Goal: Use online tool/utility: Use online tool/utility

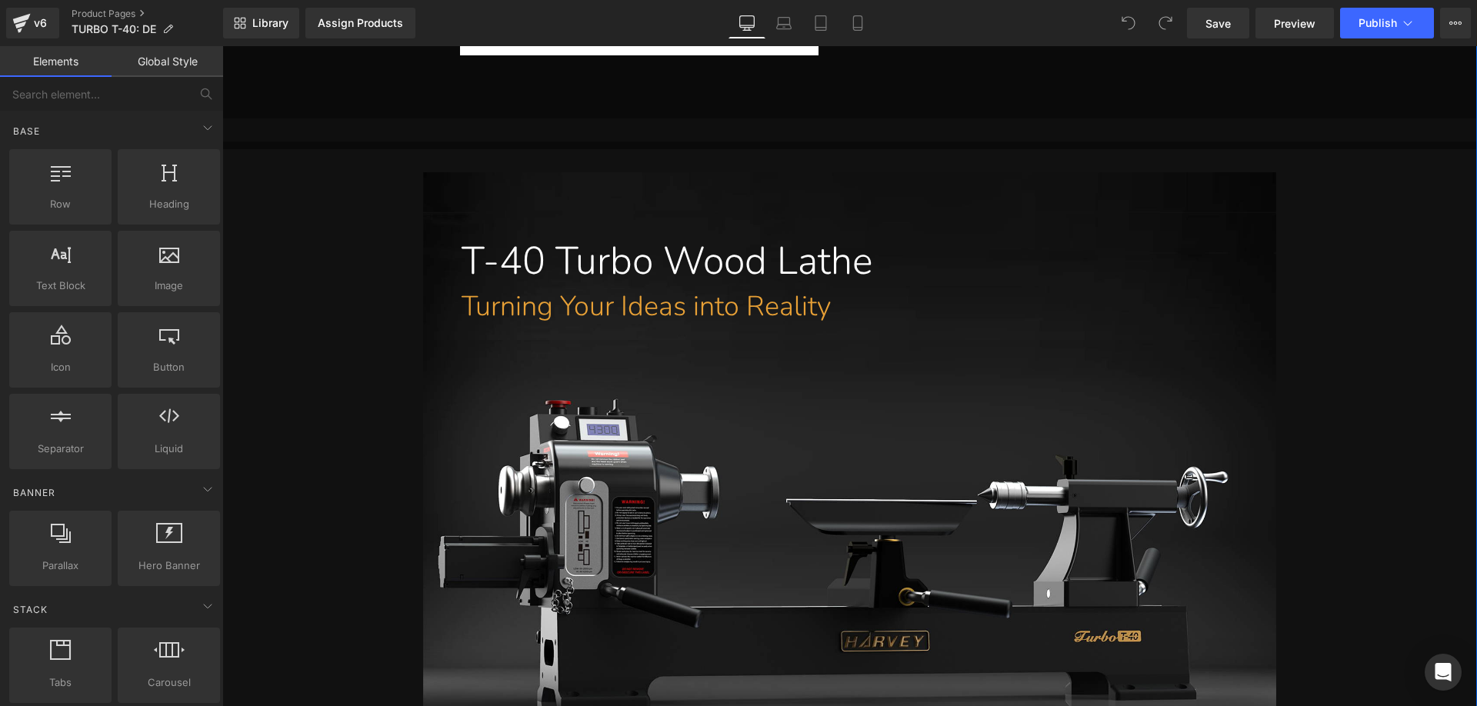
scroll to position [615, 0]
drag, startPoint x: 593, startPoint y: 283, endPoint x: 598, endPoint y: 271, distance: 12.4
click at [593, 283] on undefined "T-40 Turbo Wood Lathe" at bounding box center [666, 261] width 411 height 53
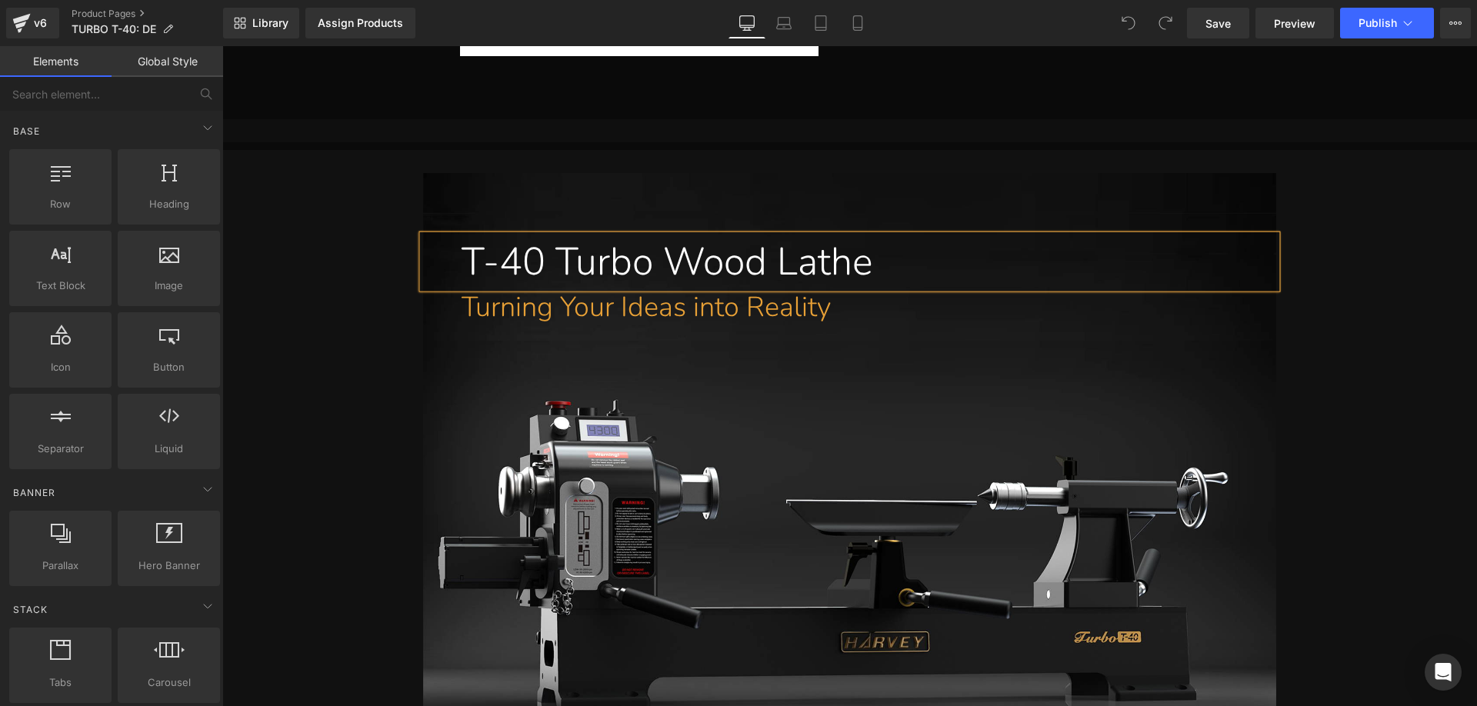
click at [598, 271] on undefined "T-40 Turbo Wood Lathe" at bounding box center [666, 261] width 411 height 53
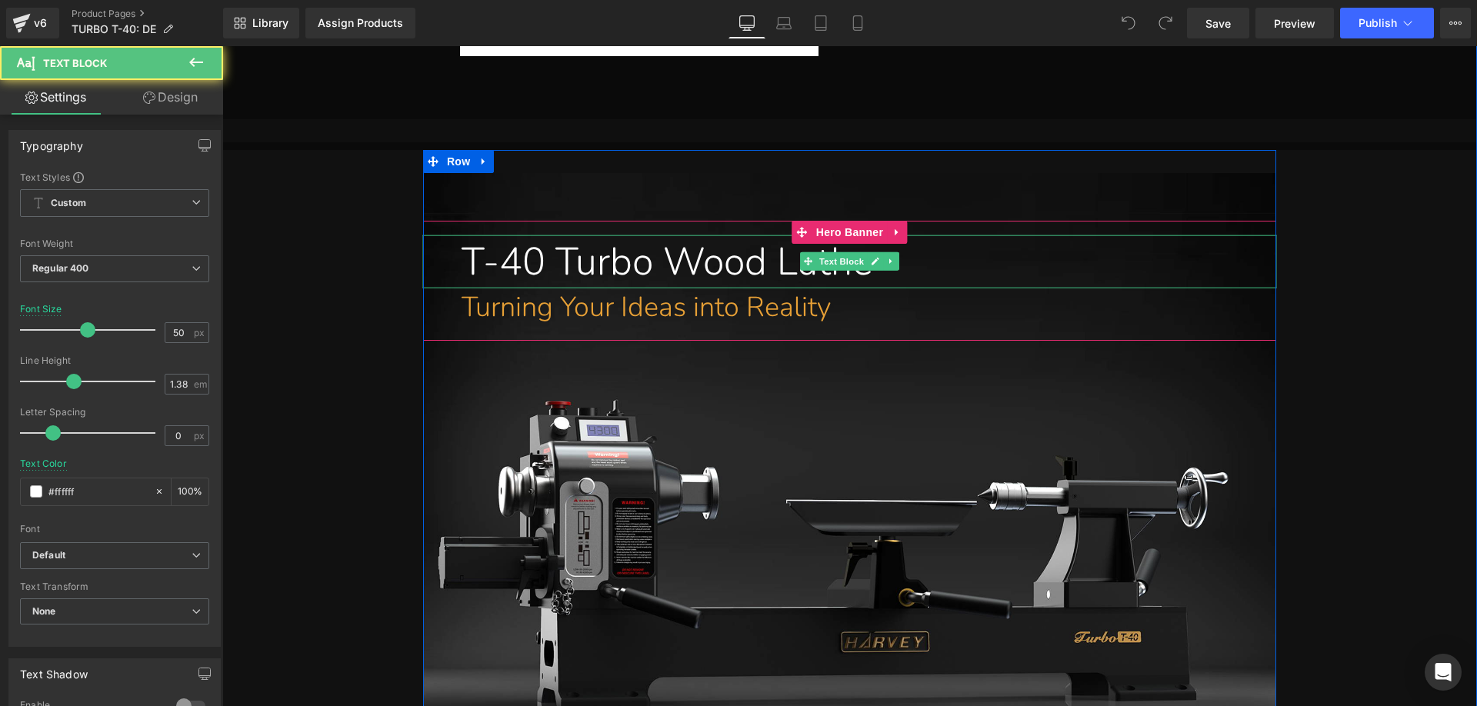
drag, startPoint x: 592, startPoint y: 265, endPoint x: 675, endPoint y: 261, distance: 83.1
click at [592, 265] on undefined "T-40 Turbo Wood Lathe" at bounding box center [666, 261] width 411 height 53
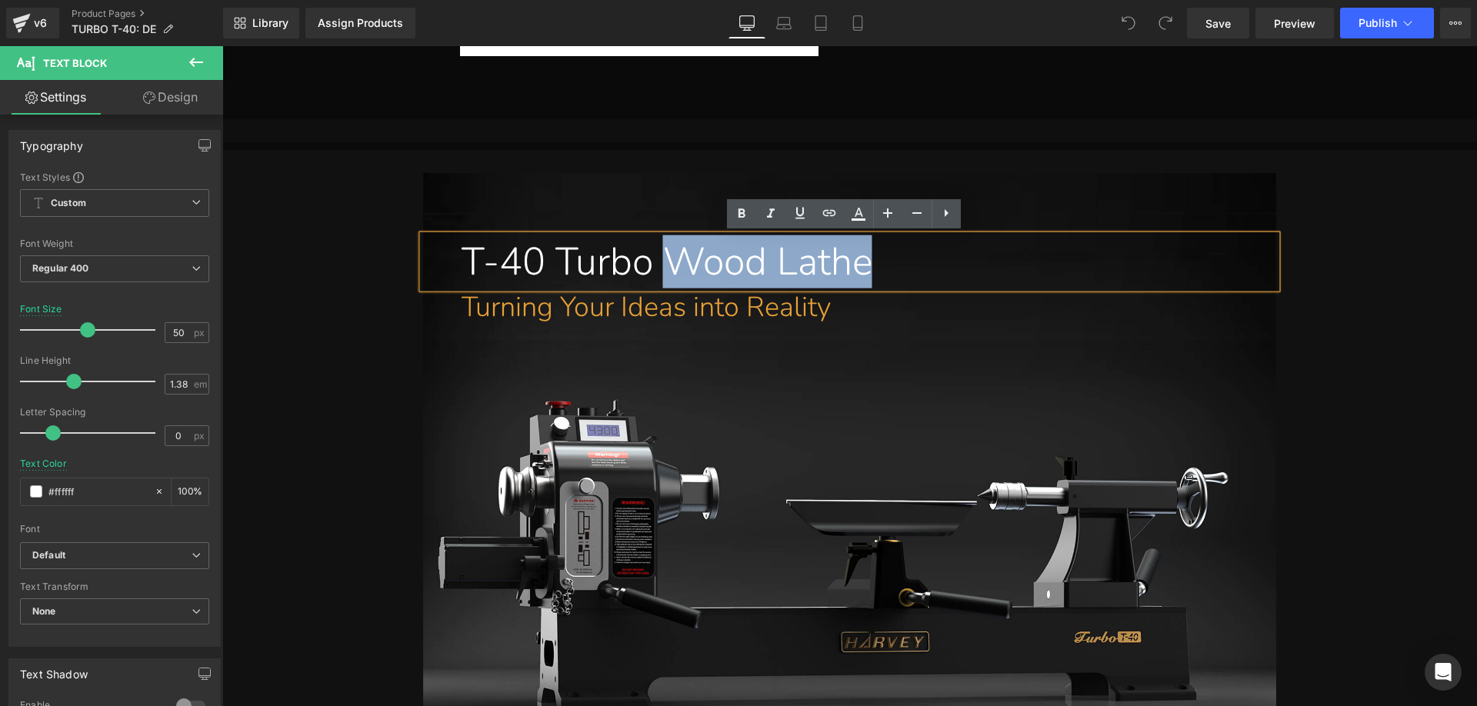
drag, startPoint x: 675, startPoint y: 261, endPoint x: 930, endPoint y: 262, distance: 254.5
click at [930, 262] on div "T-40 Turbo Wood Lathe" at bounding box center [849, 261] width 853 height 53
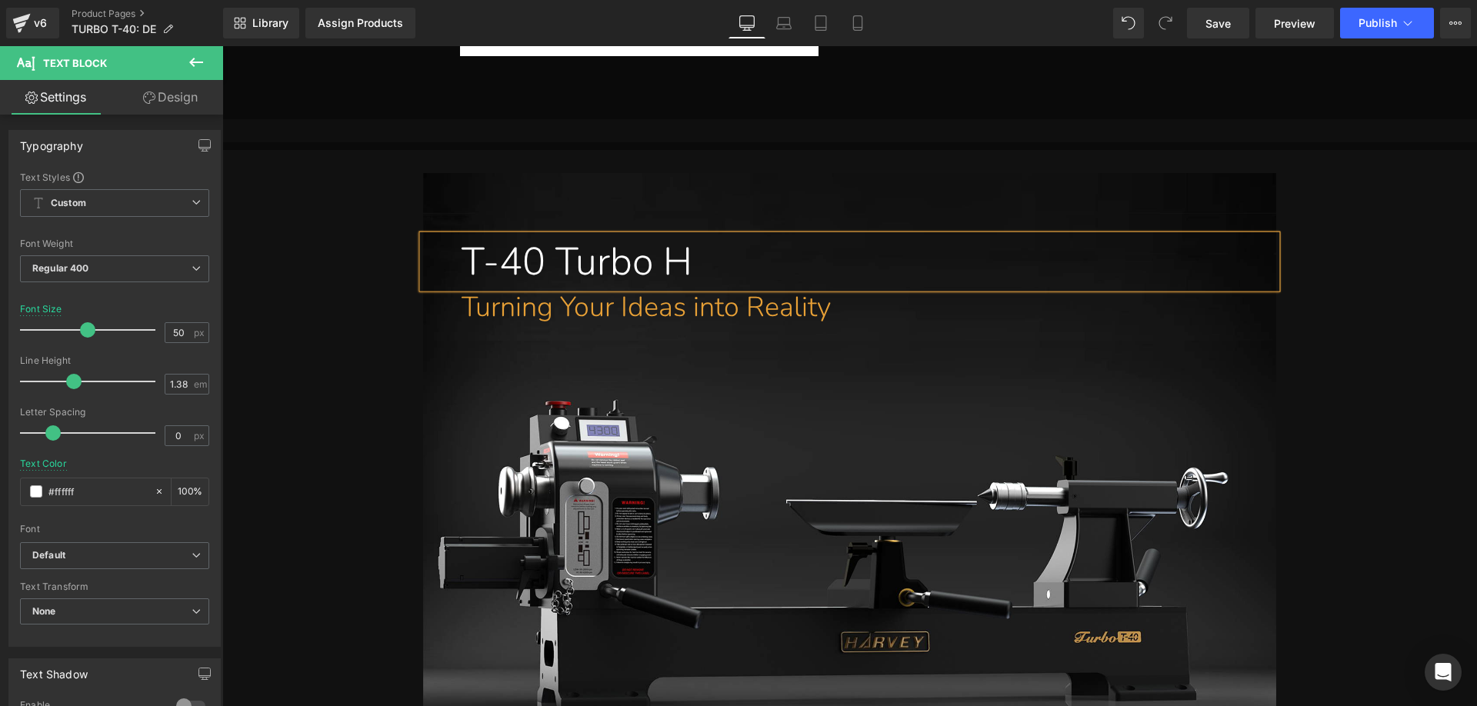
click at [924, 263] on div "T-40 Turbo H" at bounding box center [849, 261] width 853 height 53
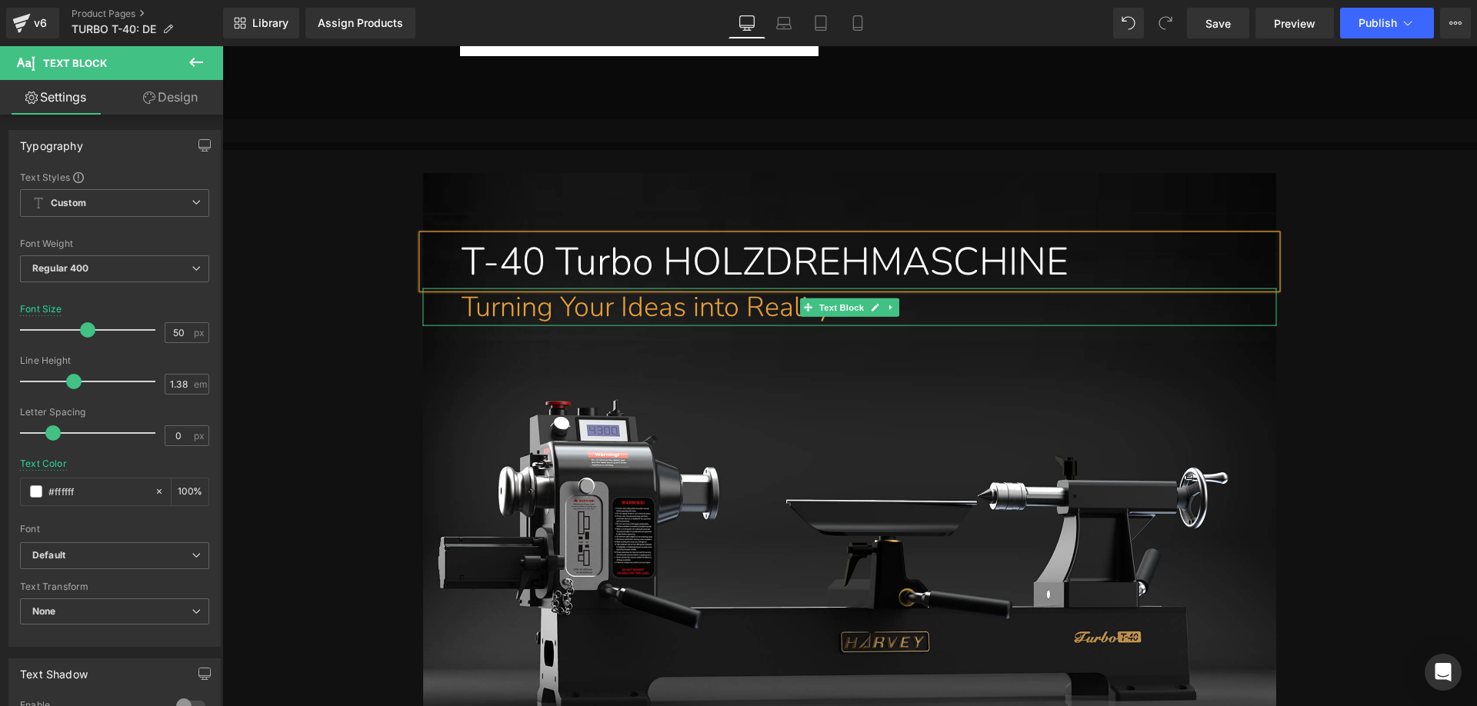
click at [491, 305] on undefined "Turning Your Ideas into Reality" at bounding box center [645, 307] width 369 height 38
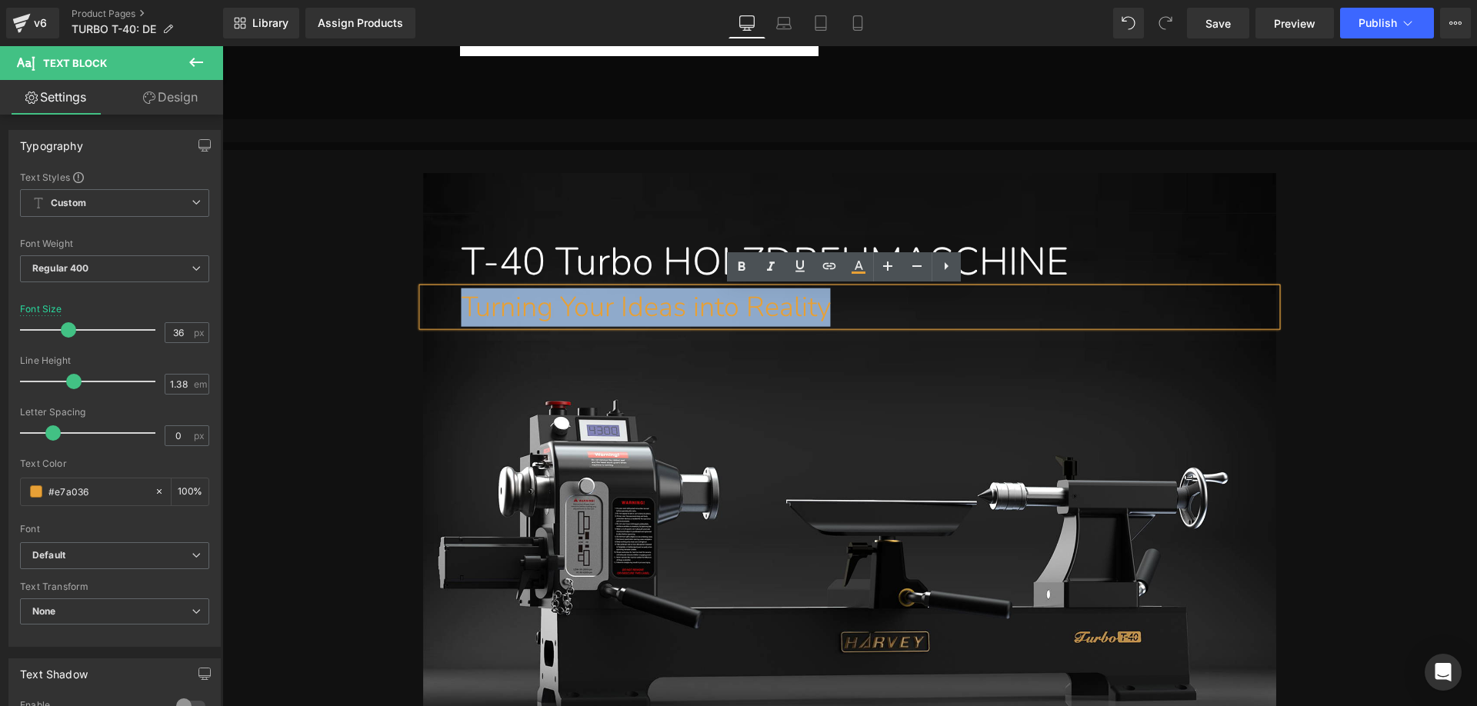
drag, startPoint x: 448, startPoint y: 307, endPoint x: 901, endPoint y: 307, distance: 453.7
click at [901, 307] on div "Turning Your Ideas into Reality" at bounding box center [849, 307] width 853 height 38
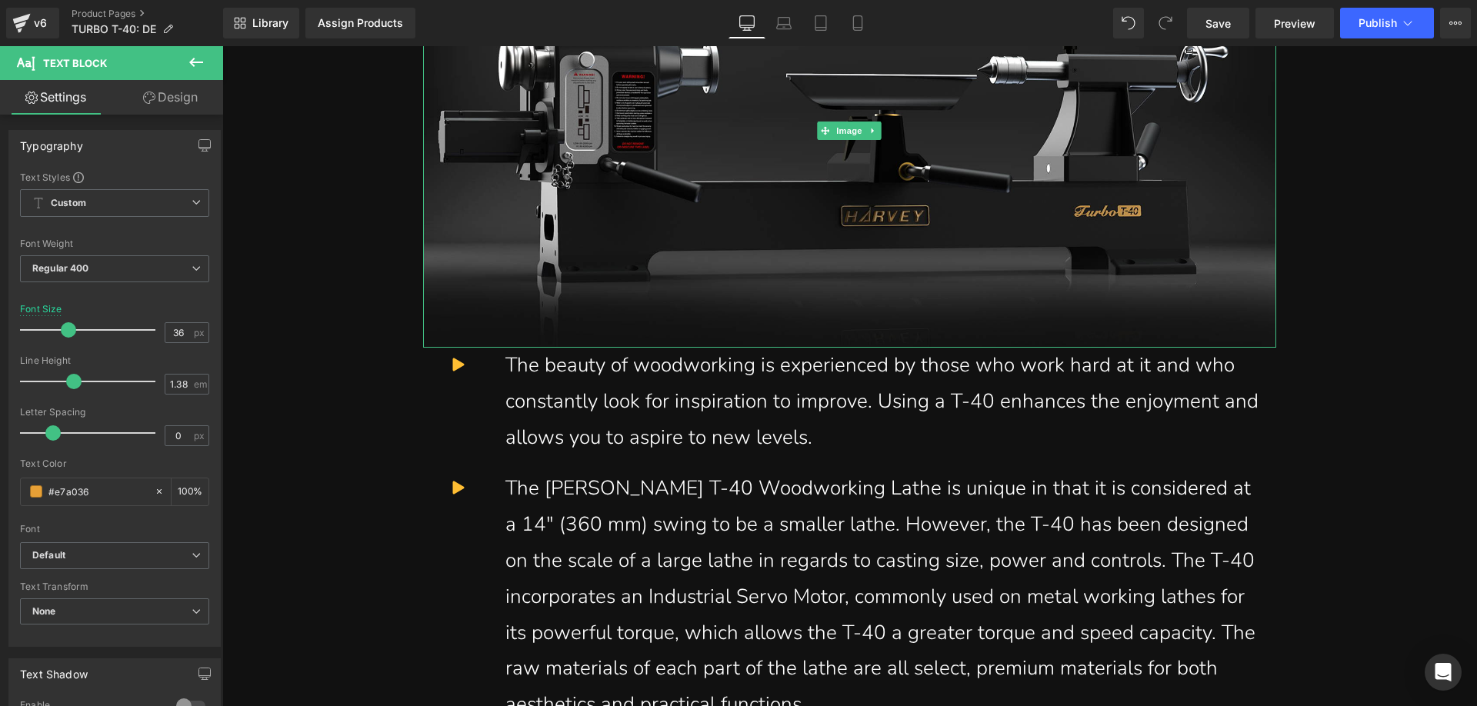
scroll to position [1077, 0]
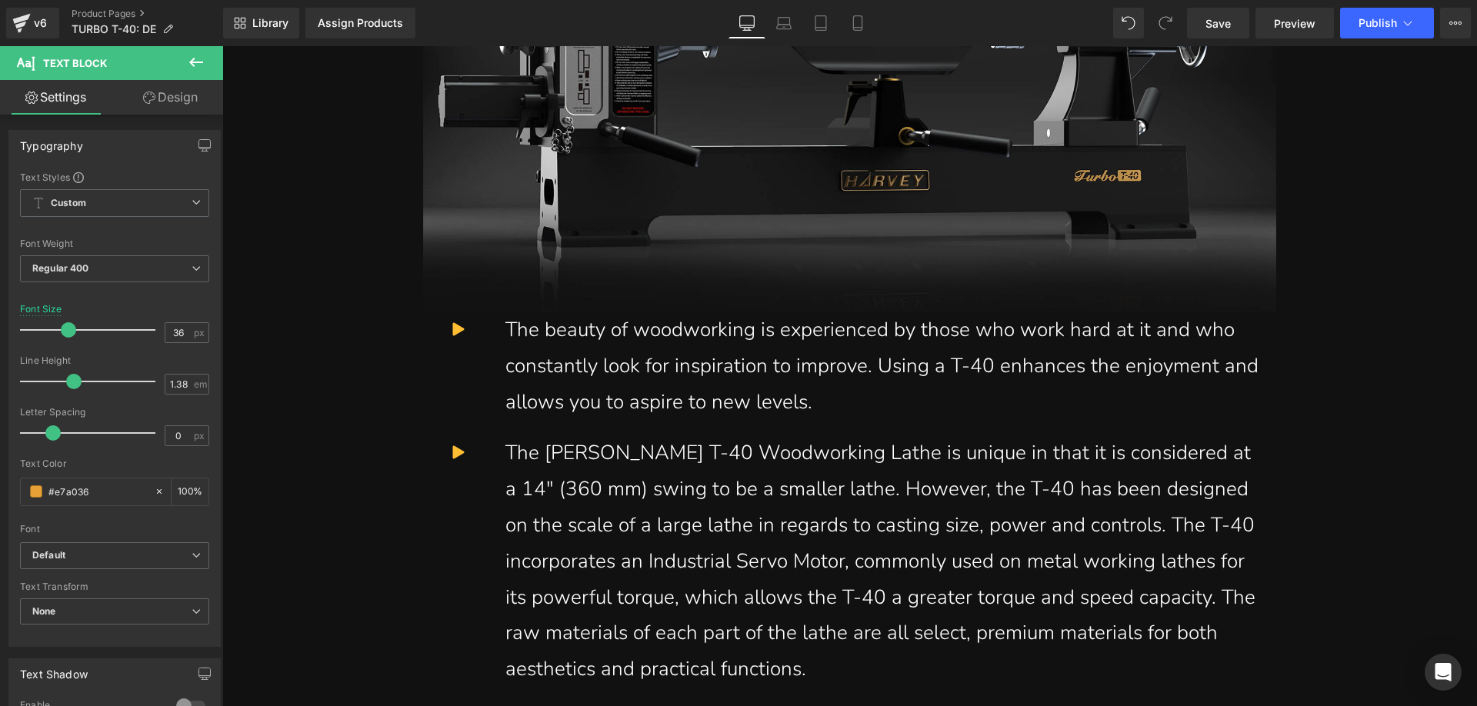
click at [586, 363] on div "The beauty of woodworking is experienced by those who work hard at it and who c…" at bounding box center [885, 373] width 782 height 123
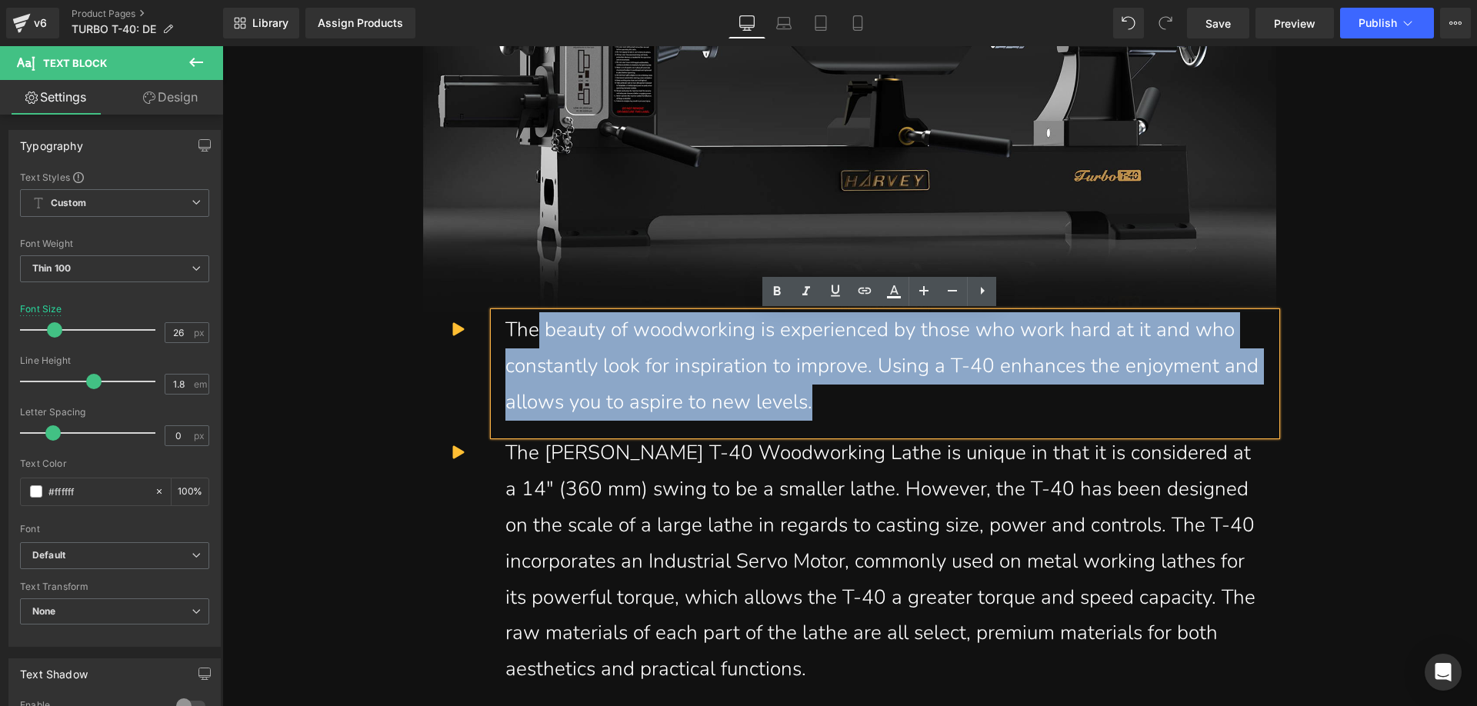
drag, startPoint x: 864, startPoint y: 403, endPoint x: 571, endPoint y: 353, distance: 297.2
click at [536, 348] on div "The beauty of woodworking is experienced by those who work hard at it and who c…" at bounding box center [885, 373] width 782 height 123
click at [874, 408] on div "The beauty of woodworking is experienced by those who work hard at it and who c…" at bounding box center [885, 373] width 782 height 123
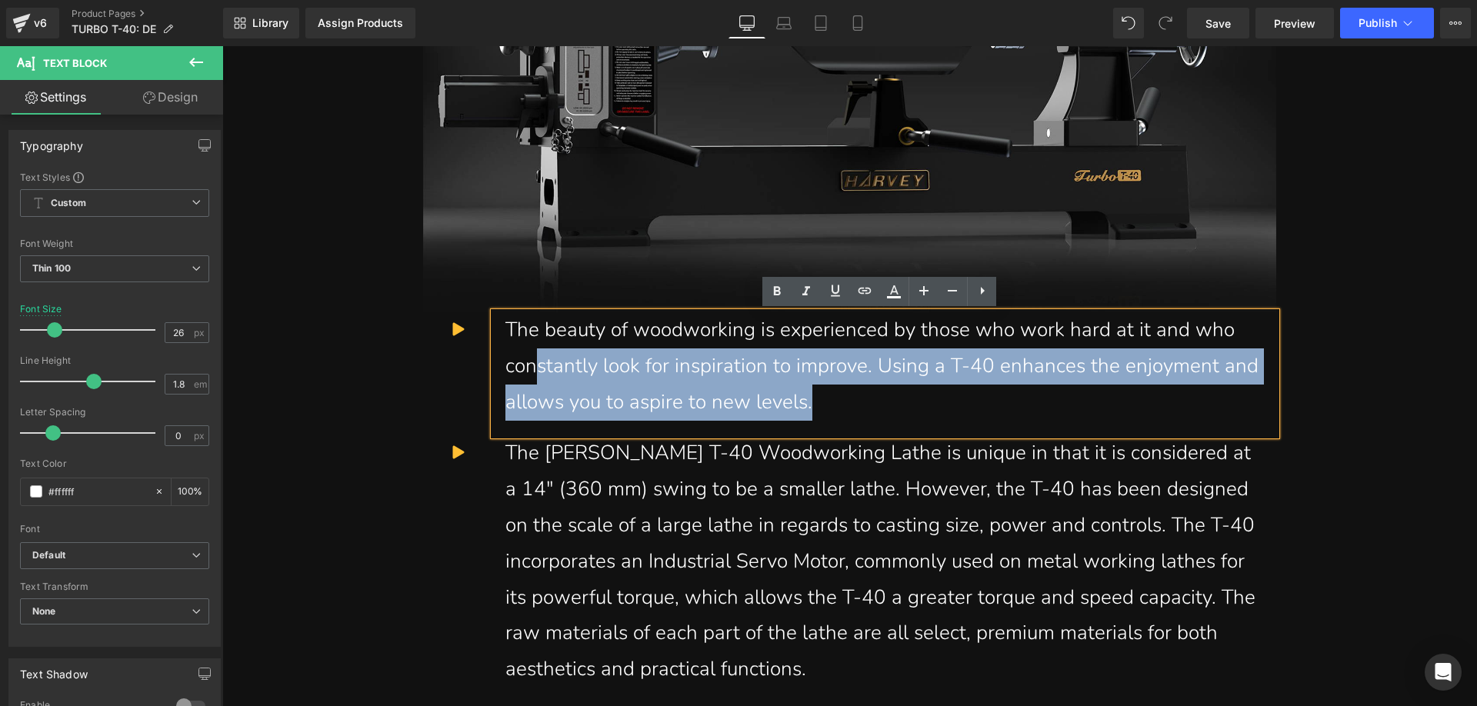
drag, startPoint x: 874, startPoint y: 402, endPoint x: 536, endPoint y: 351, distance: 342.3
click at [536, 351] on div "The beauty of woodworking is experienced by those who work hard at it and who c…" at bounding box center [885, 373] width 782 height 123
click at [864, 403] on div "The beauty of woodworking is experienced by those who work hard at it and who c…" at bounding box center [885, 373] width 782 height 123
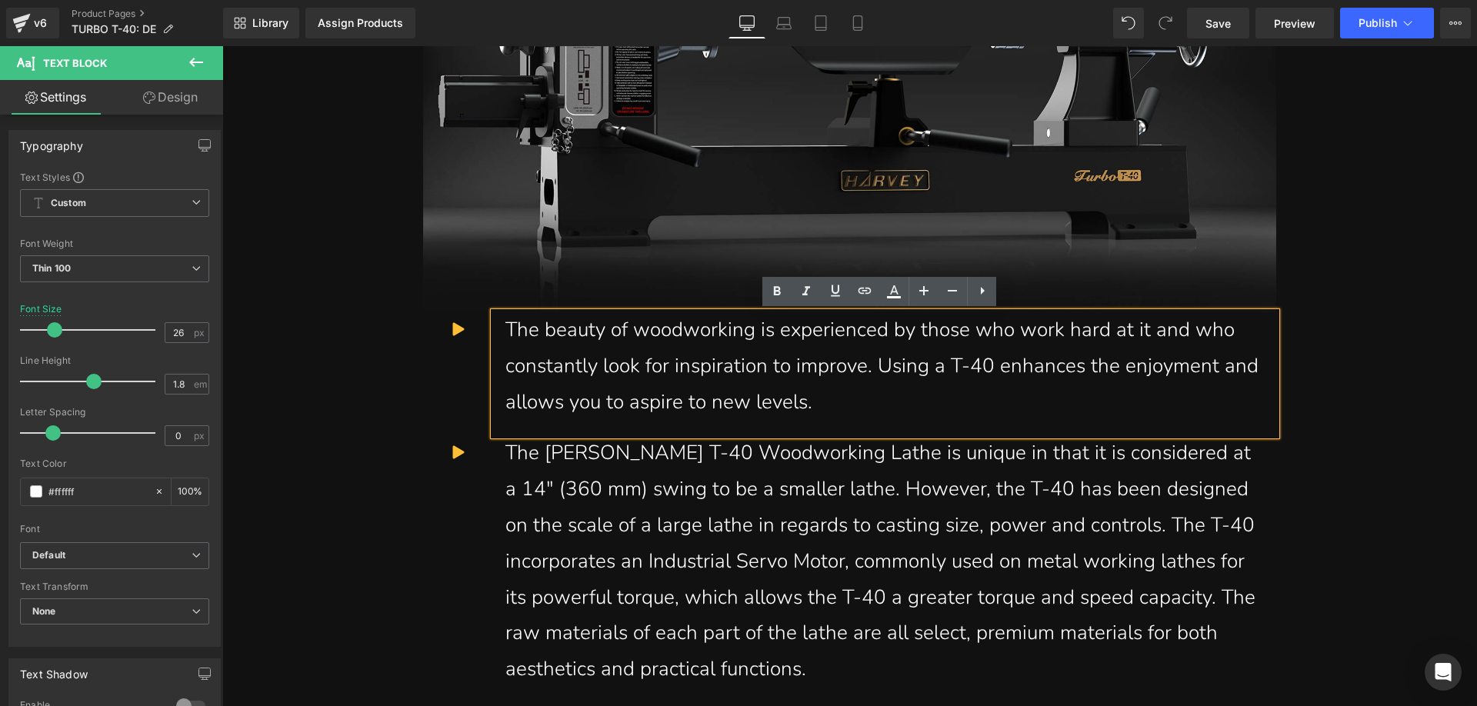
drag, startPoint x: 501, startPoint y: 328, endPoint x: 801, endPoint y: 392, distance: 306.6
click at [759, 386] on div "The beauty of woodworking is experienced by those who work hard at it and who c…" at bounding box center [885, 373] width 782 height 123
click at [861, 400] on div "The beauty of woodworking is experienced by those who work hard at it and who c…" at bounding box center [885, 373] width 782 height 123
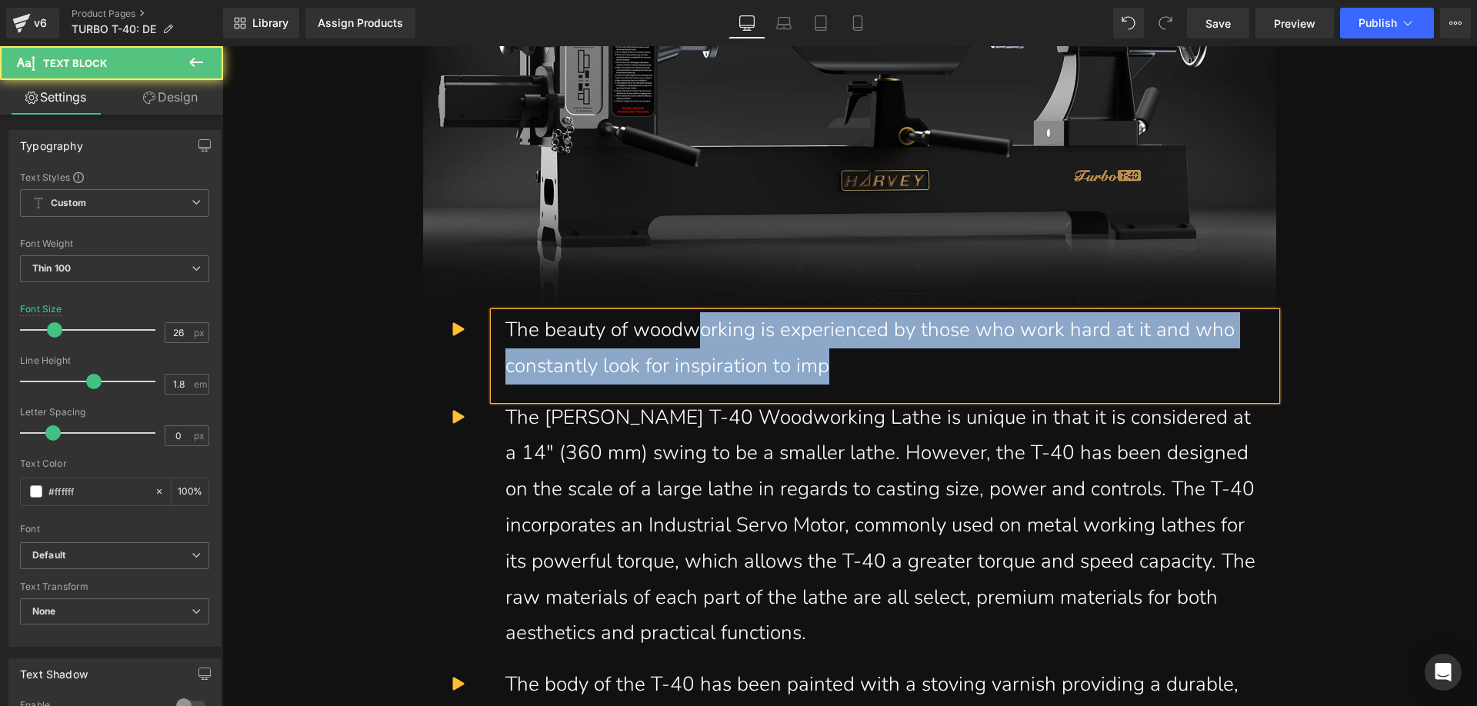
drag, startPoint x: 834, startPoint y: 366, endPoint x: 695, endPoint y: 344, distance: 141.0
click at [695, 344] on div "The beauty of woodworking is experienced by those who work hard at it and who c…" at bounding box center [885, 356] width 782 height 88
click at [848, 368] on div "The beauty of woodworking is experienced by those who work hard at it and who c…" at bounding box center [885, 356] width 782 height 88
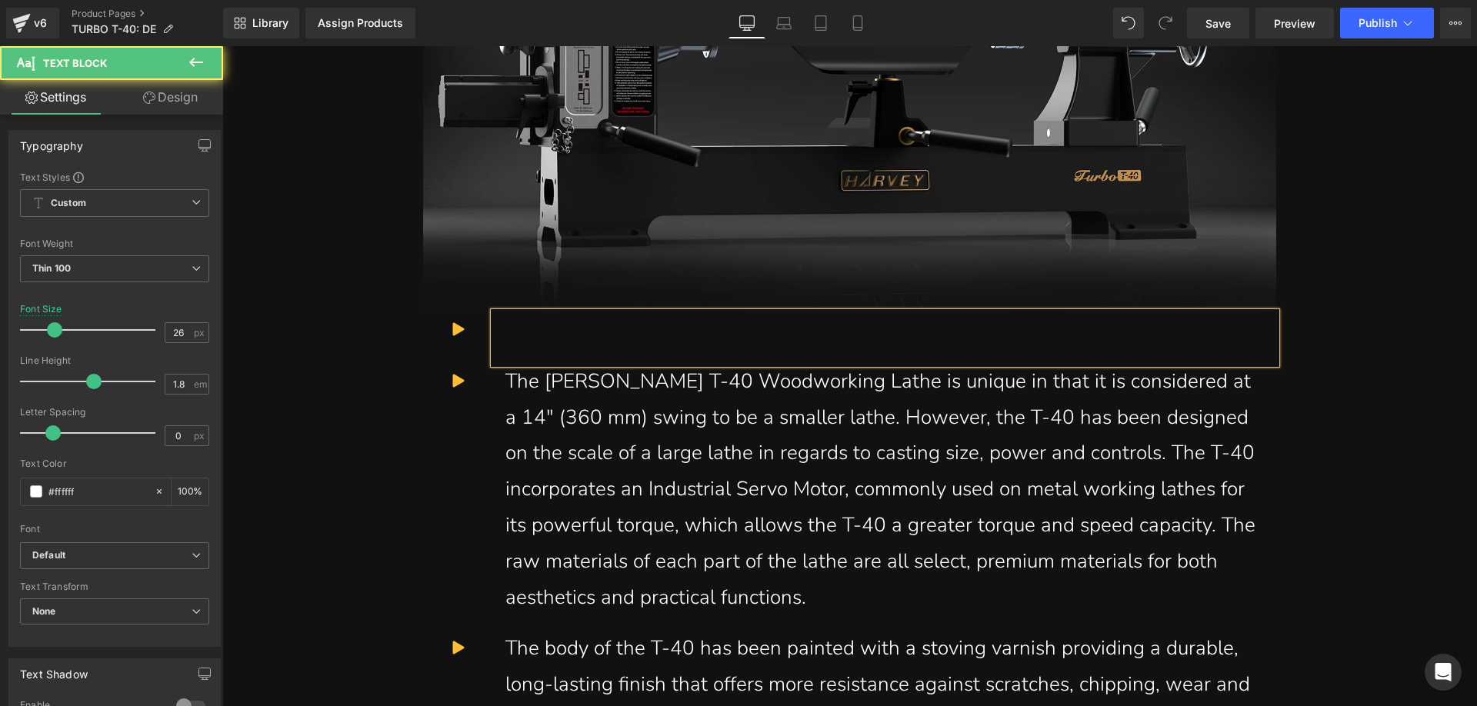
click at [533, 333] on div at bounding box center [885, 338] width 782 height 52
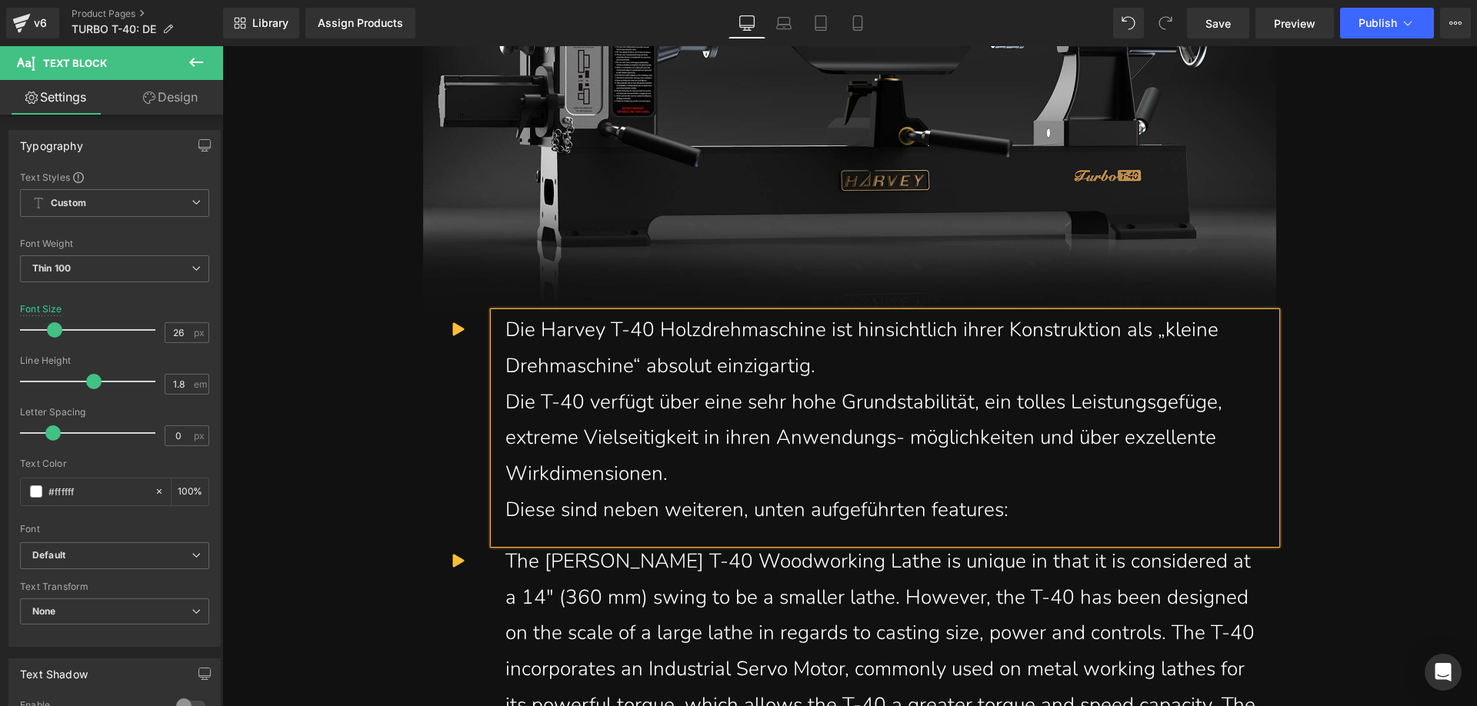
click at [507, 405] on div "Die T-40 verfügt über eine sehr hohe Grundstabilität, ein tolles Leistungsgefüg…" at bounding box center [884, 439] width 759 height 108
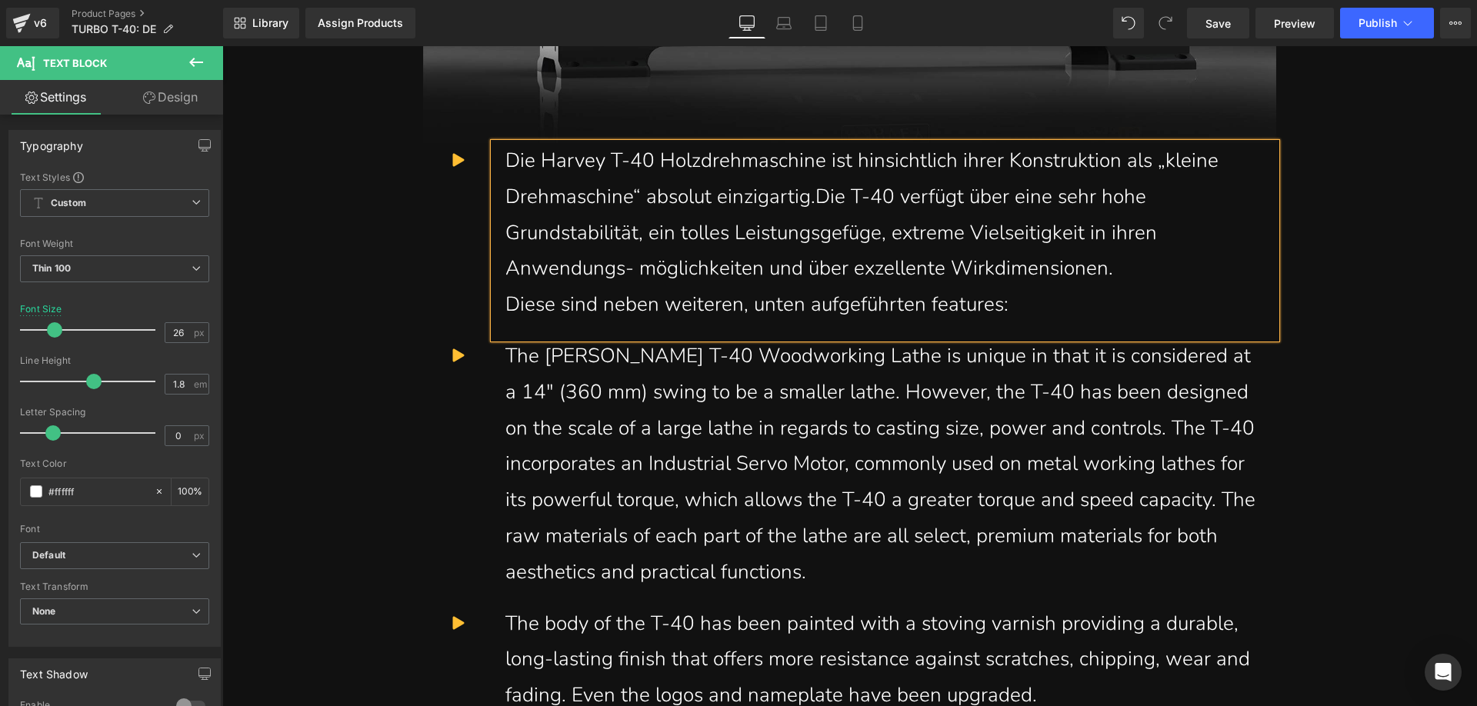
scroll to position [1307, 0]
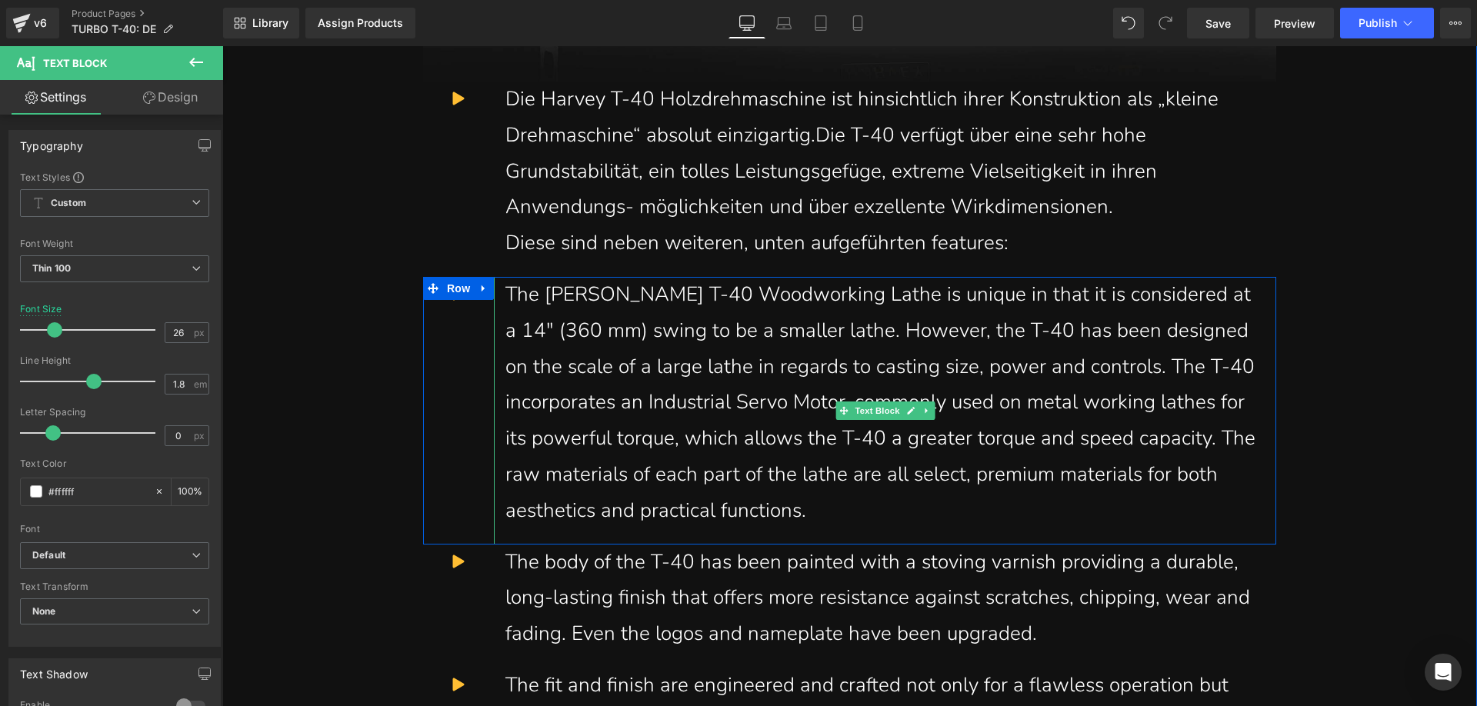
click at [780, 481] on div "The [PERSON_NAME] T-40 Woodworking Lathe is unique in that it is considered at …" at bounding box center [885, 411] width 782 height 268
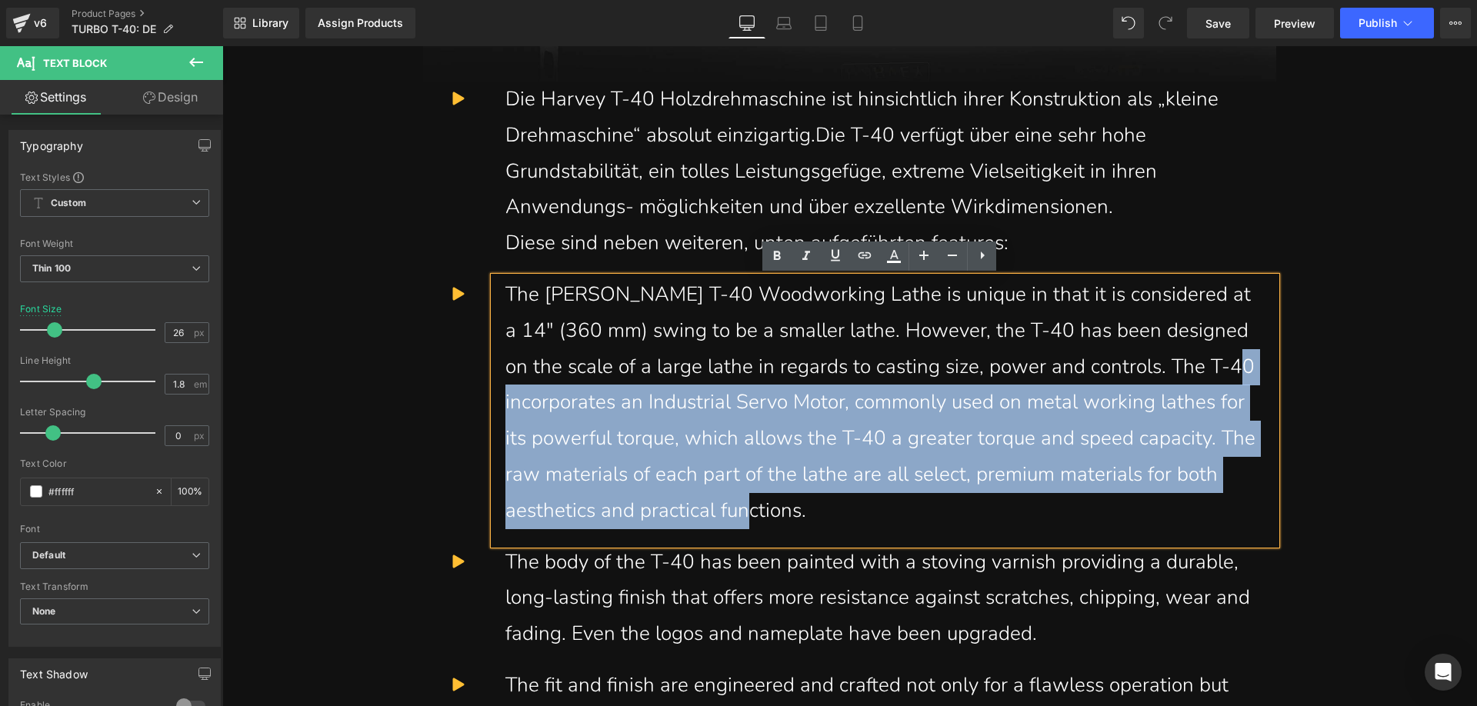
drag, startPoint x: 821, startPoint y: 510, endPoint x: 549, endPoint y: 396, distance: 295.1
click at [549, 396] on div "The [PERSON_NAME] T-40 Woodworking Lathe is unique in that it is considered at …" at bounding box center [885, 411] width 782 height 268
click at [812, 514] on div "The [PERSON_NAME] T-40 Woodworking Lathe is unique in that it is considered at …" at bounding box center [885, 411] width 782 height 268
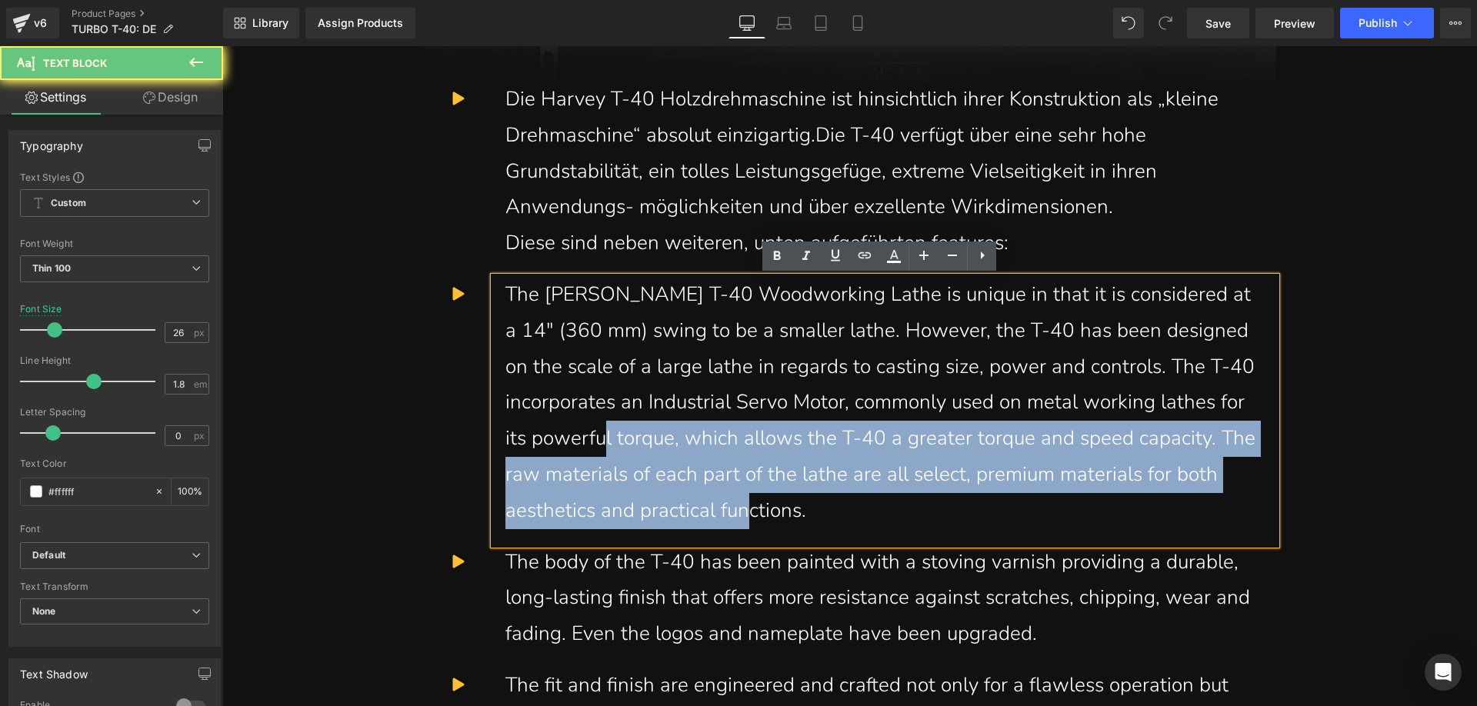
drag, startPoint x: 814, startPoint y: 516, endPoint x: 656, endPoint y: 441, distance: 175.1
click at [656, 441] on div "The [PERSON_NAME] T-40 Woodworking Lathe is unique in that it is considered at …" at bounding box center [885, 411] width 782 height 268
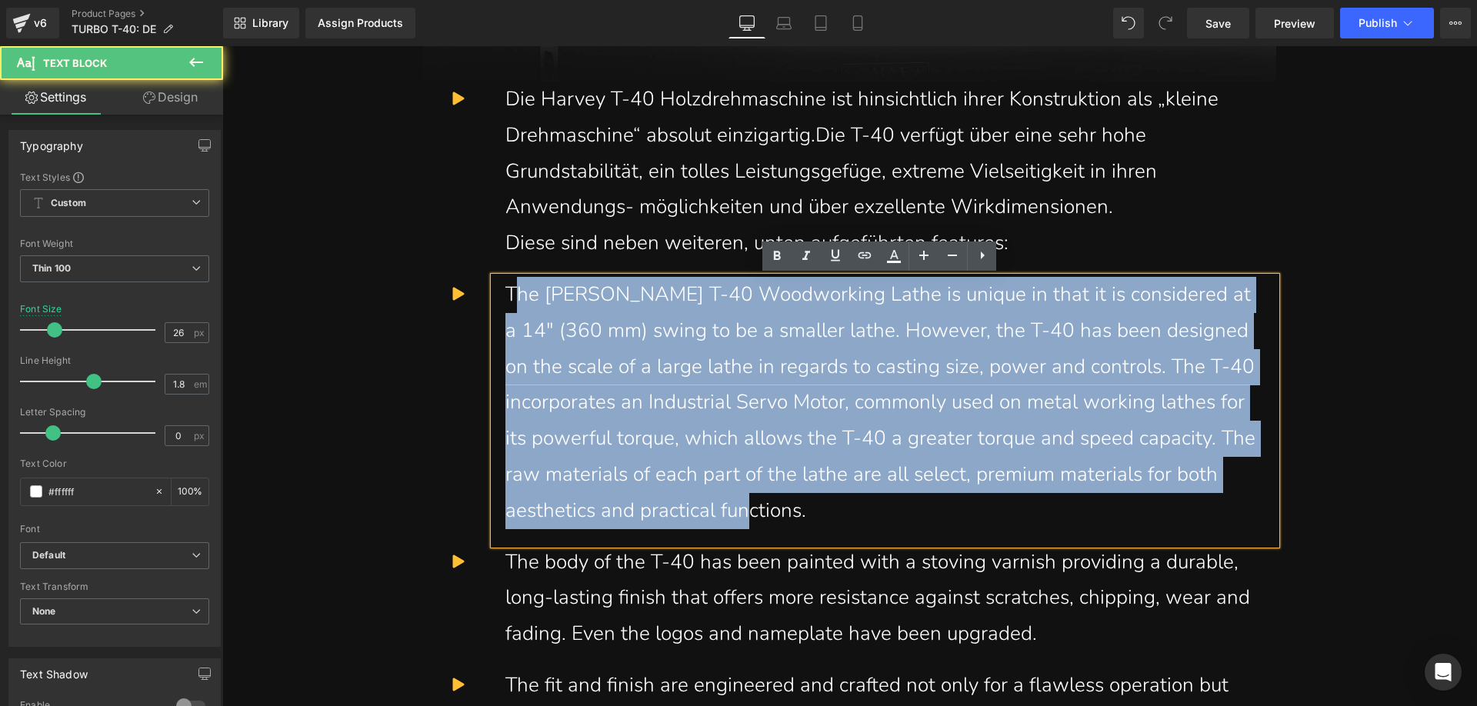
drag, startPoint x: 507, startPoint y: 291, endPoint x: 883, endPoint y: 496, distance: 428.1
click at [883, 496] on div "The [PERSON_NAME] T-40 Woodworking Lathe is unique in that it is considered at …" at bounding box center [885, 411] width 782 height 268
click at [831, 501] on div "The [PERSON_NAME] T-40 Woodworking Lathe is unique in that it is considered at …" at bounding box center [885, 411] width 782 height 268
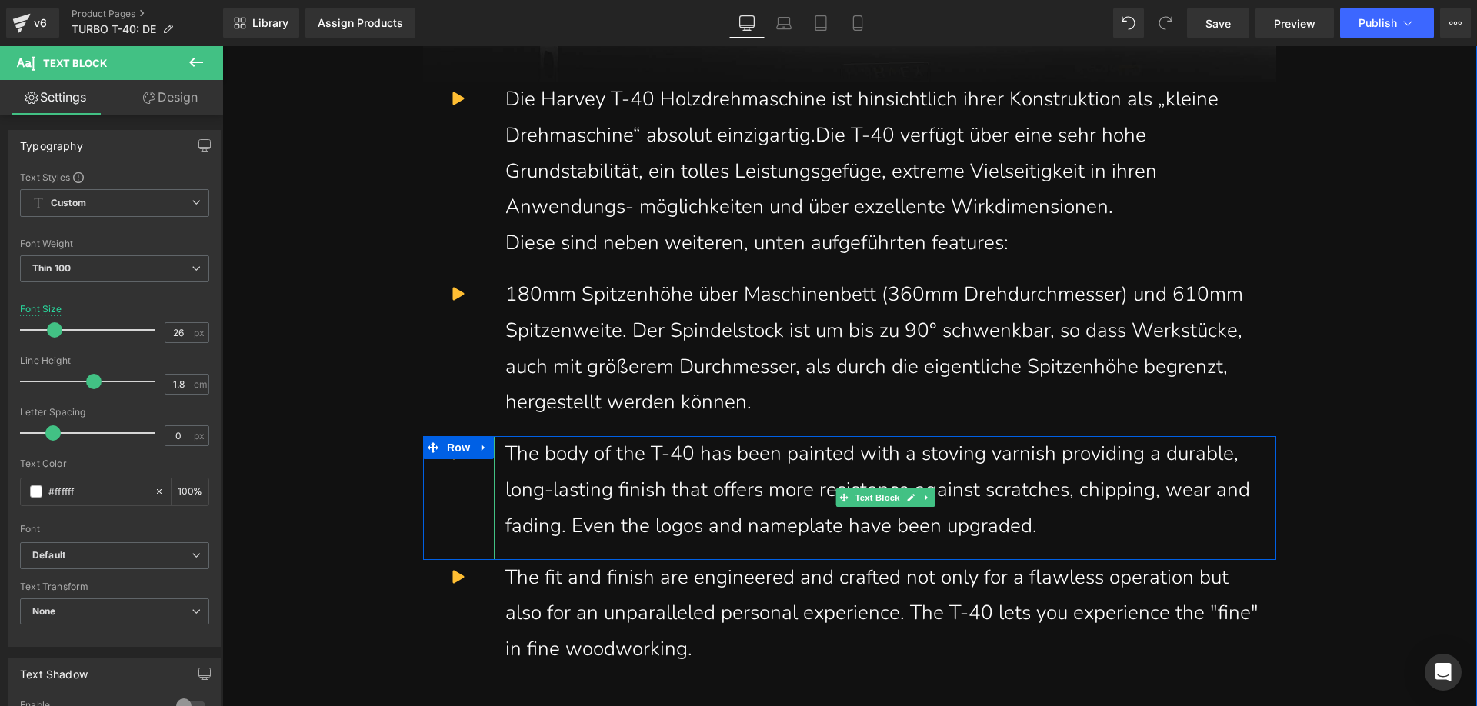
click at [742, 502] on div "The body of the T-40 has been painted with a stoving varnish providing a durabl…" at bounding box center [885, 497] width 782 height 123
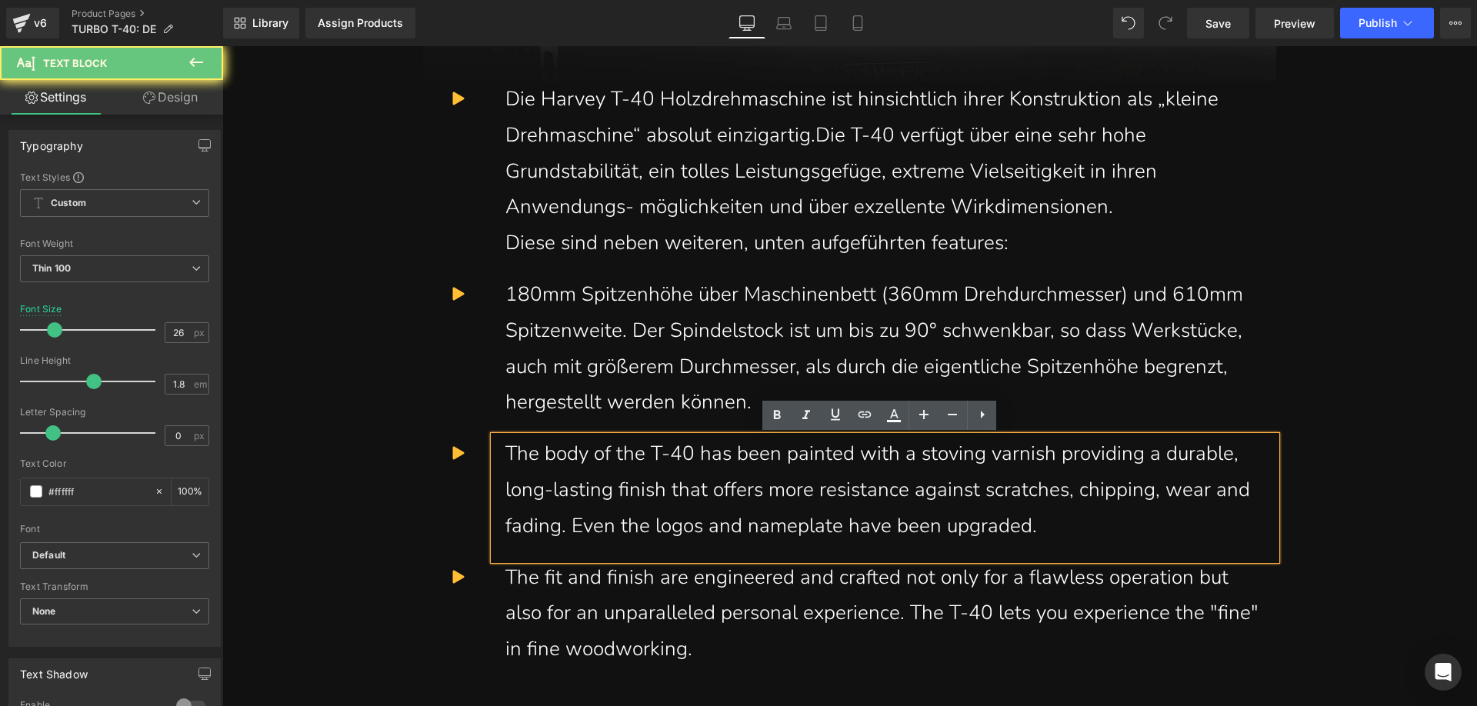
click at [1007, 511] on div "The body of the T-40 has been painted with a stoving varnish providing a durabl…" at bounding box center [885, 497] width 782 height 123
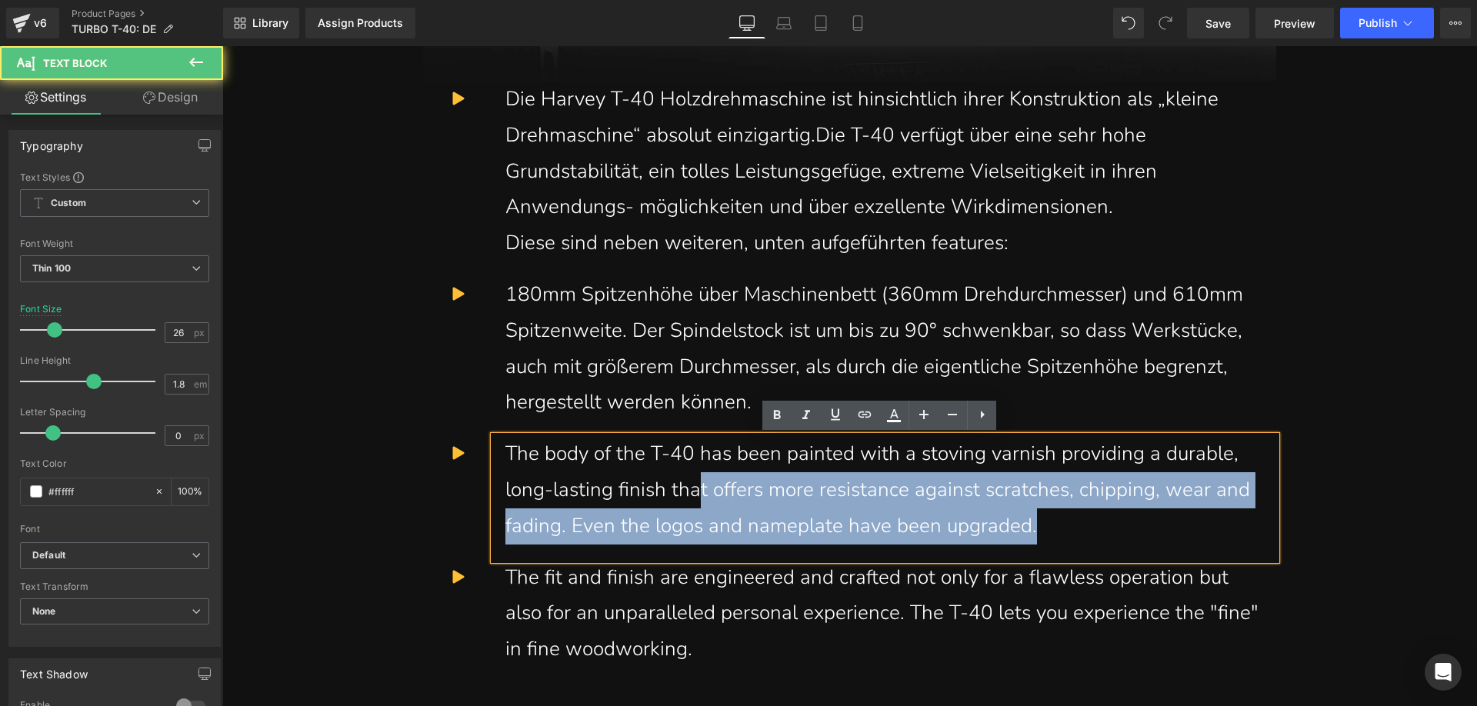
drag, startPoint x: 693, startPoint y: 492, endPoint x: 717, endPoint y: 494, distance: 24.0
click at [691, 492] on div "The body of the T-40 has been painted with a stoving varnish providing a durabl…" at bounding box center [885, 497] width 782 height 123
click at [1082, 528] on div "The body of the T-40 has been painted with a stoving varnish providing a durabl…" at bounding box center [885, 497] width 782 height 123
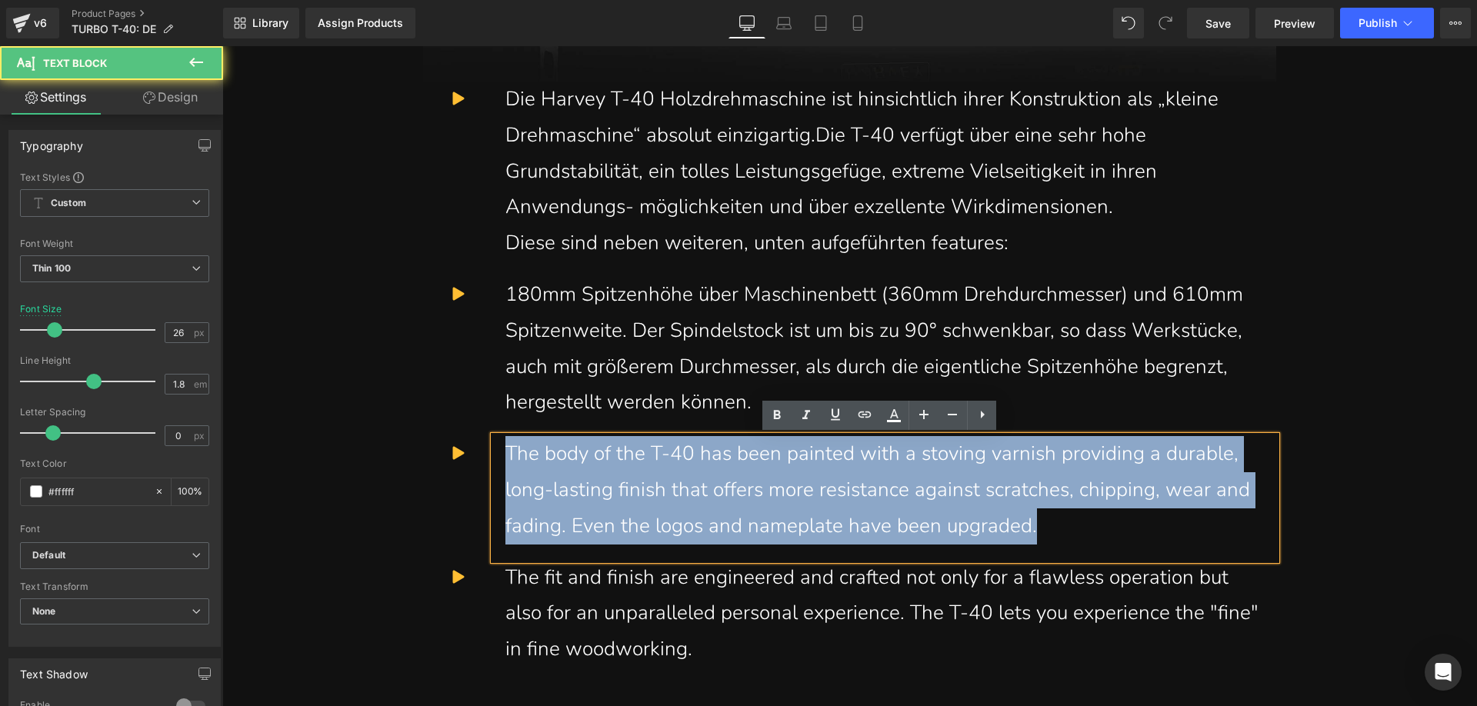
drag, startPoint x: 975, startPoint y: 509, endPoint x: 817, endPoint y: 491, distance: 158.7
click at [505, 459] on div "The body of the T-40 has been painted with a stoving varnish providing a durabl…" at bounding box center [885, 497] width 782 height 123
click at [1062, 527] on div "The body of the T-40 has been painted with a stoving varnish providing a durabl…" at bounding box center [885, 497] width 782 height 123
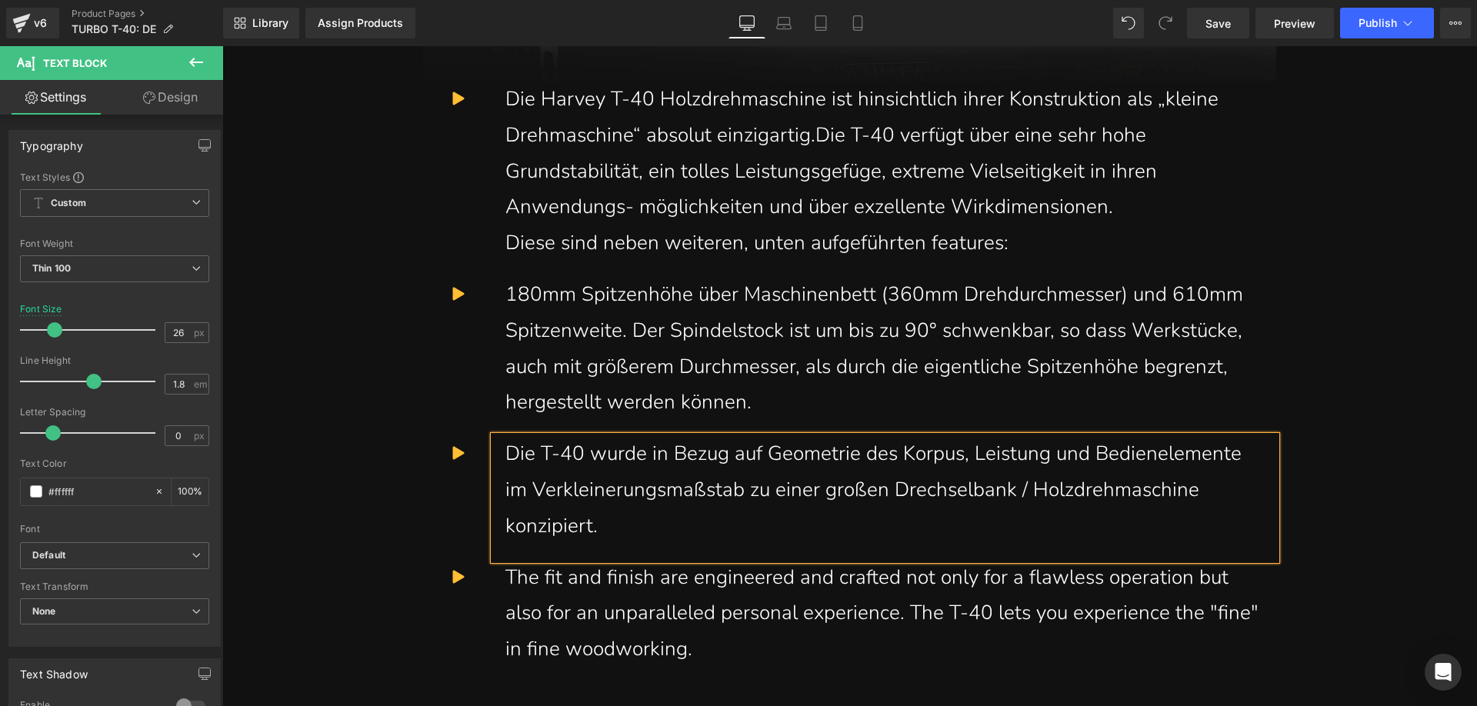
scroll to position [1422, 0]
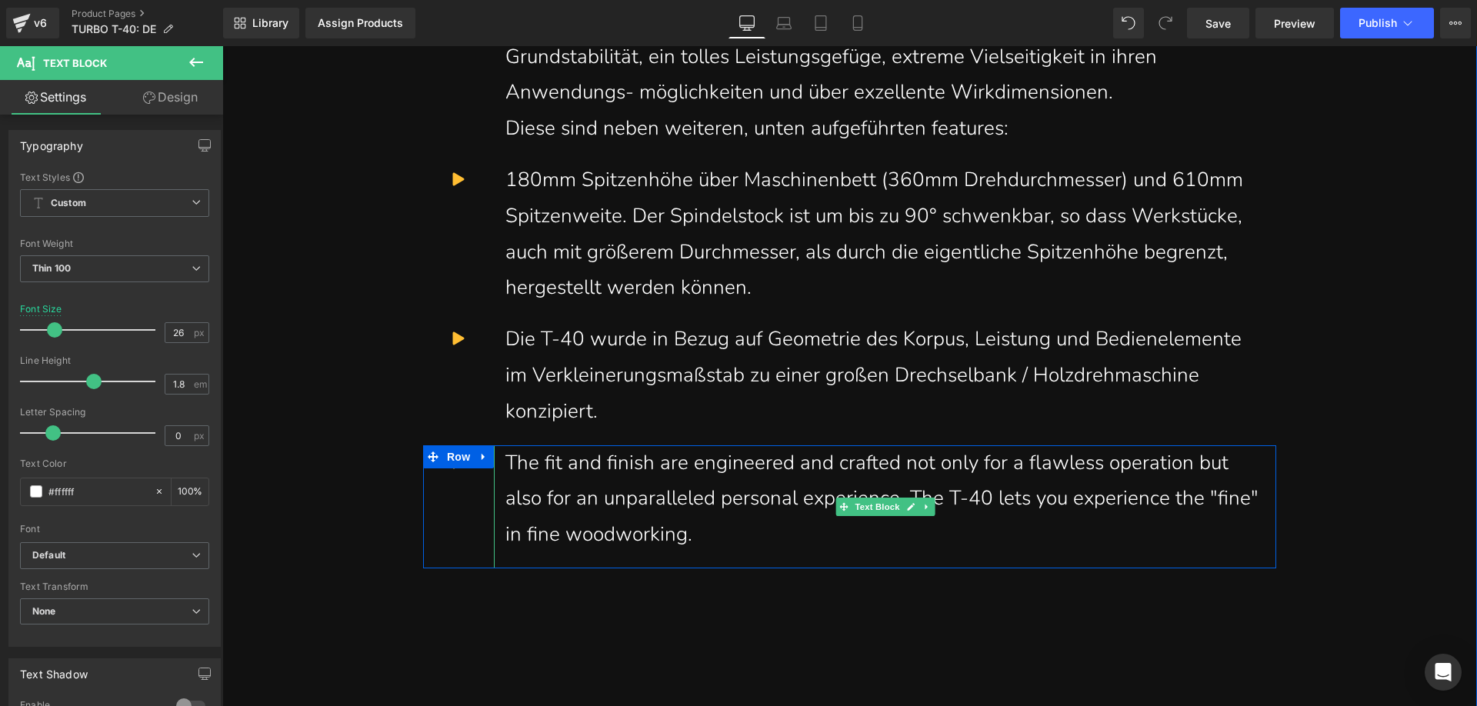
click at [708, 514] on div "The fit and finish are engineered and crafted not only for a flawless operation…" at bounding box center [885, 506] width 782 height 123
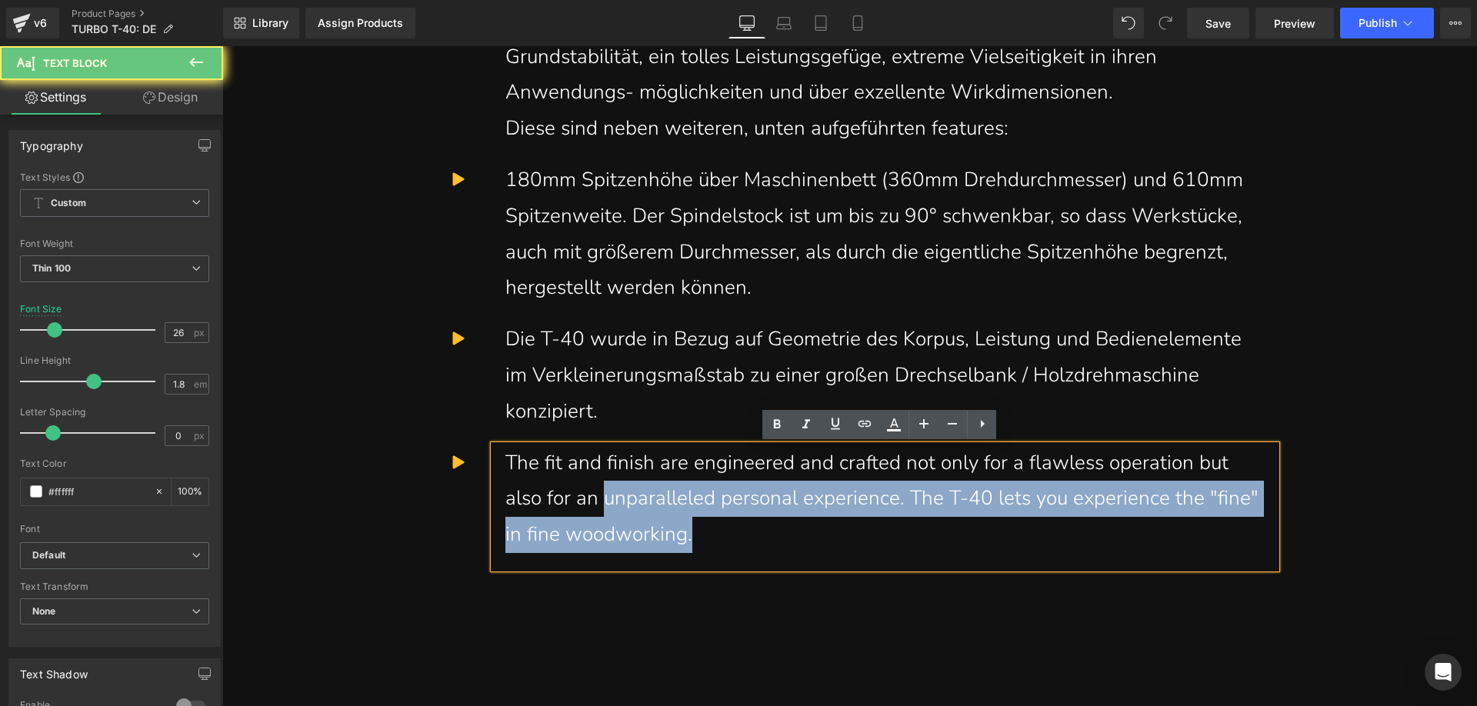
drag, startPoint x: 691, startPoint y: 525, endPoint x: 601, endPoint y: 510, distance: 90.5
click at [601, 510] on div "The fit and finish are engineered and crafted not only for a flawless operation…" at bounding box center [885, 506] width 782 height 123
click at [707, 530] on div "The fit and finish are engineered and crafted not only for a flawless operation…" at bounding box center [885, 506] width 782 height 123
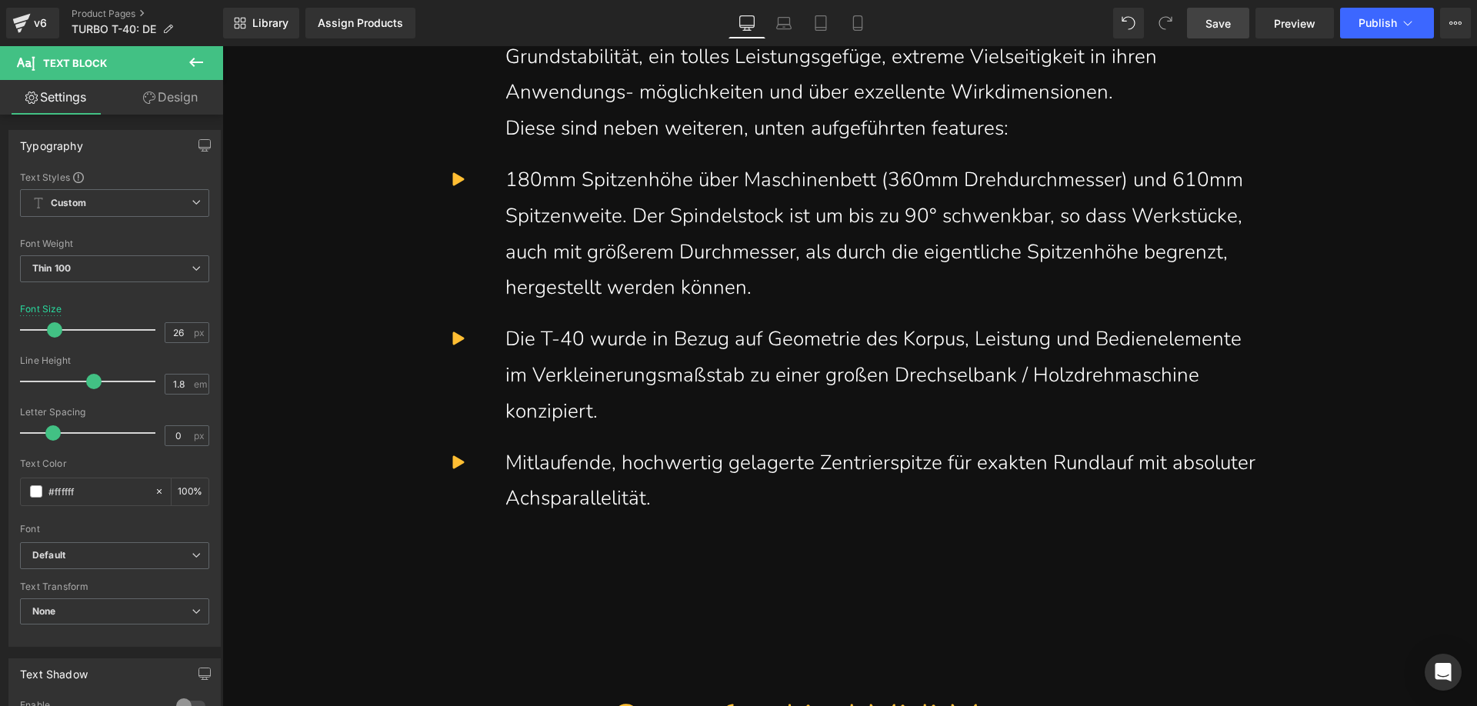
drag, startPoint x: 1216, startPoint y: 23, endPoint x: 754, endPoint y: 230, distance: 506.4
click at [1216, 23] on span "Save" at bounding box center [1217, 23] width 25 height 16
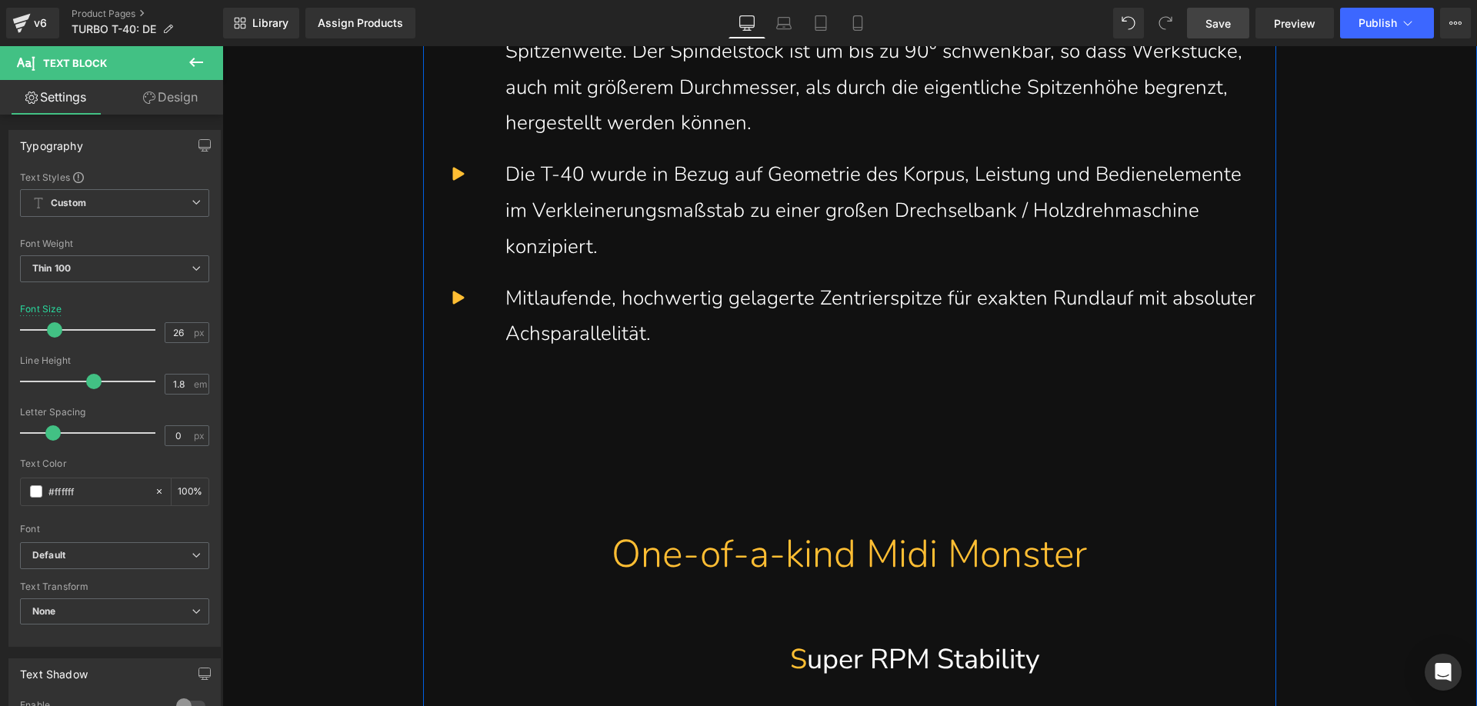
scroll to position [1883, 0]
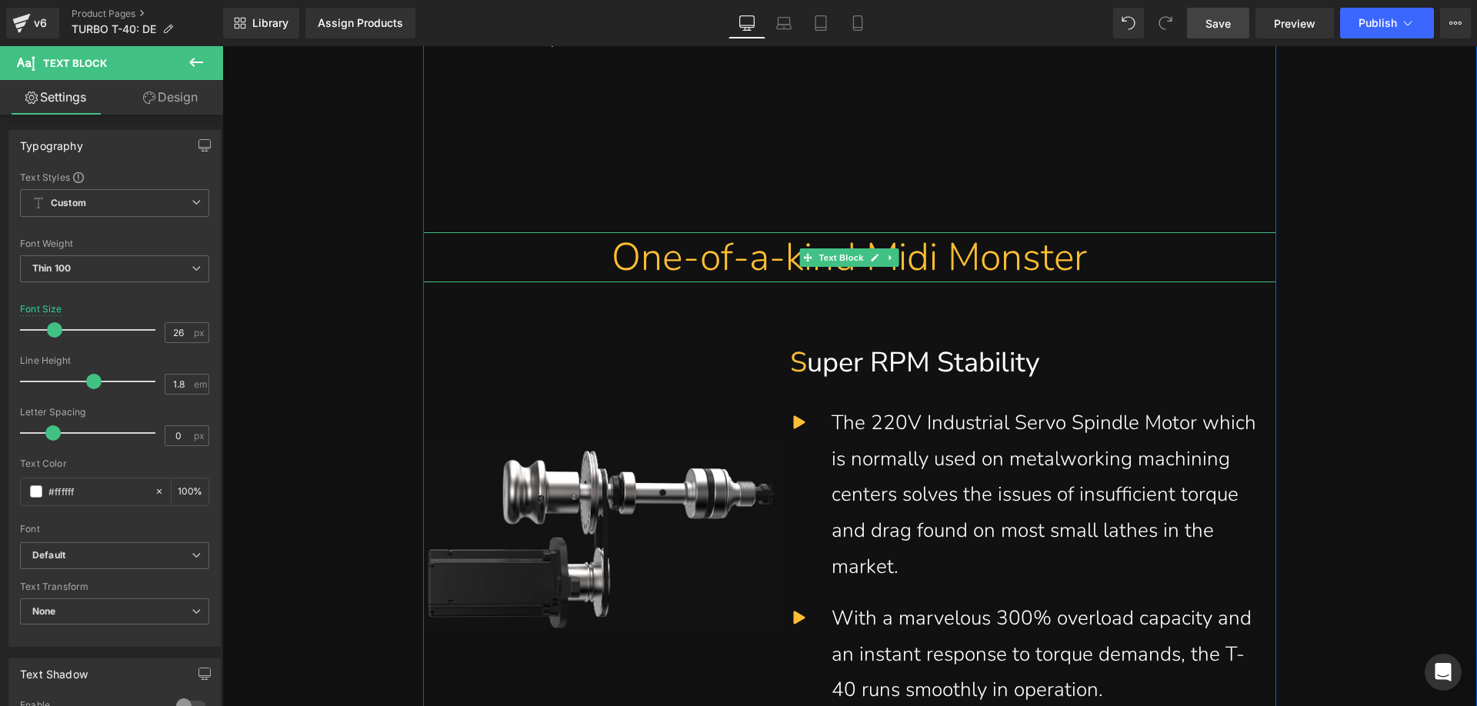
click at [691, 261] on div "One-of-a-kind Midi Monster" at bounding box center [849, 257] width 830 height 50
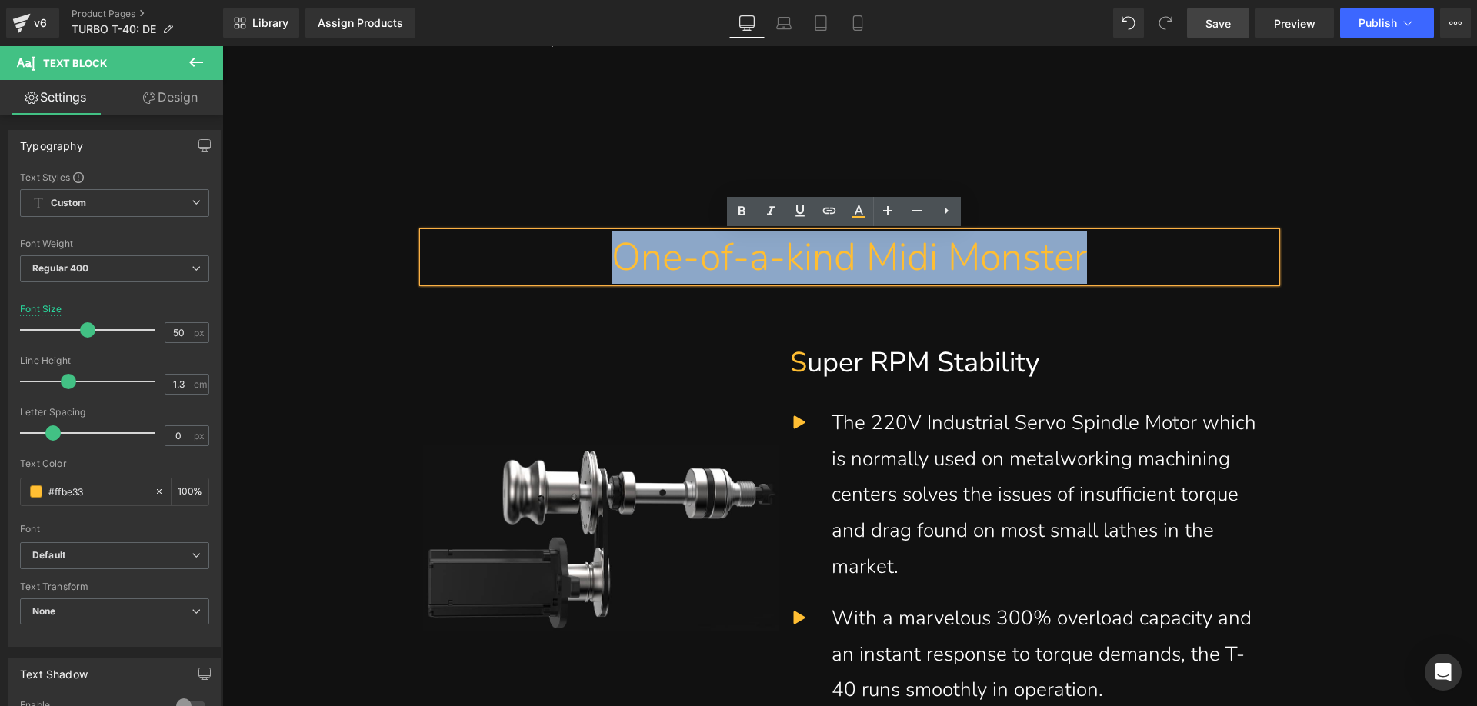
drag, startPoint x: 588, startPoint y: 259, endPoint x: 1129, endPoint y: 263, distance: 541.4
click at [1129, 263] on div "One-of-a-kind Midi Monster" at bounding box center [849, 257] width 830 height 50
paste div
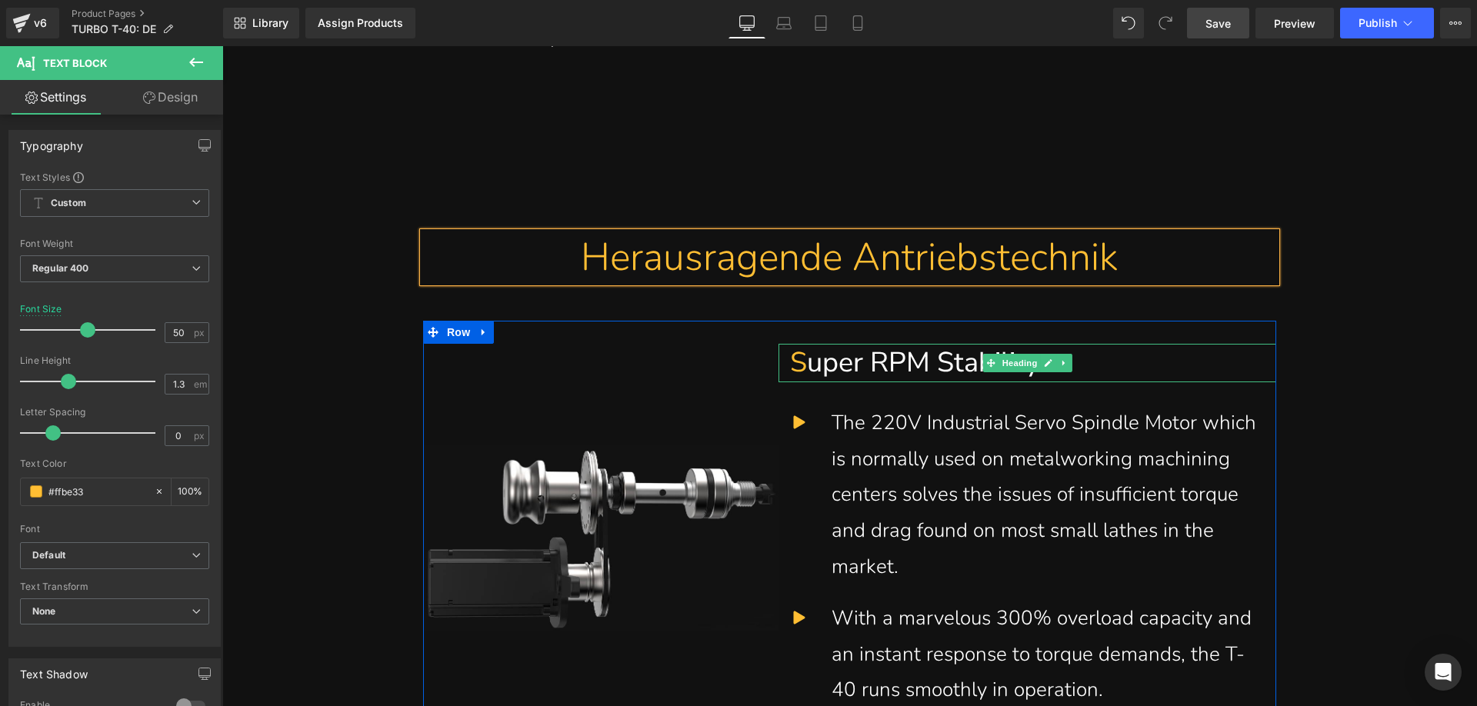
click at [814, 366] on h1 "S uper RPM Stability" at bounding box center [1027, 363] width 474 height 38
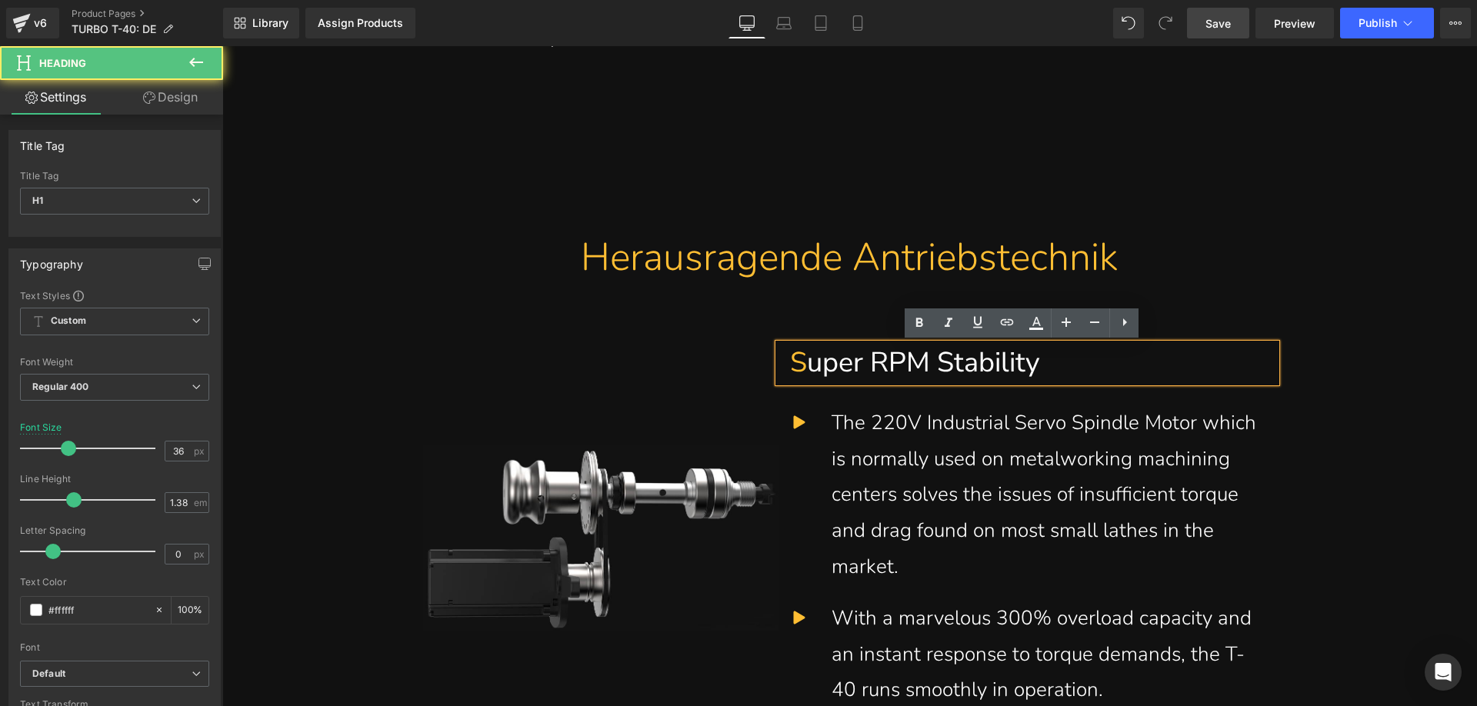
click at [1038, 362] on h1 "S uper RPM Stability" at bounding box center [1027, 363] width 474 height 38
click at [1049, 368] on h1 "S uper RPM Stability" at bounding box center [1027, 363] width 474 height 38
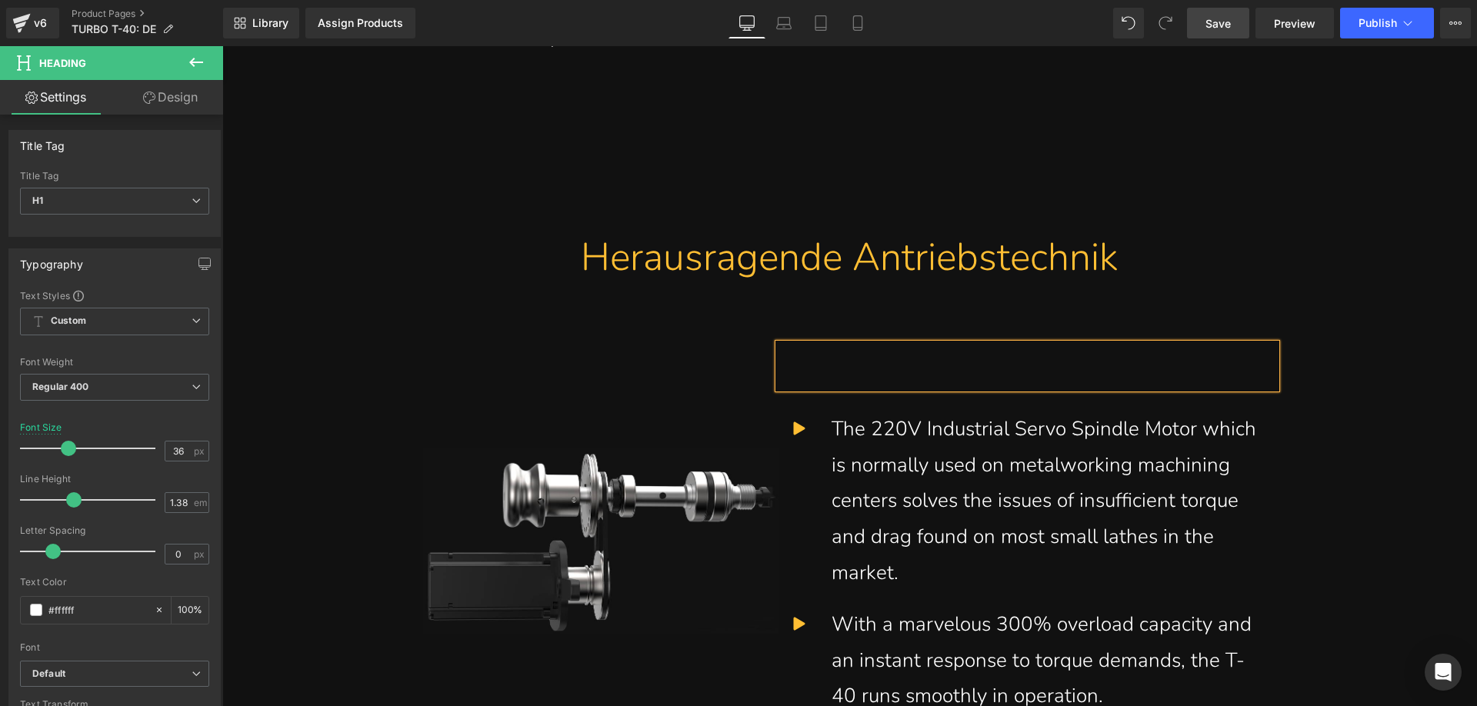
click at [1043, 369] on div at bounding box center [1027, 366] width 498 height 45
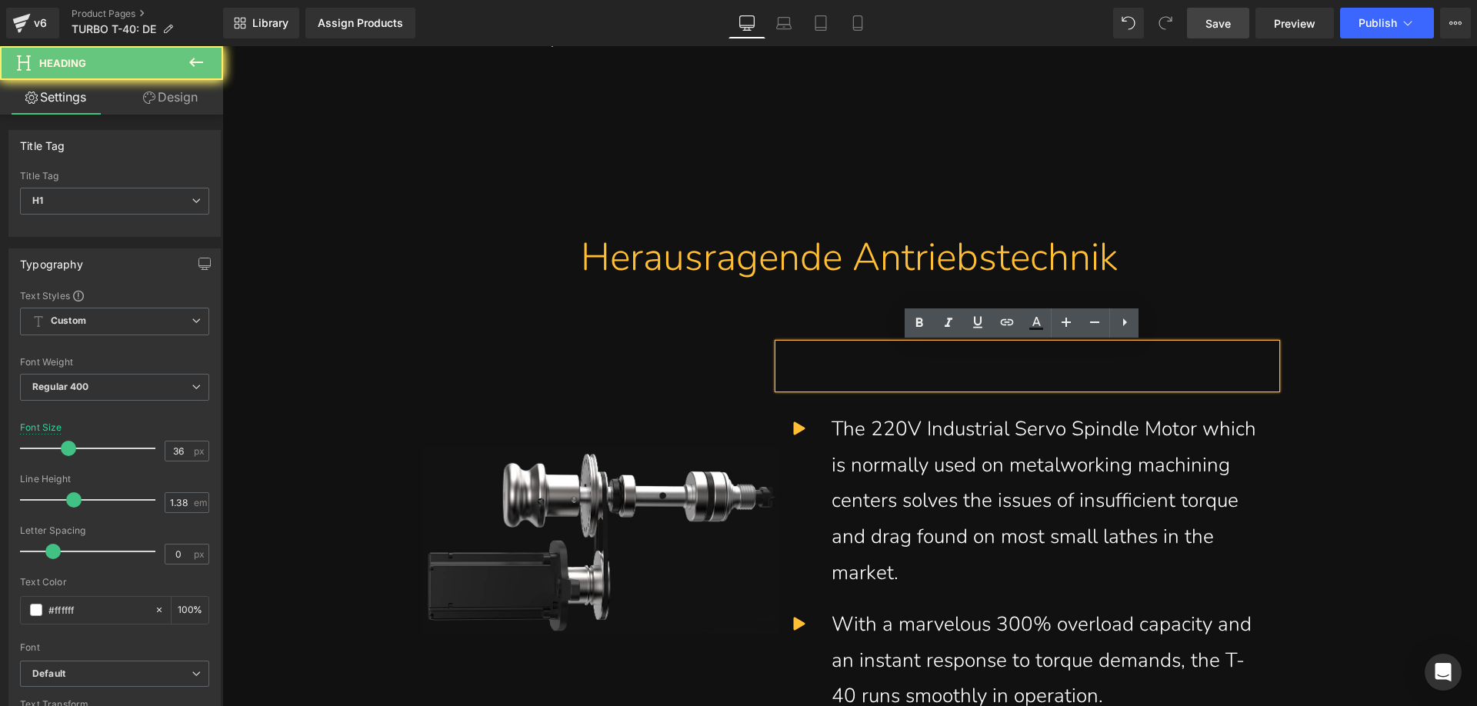
click at [997, 371] on div at bounding box center [1027, 366] width 498 height 45
click at [844, 369] on div at bounding box center [1027, 366] width 498 height 45
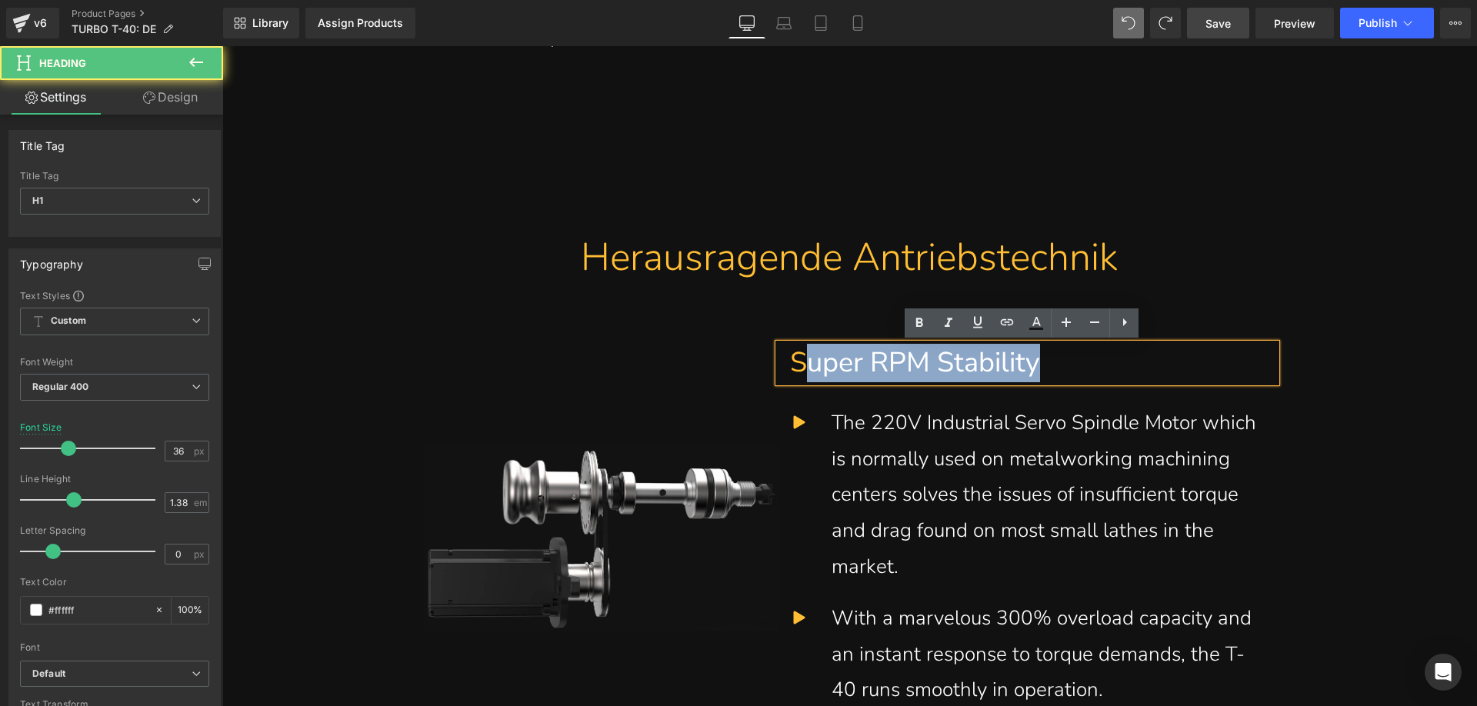
drag, startPoint x: 804, startPoint y: 366, endPoint x: 1039, endPoint y: 363, distance: 234.6
click at [1039, 363] on h1 "S uper RPM Stability" at bounding box center [1027, 363] width 474 height 38
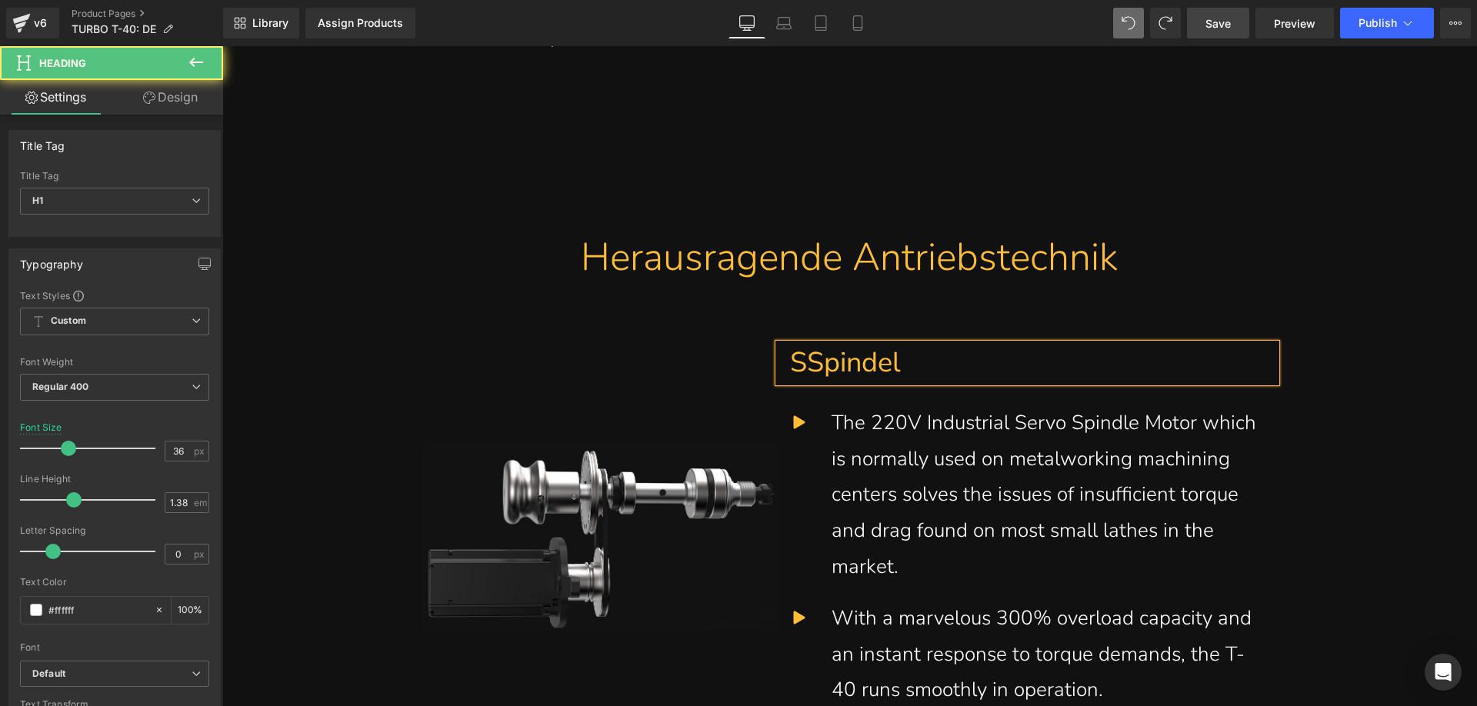
click at [810, 363] on span "SSpindel" at bounding box center [845, 363] width 111 height 38
click at [902, 366] on h1 "[PERSON_NAME]" at bounding box center [1027, 363] width 474 height 38
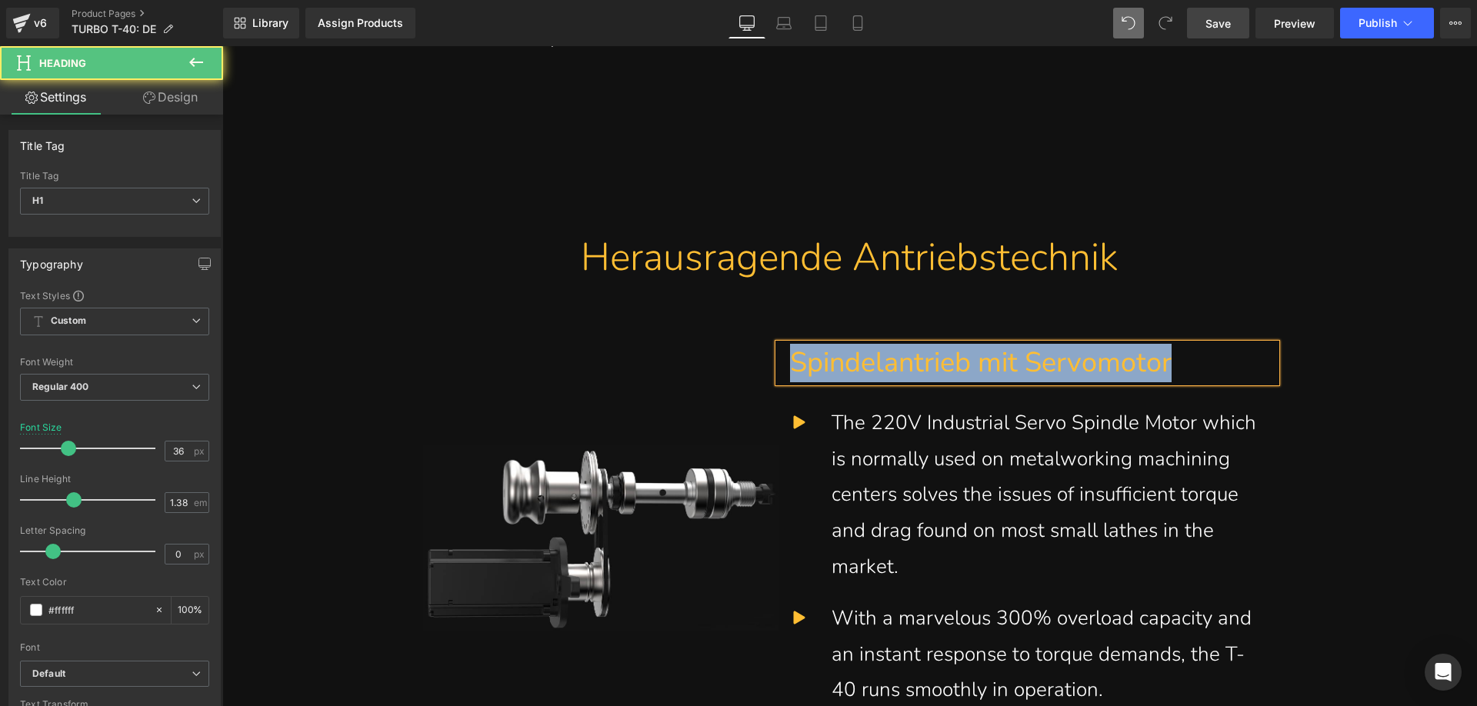
drag, startPoint x: 1212, startPoint y: 361, endPoint x: 731, endPoint y: 331, distance: 481.6
click at [727, 332] on div "Image Spindelantrieb mit Servomotor Heading Separator Icon The 220V Industrial …" at bounding box center [849, 530] width 853 height 418
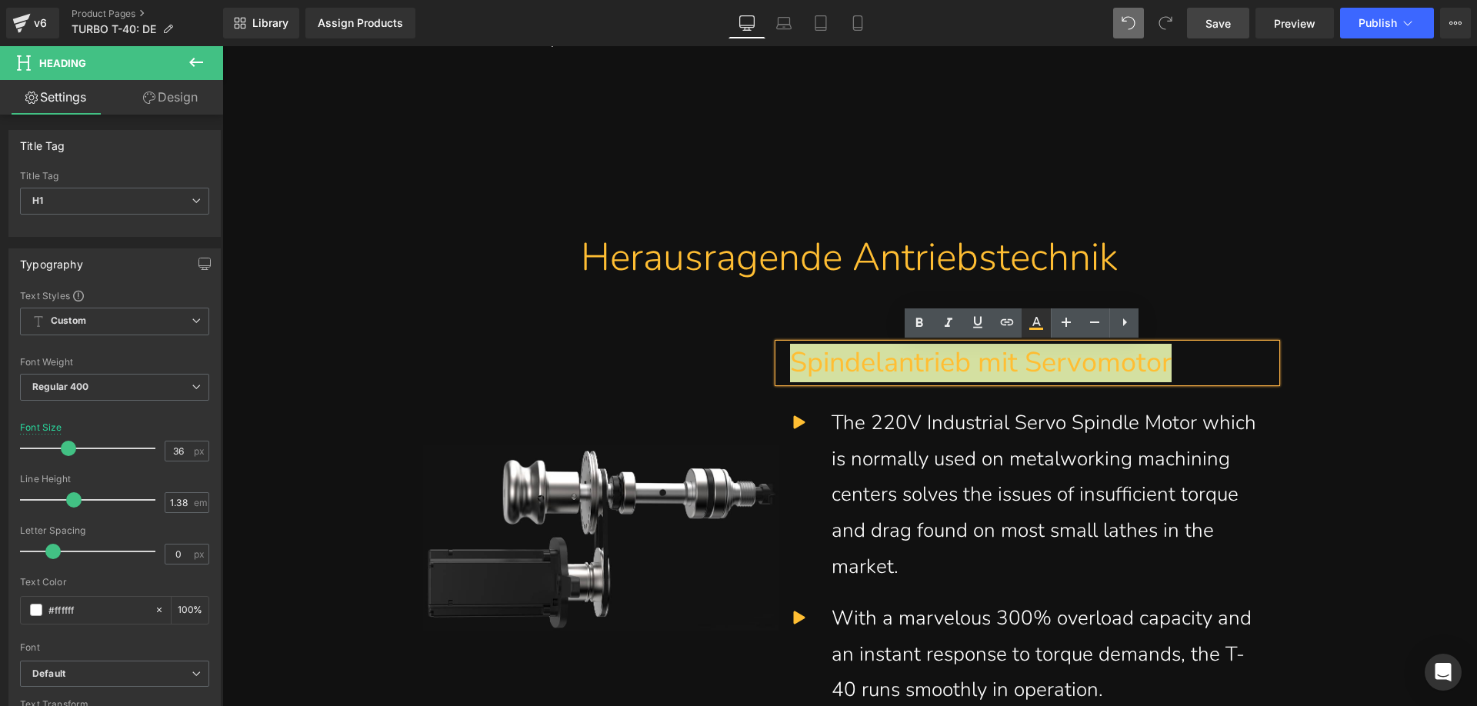
click at [1041, 323] on icon at bounding box center [1036, 323] width 18 height 18
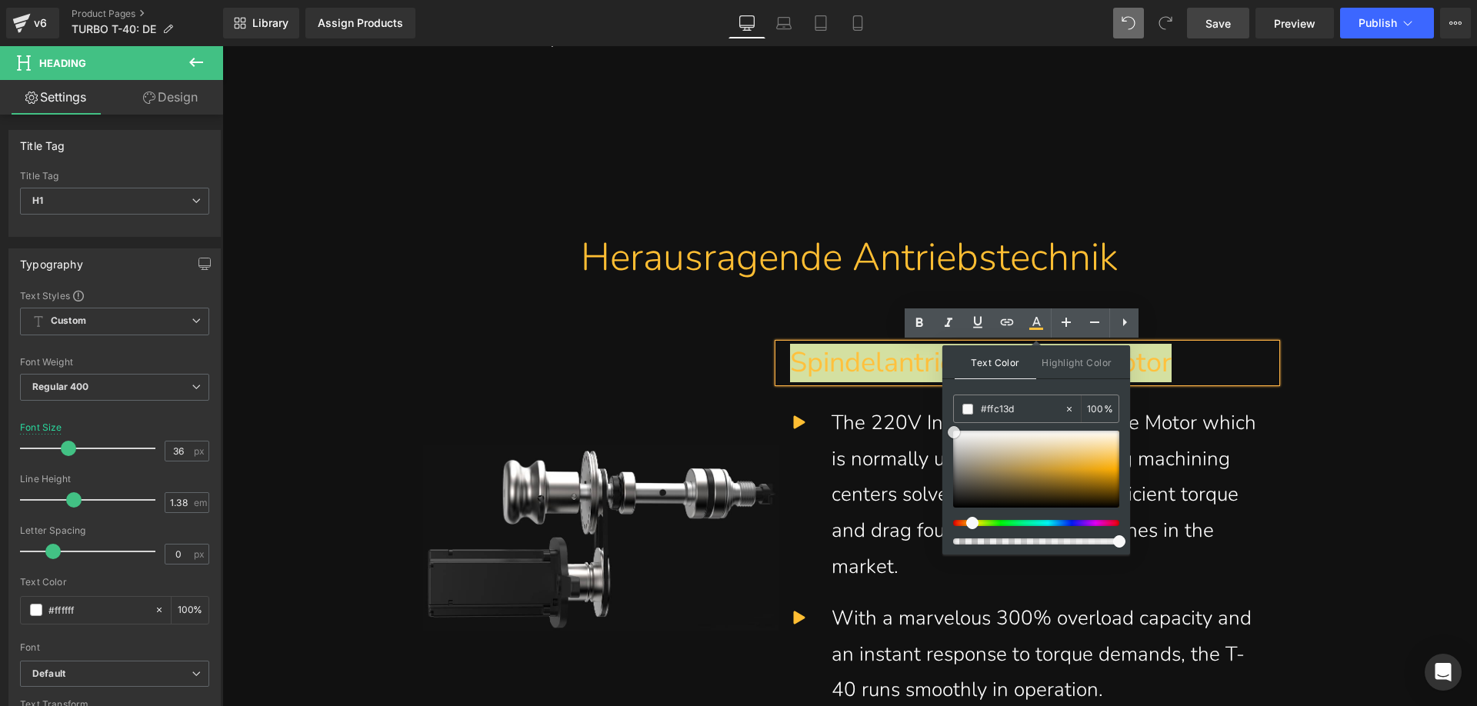
drag, startPoint x: 1342, startPoint y: 507, endPoint x: 936, endPoint y: 427, distance: 413.8
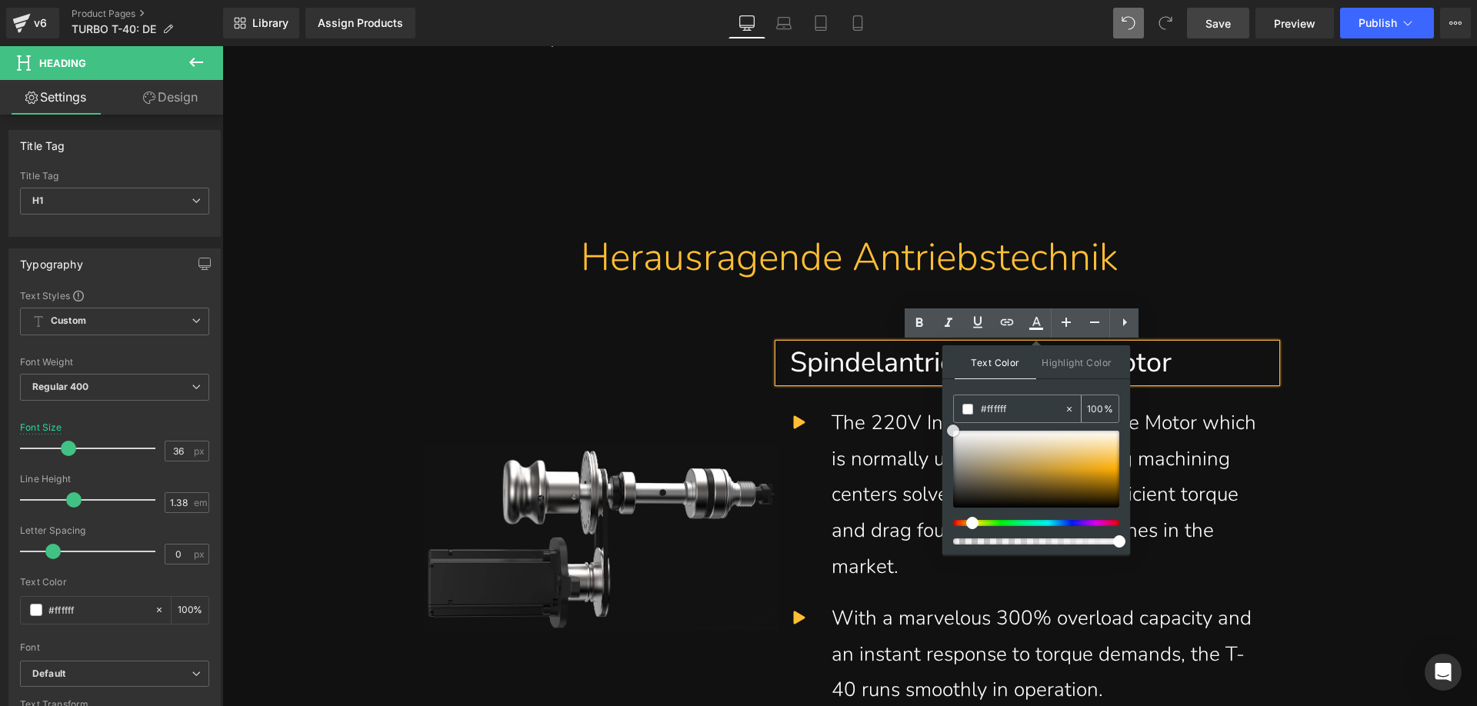
drag, startPoint x: 955, startPoint y: 424, endPoint x: 975, endPoint y: 410, distance: 24.8
click at [953, 418] on div "#ffbe33 100 %" at bounding box center [1036, 475] width 166 height 160
click at [1238, 360] on h1 "Spindelantrieb mit Servomotor" at bounding box center [1027, 363] width 474 height 38
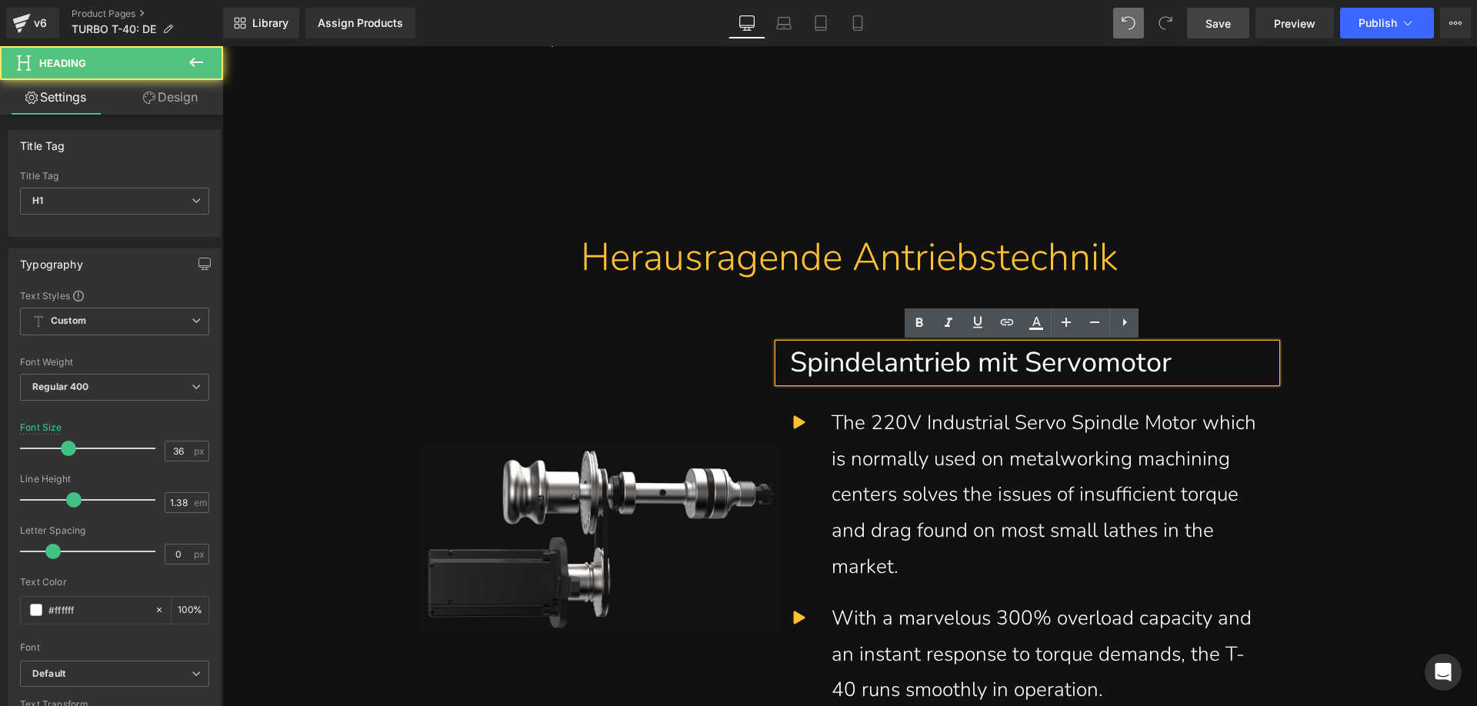
scroll to position [2114, 0]
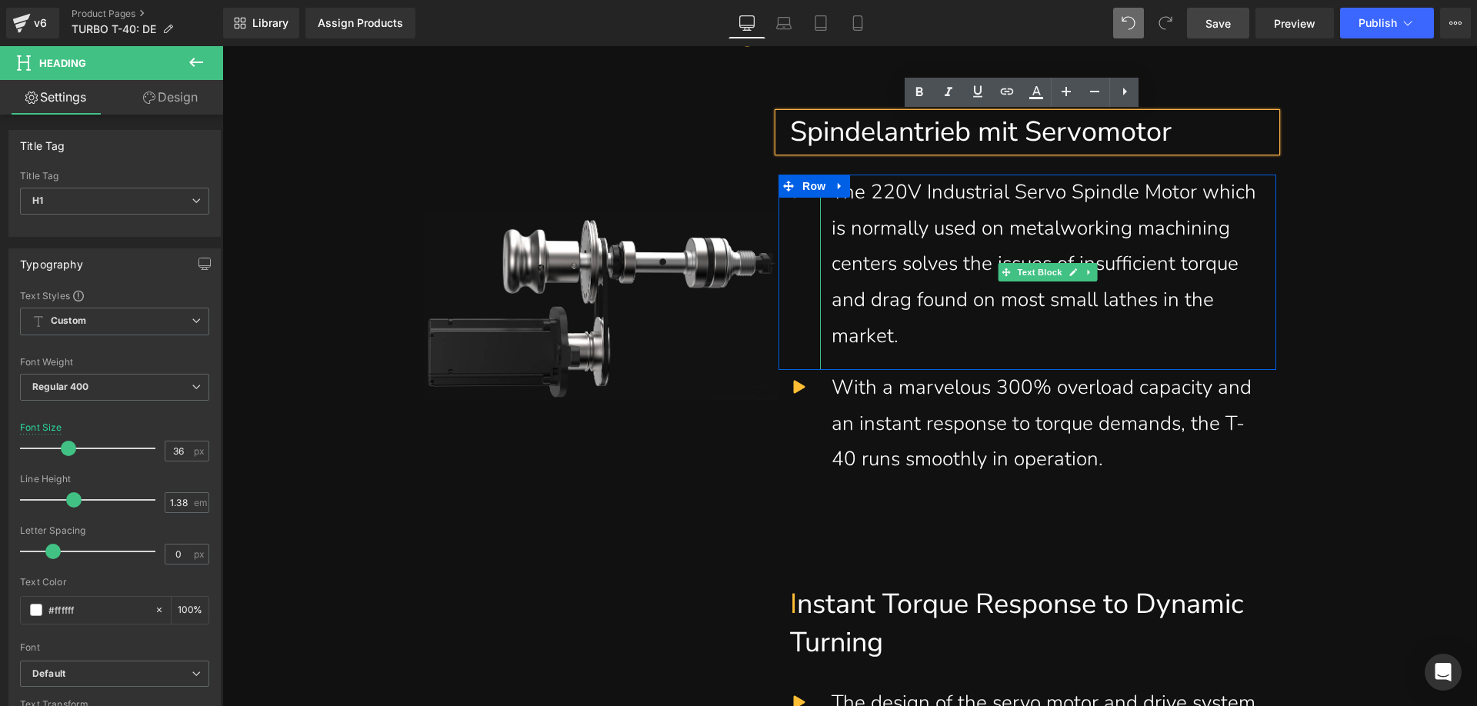
click at [906, 341] on div "The 220V Industrial Servo Spindle Motor which is normally used on metalworking …" at bounding box center [1048, 272] width 456 height 195
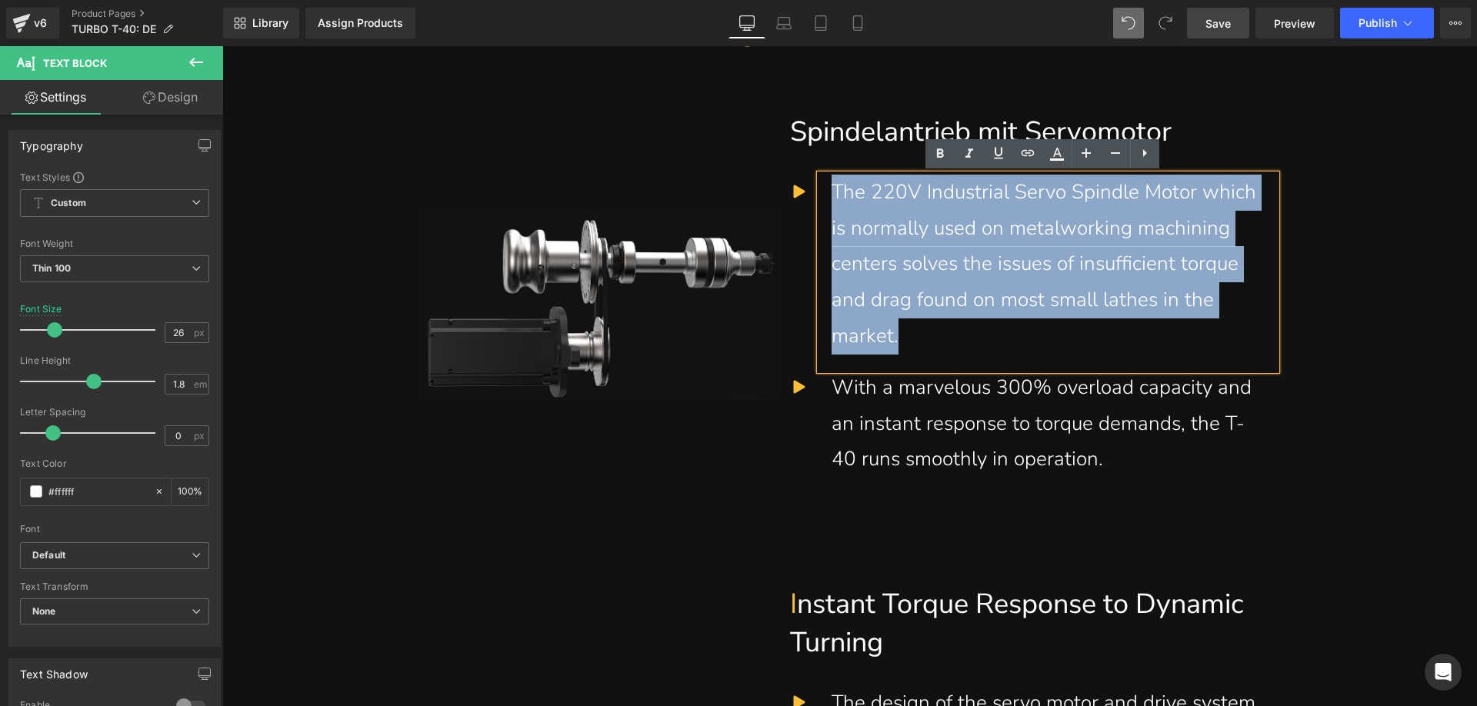
drag, startPoint x: 904, startPoint y: 341, endPoint x: 828, endPoint y: 205, distance: 156.0
click at [828, 205] on div "The 220V Industrial Servo Spindle Motor which is normally used on metalworking …" at bounding box center [1048, 272] width 456 height 195
paste div
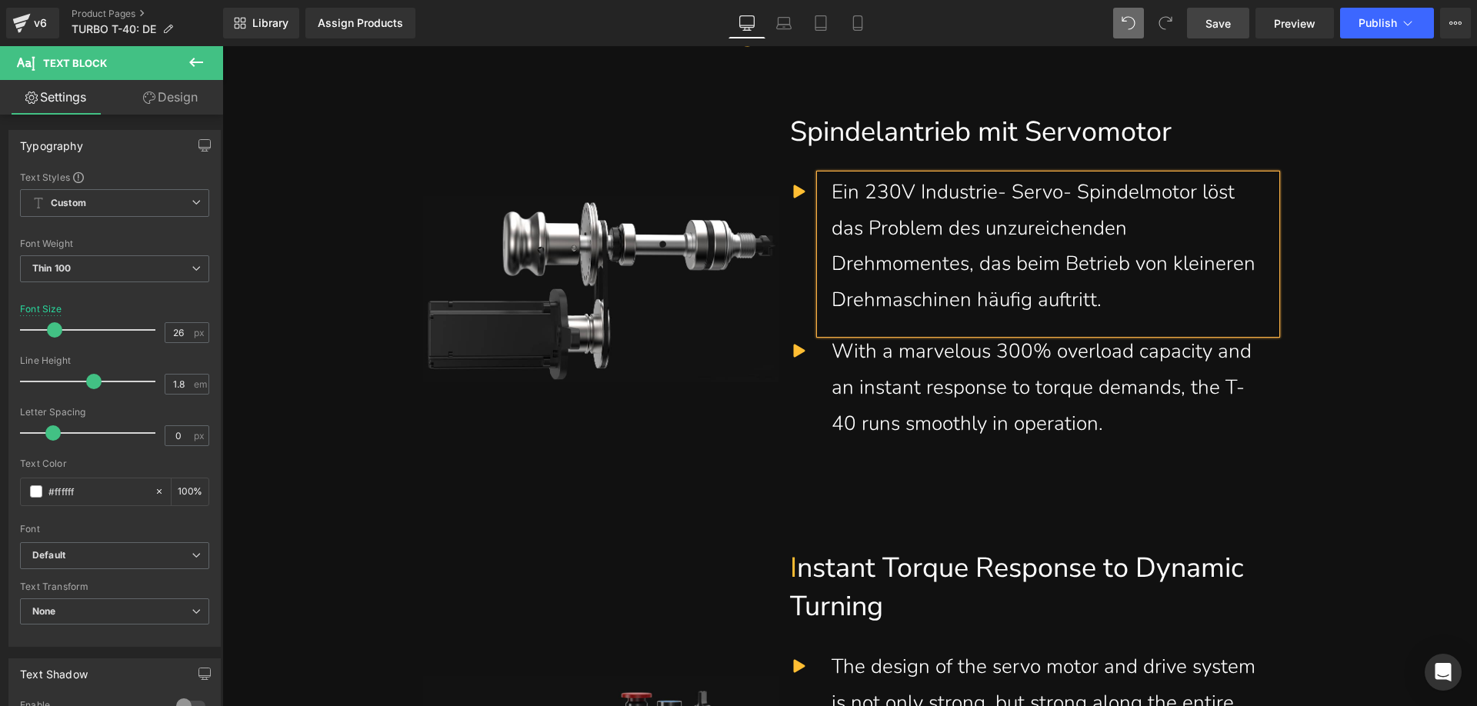
click at [831, 260] on div "Ein 230V Industrie- Servo- Spindelmotor löst das Problem des unzureichenden Dre…" at bounding box center [1048, 254] width 456 height 159
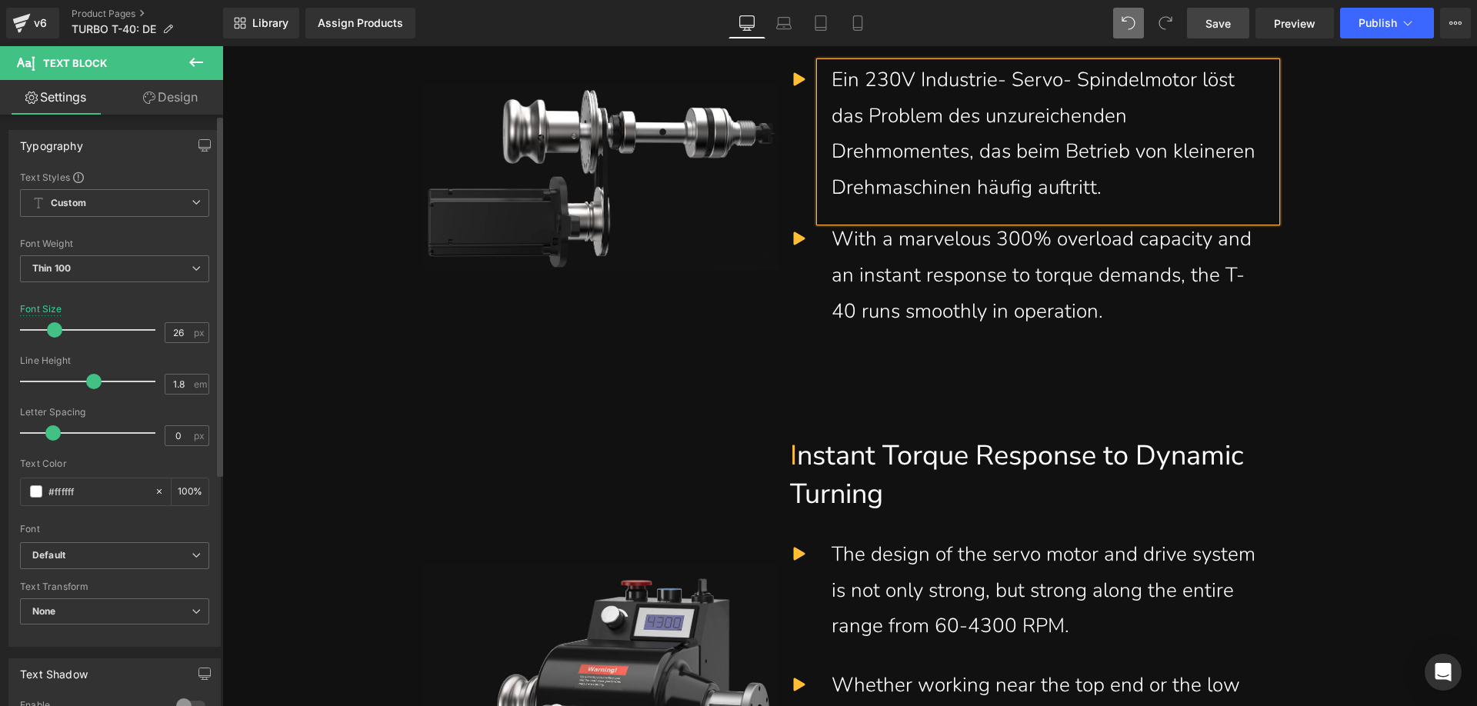
scroll to position [2191, 0]
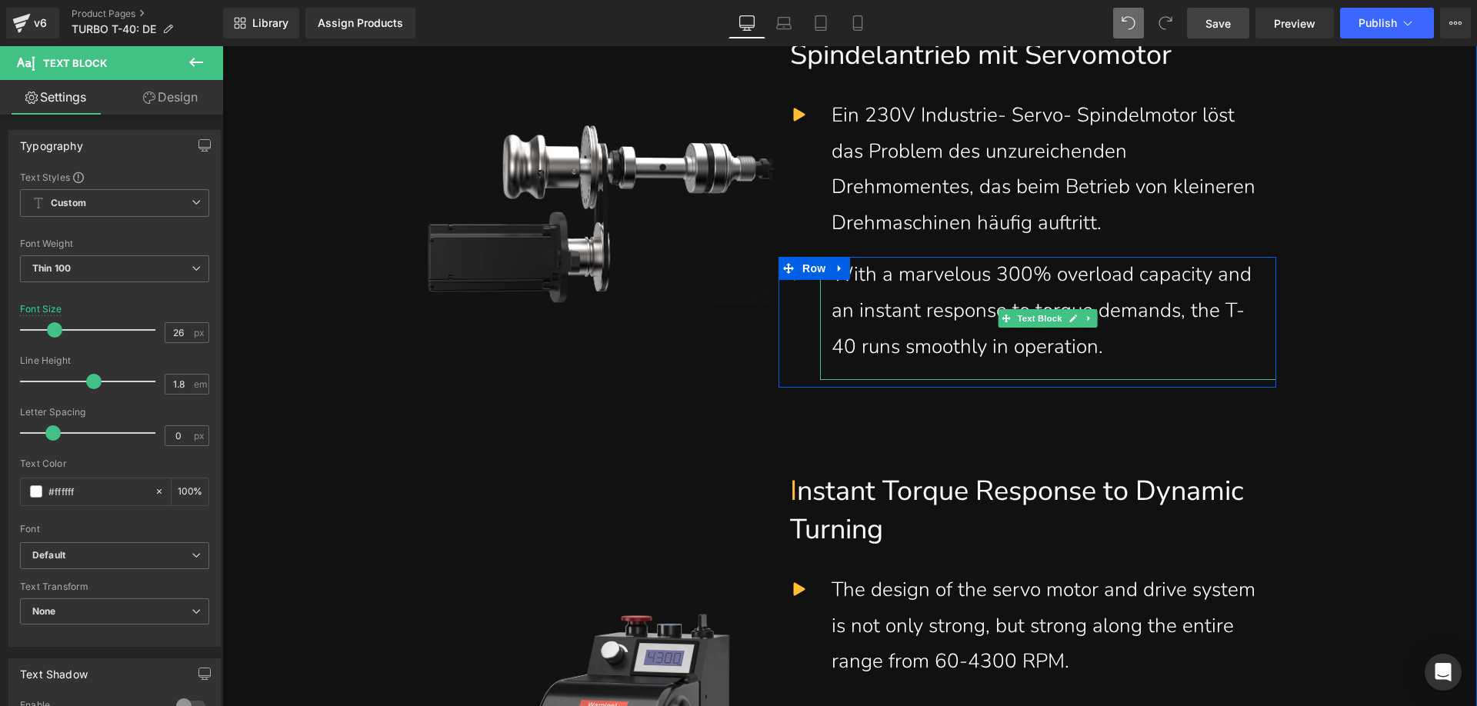
click at [914, 319] on span "With a marvelous 300% overload capacity and an instant response to torque deman…" at bounding box center [1041, 310] width 420 height 99
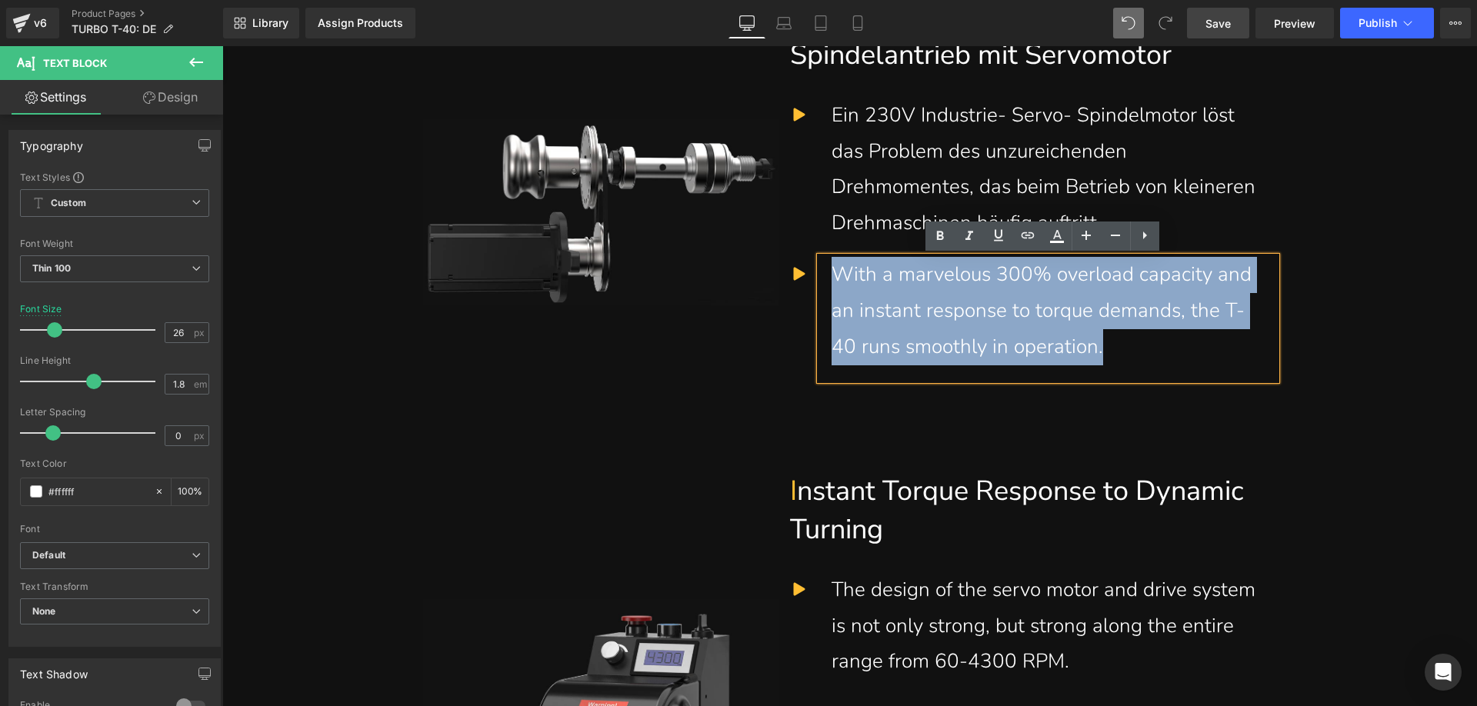
drag, startPoint x: 995, startPoint y: 337, endPoint x: 832, endPoint y: 284, distance: 171.4
click at [832, 284] on div "With a marvelous 300% overload capacity and an instant response to torque deman…" at bounding box center [1047, 311] width 433 height 108
paste div
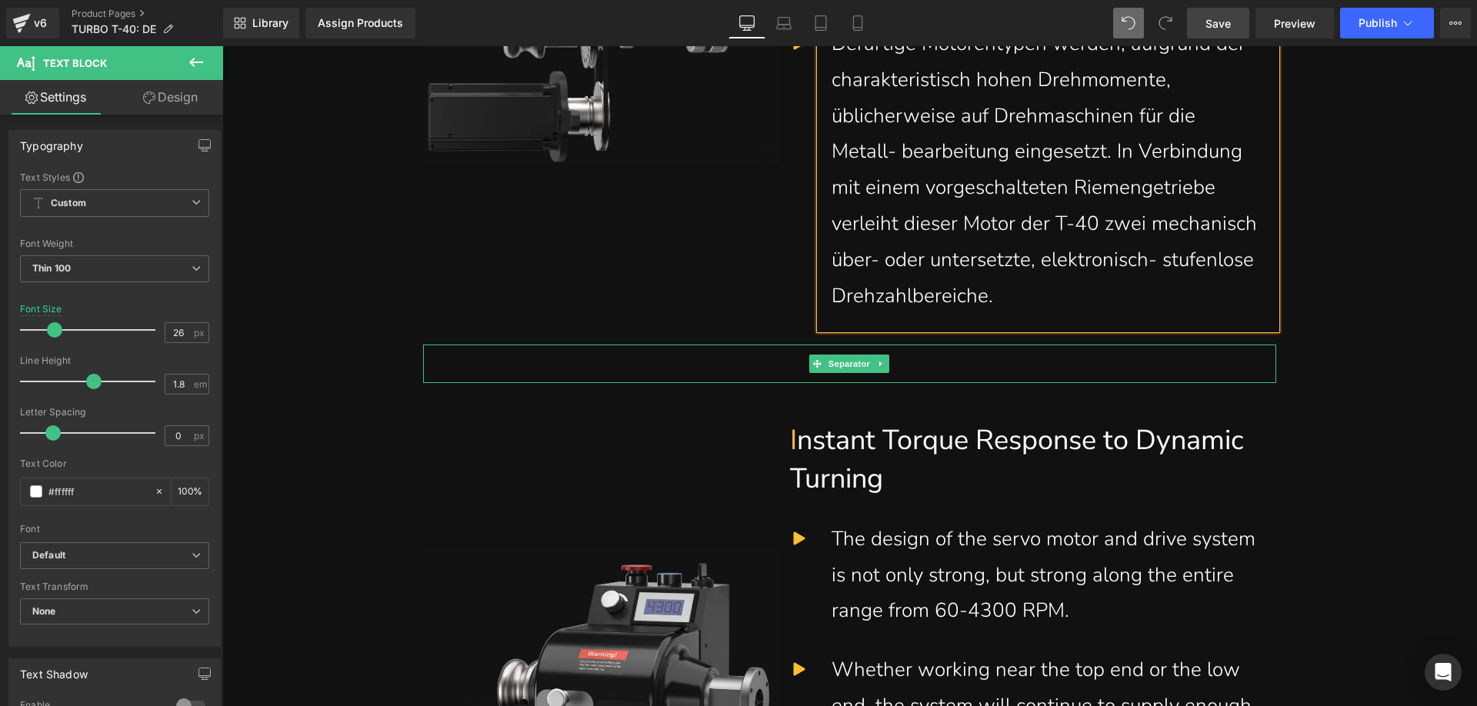
scroll to position [2499, 0]
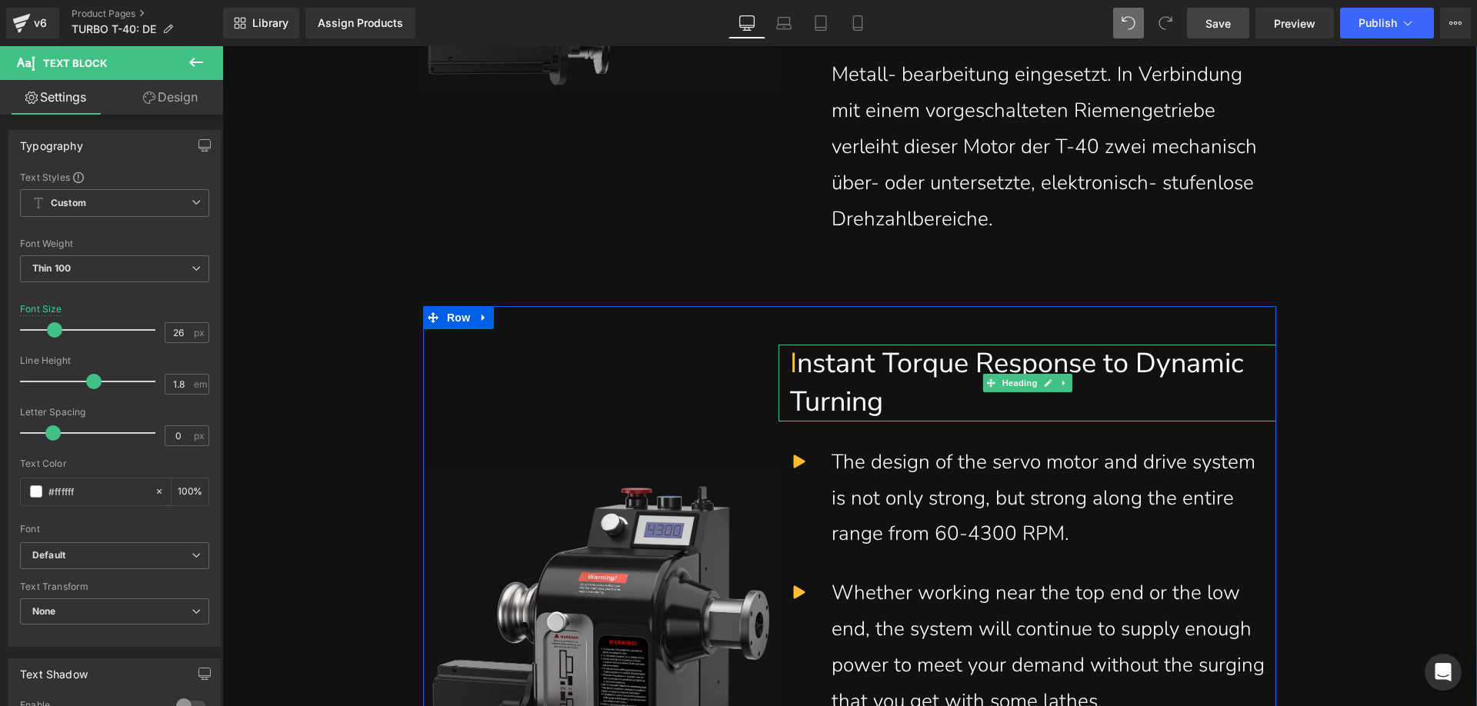
click at [850, 386] on h1 "I nstant Torque Response to Dynamic Turning" at bounding box center [1027, 383] width 474 height 76
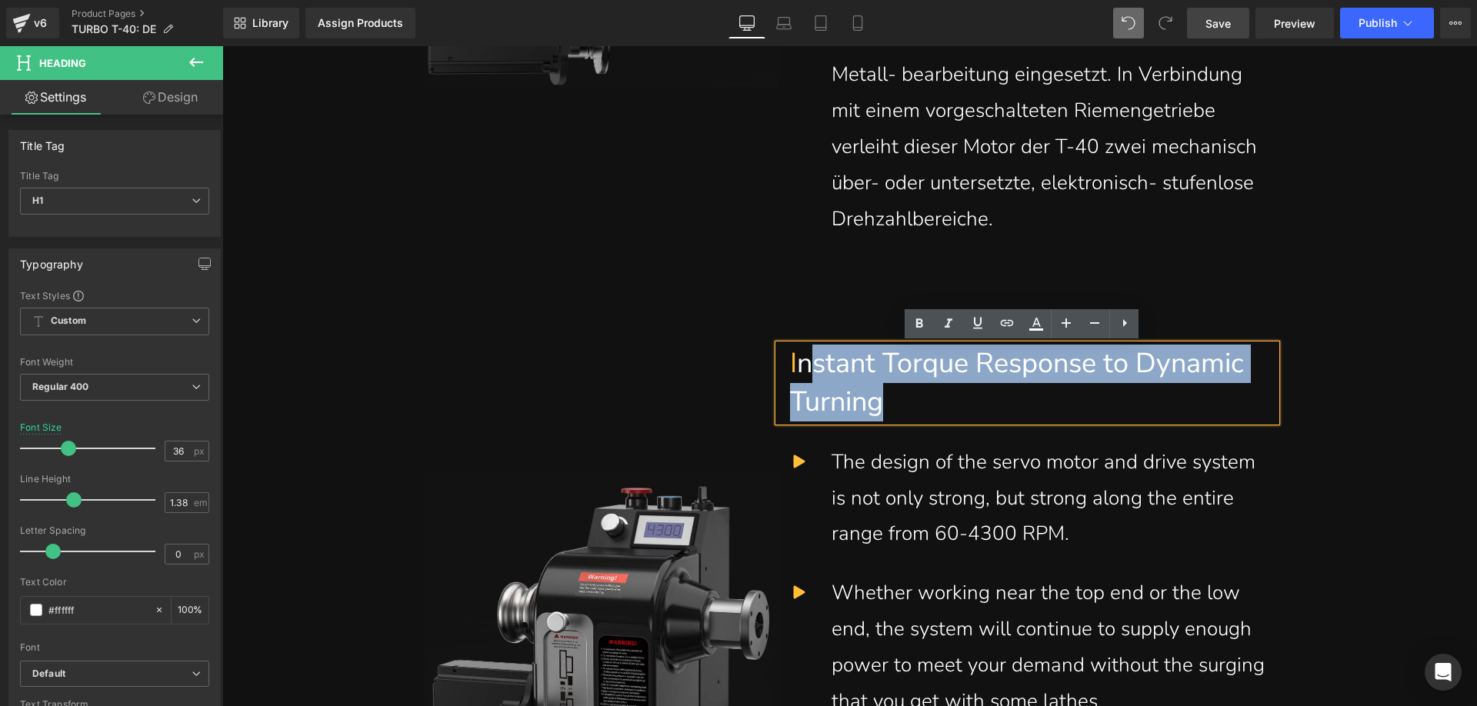
drag, startPoint x: 1021, startPoint y: 407, endPoint x: 806, endPoint y: 368, distance: 218.9
click at [806, 368] on h1 "I nstant Torque Response to Dynamic Turning" at bounding box center [1027, 383] width 474 height 76
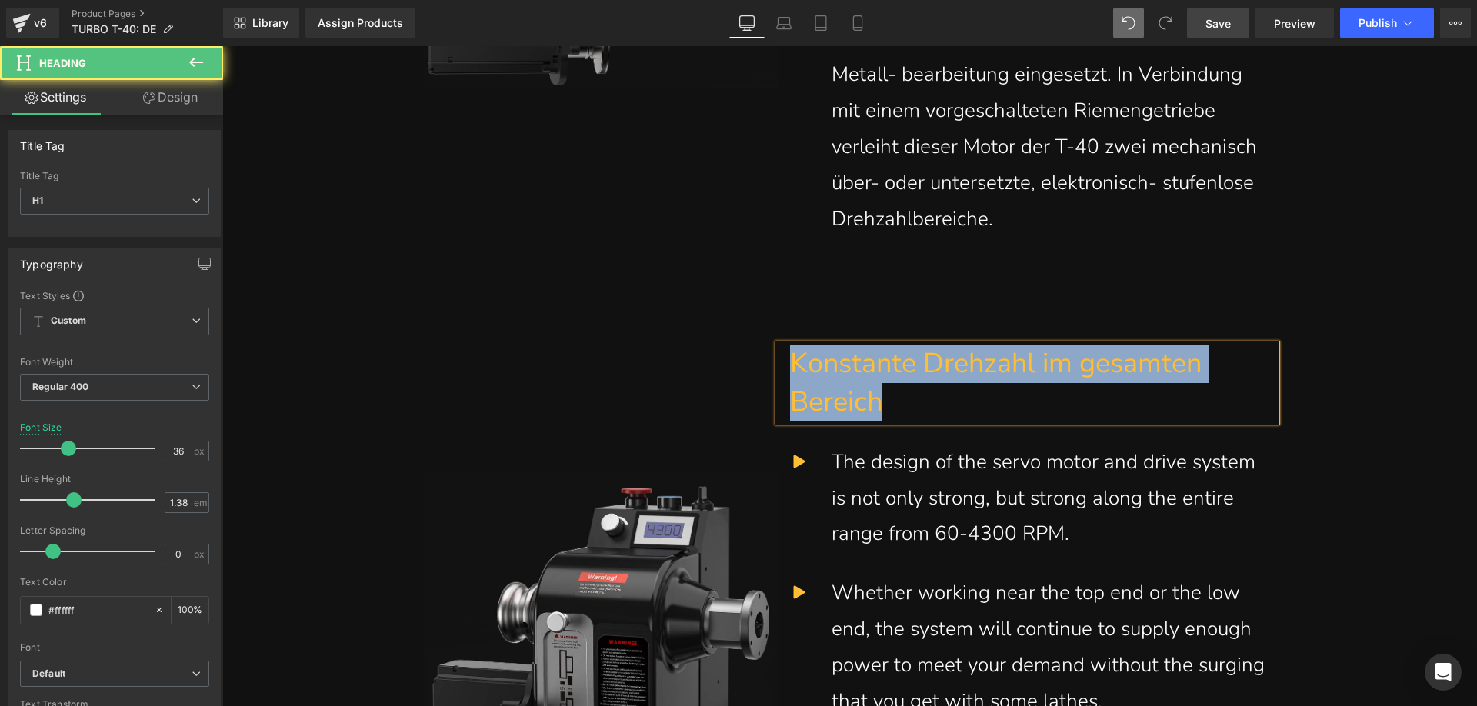
drag, startPoint x: 868, startPoint y: 388, endPoint x: 721, endPoint y: 358, distance: 149.9
click at [721, 358] on div "Image Konstante Drehzahl im gesamten Bereich Heading Separator Icon The design …" at bounding box center [849, 623] width 853 height 634
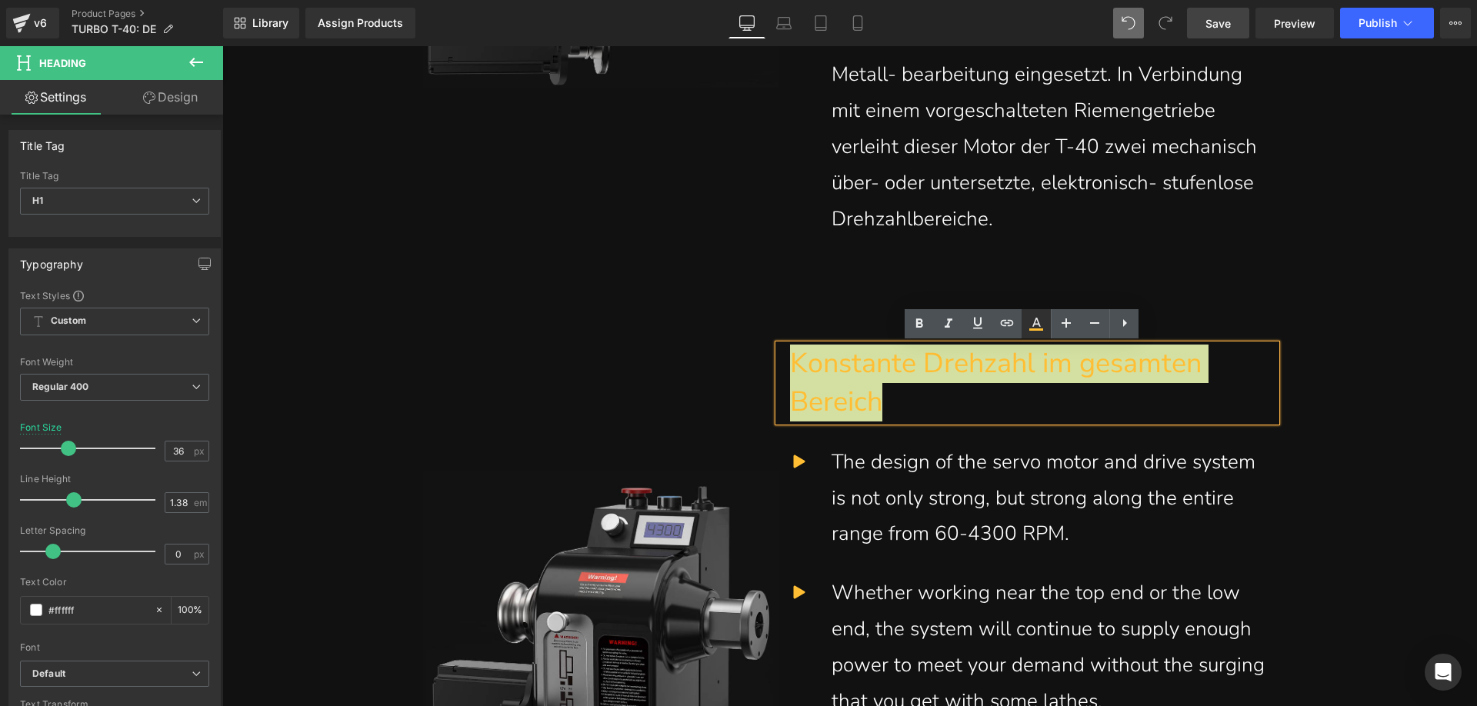
drag, startPoint x: 1038, startPoint y: 325, endPoint x: 791, endPoint y: 294, distance: 248.9
click at [1038, 325] on icon at bounding box center [1036, 324] width 18 height 18
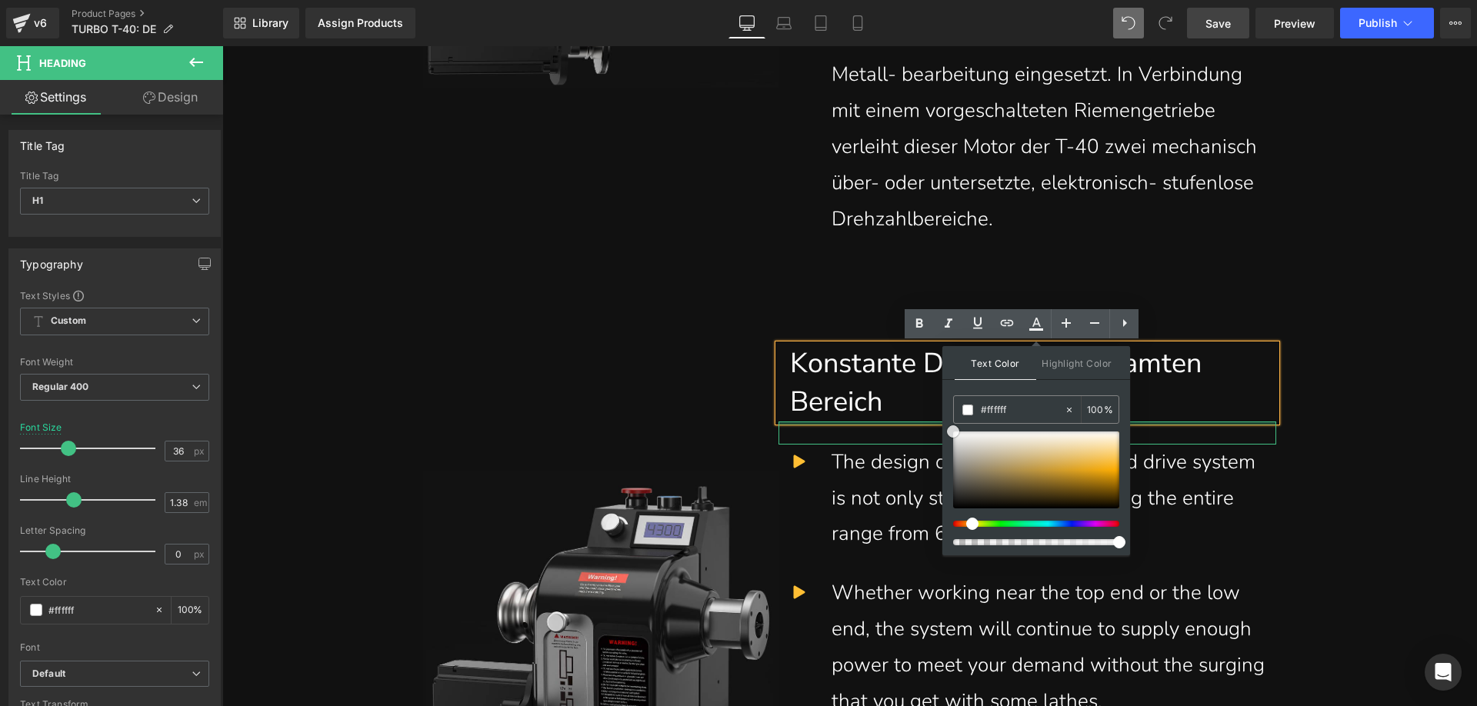
drag, startPoint x: 1343, startPoint y: 506, endPoint x: 874, endPoint y: 418, distance: 477.4
click at [867, 403] on h1 "Konstante Drehzahl im gesamten Bereich" at bounding box center [1027, 383] width 474 height 76
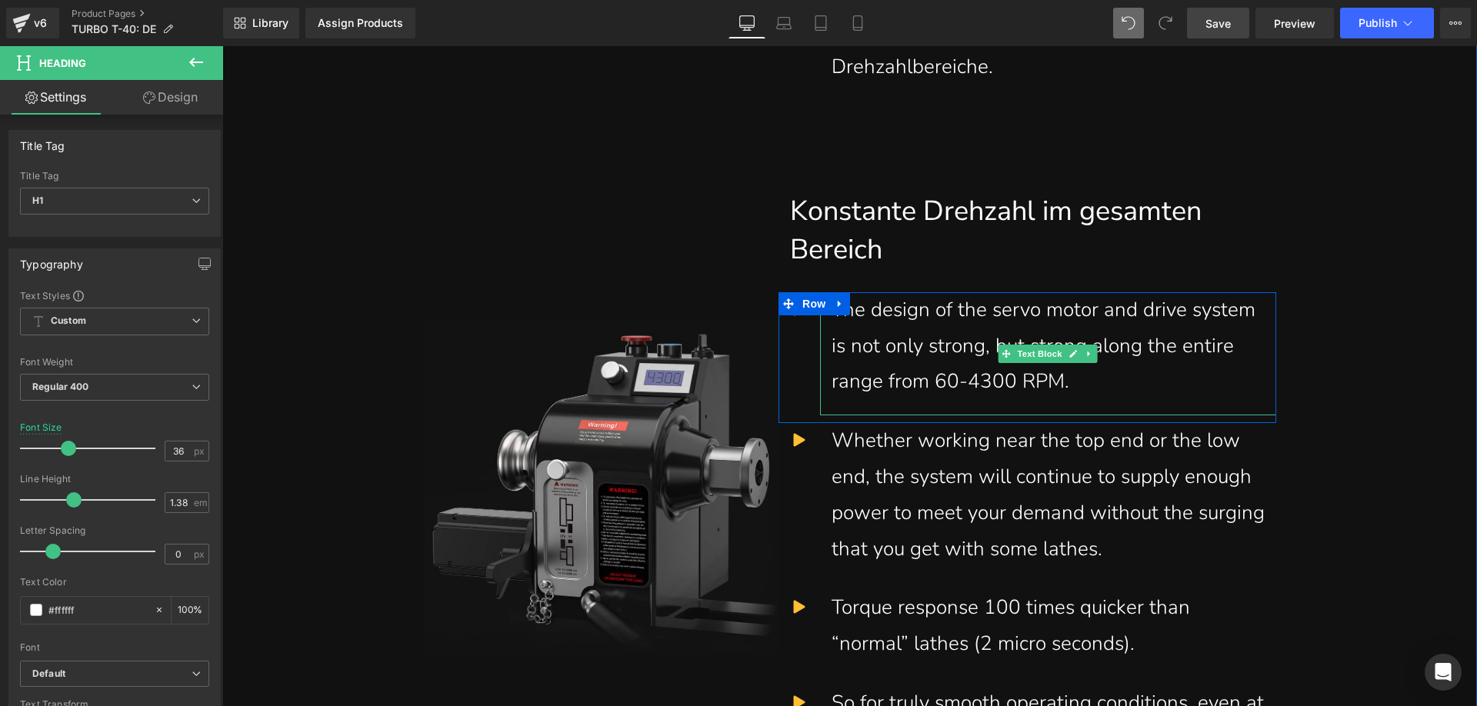
scroll to position [2652, 0]
drag, startPoint x: 984, startPoint y: 364, endPoint x: 1075, endPoint y: 387, distance: 94.4
click at [984, 364] on div "The design of the servo motor and drive system is not only strong, but strong a…" at bounding box center [1047, 345] width 433 height 108
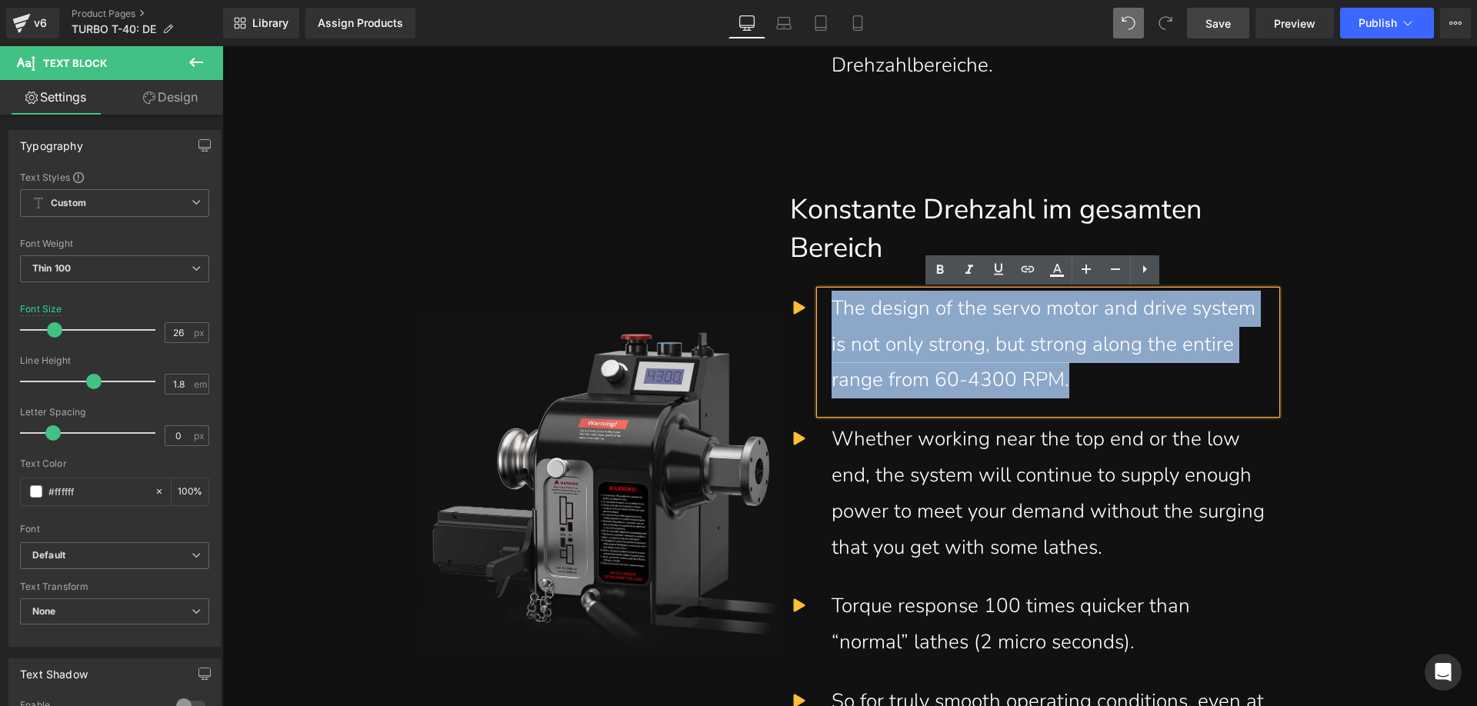
drag, startPoint x: 1075, startPoint y: 378, endPoint x: 822, endPoint y: 314, distance: 261.1
click at [822, 314] on div "The design of the servo motor and drive system is not only strong, but strong a…" at bounding box center [1048, 352] width 456 height 123
paste div
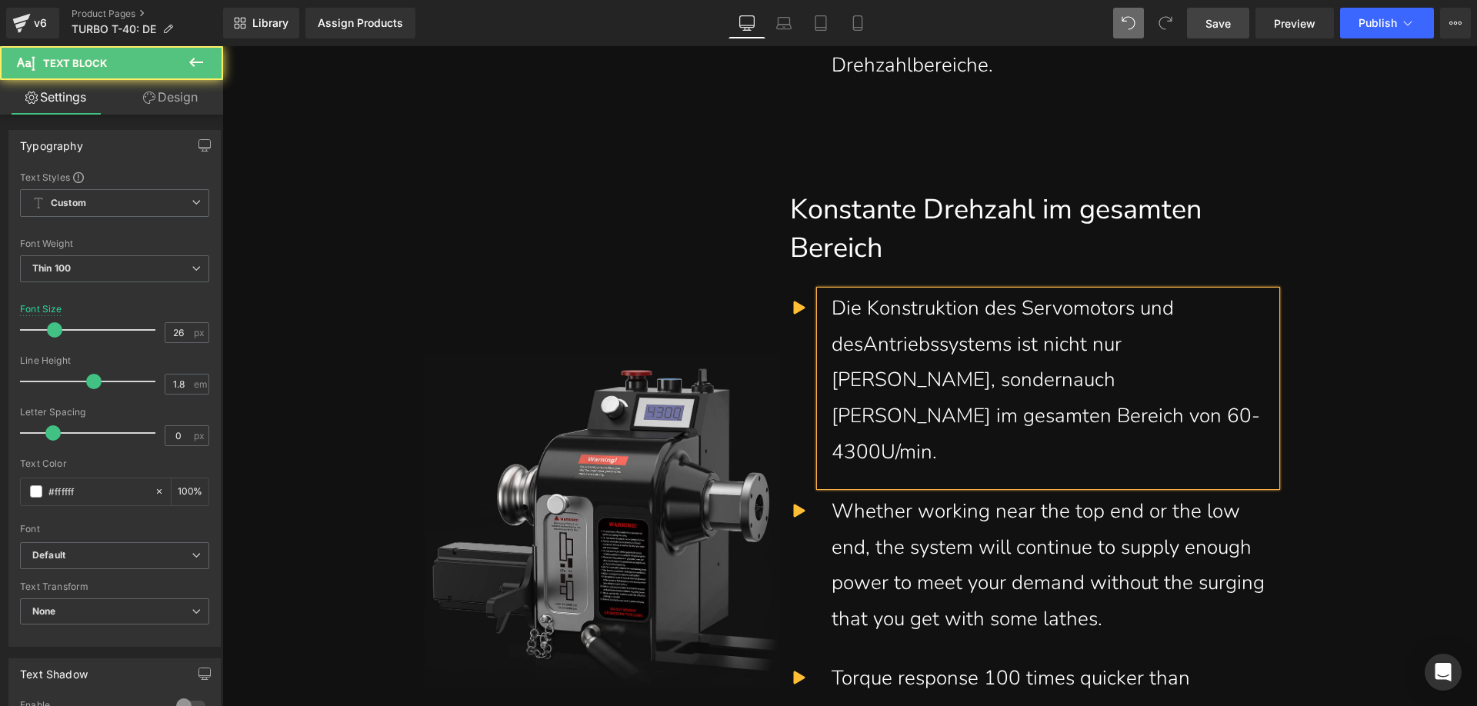
click at [862, 350] on div "Die Konstruktion des Servomotors und desAntriebssystems ist nicht nur [PERSON_N…" at bounding box center [1047, 381] width 433 height 180
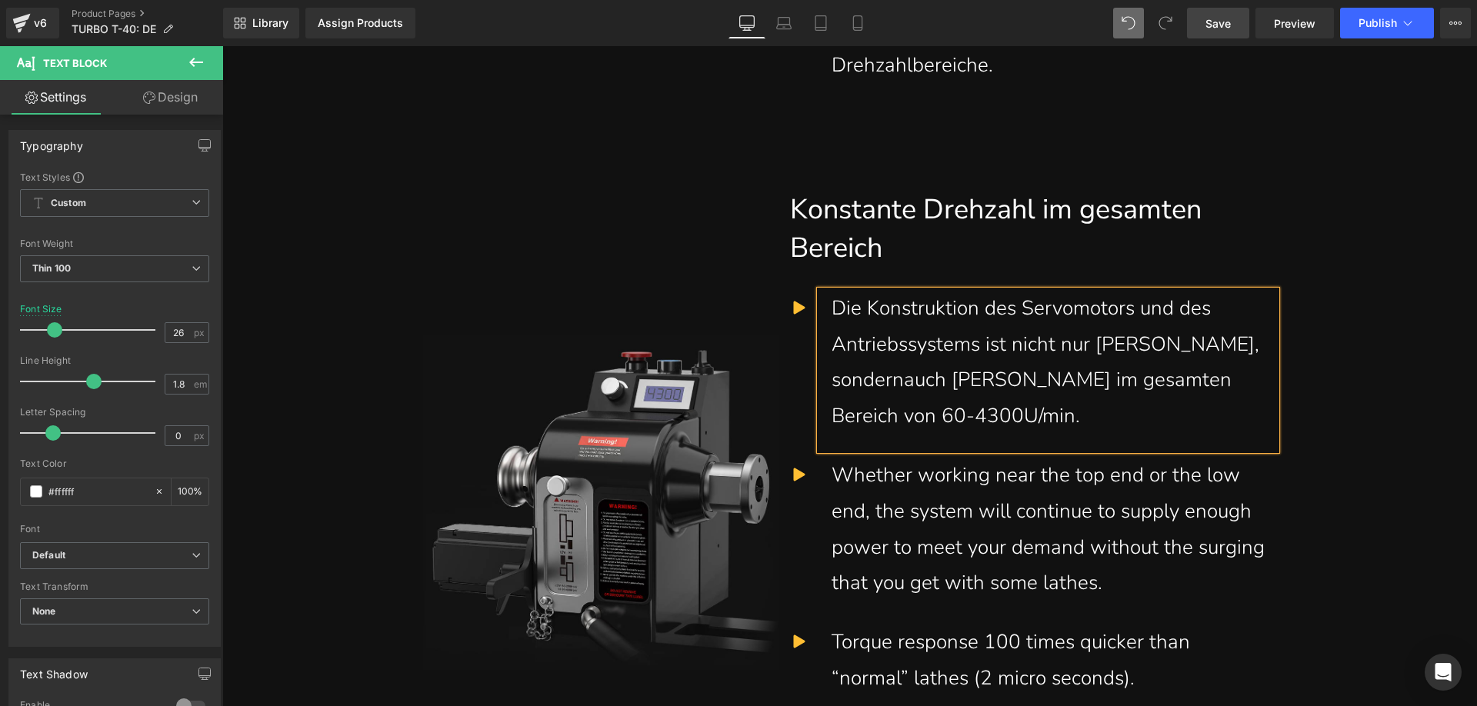
click at [1203, 348] on div "Die Konstruktion des Servomotors und des Antriebssystems ist nicht nur [PERSON_…" at bounding box center [1047, 363] width 433 height 144
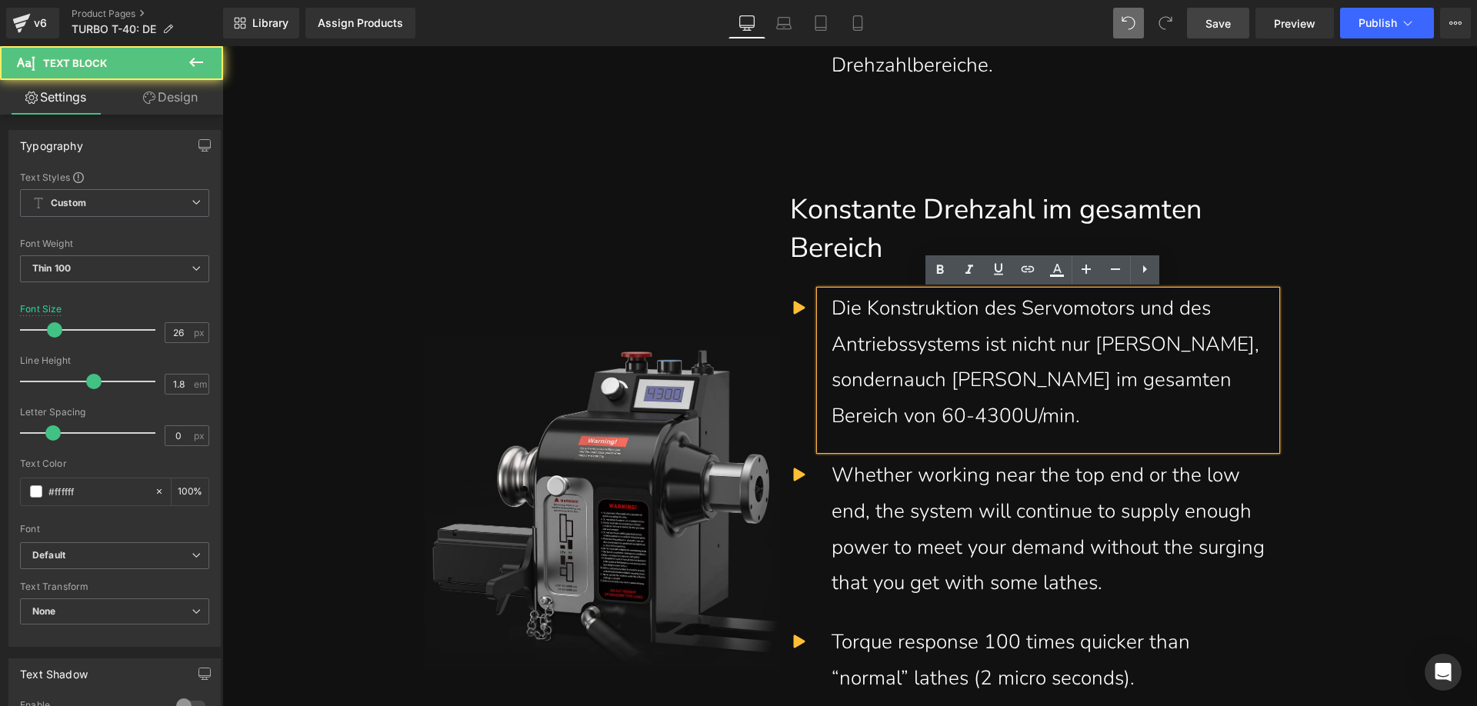
click at [1217, 348] on div "Die Konstruktion des Servomotors und des Antriebssystems ist nicht nur [PERSON_…" at bounding box center [1047, 363] width 433 height 144
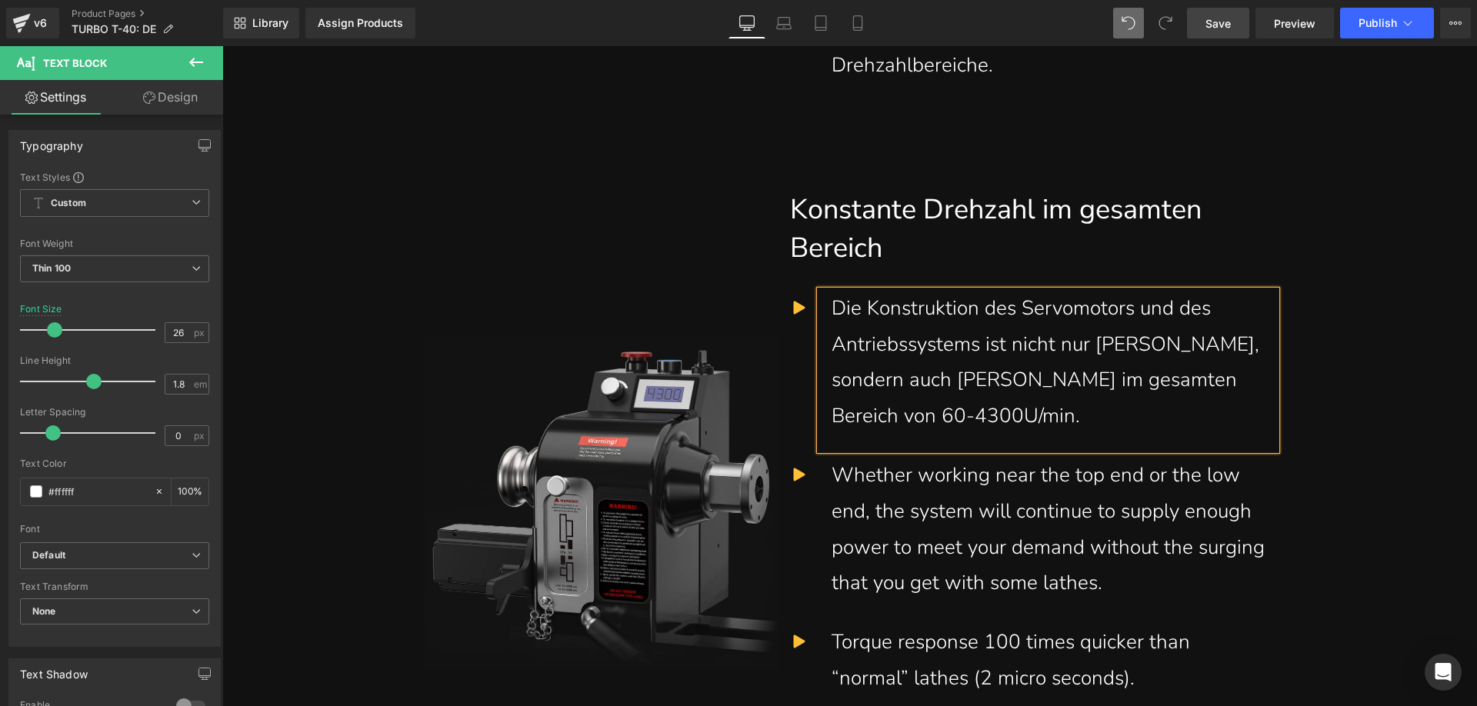
scroll to position [2806, 0]
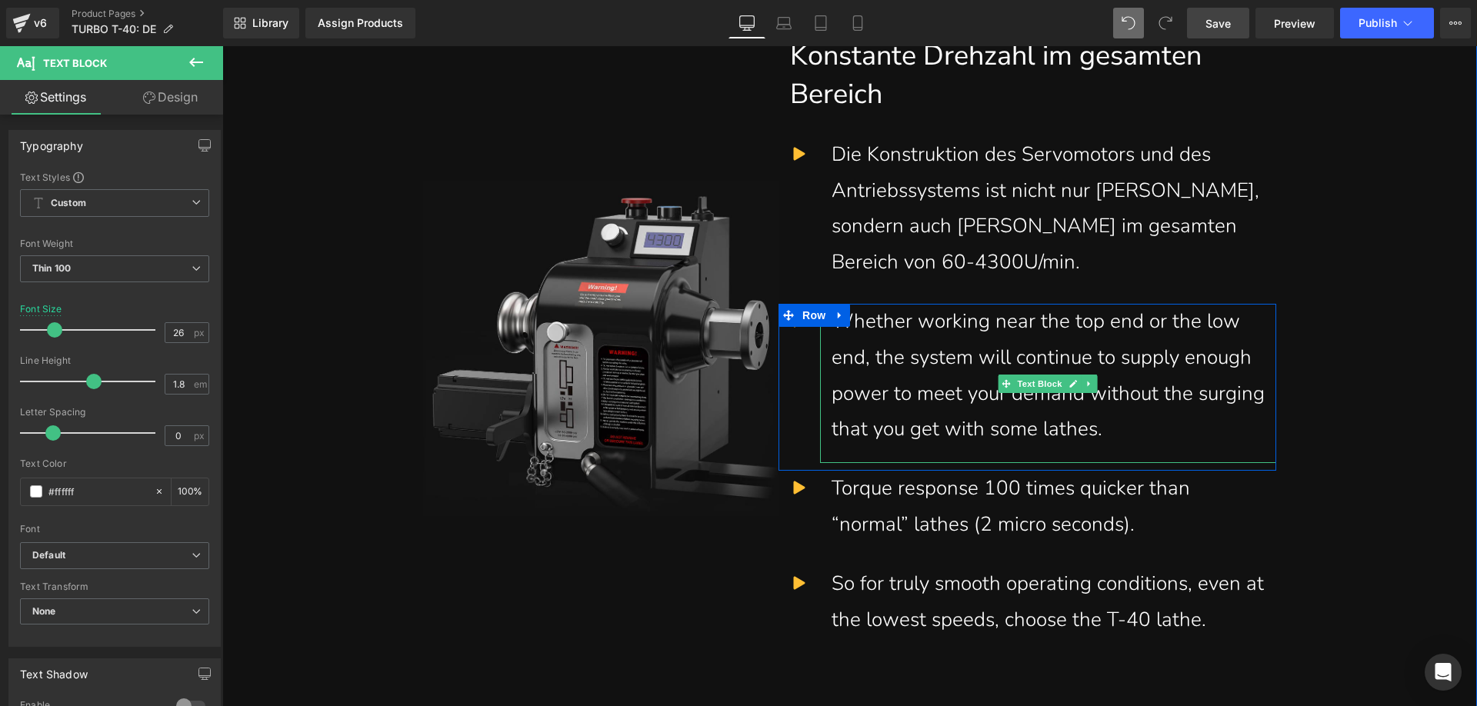
drag, startPoint x: 1177, startPoint y: 427, endPoint x: 1191, endPoint y: 434, distance: 15.5
click at [1177, 427] on div "Whether working near the top end or the low end, the system will continue to su…" at bounding box center [1047, 376] width 433 height 144
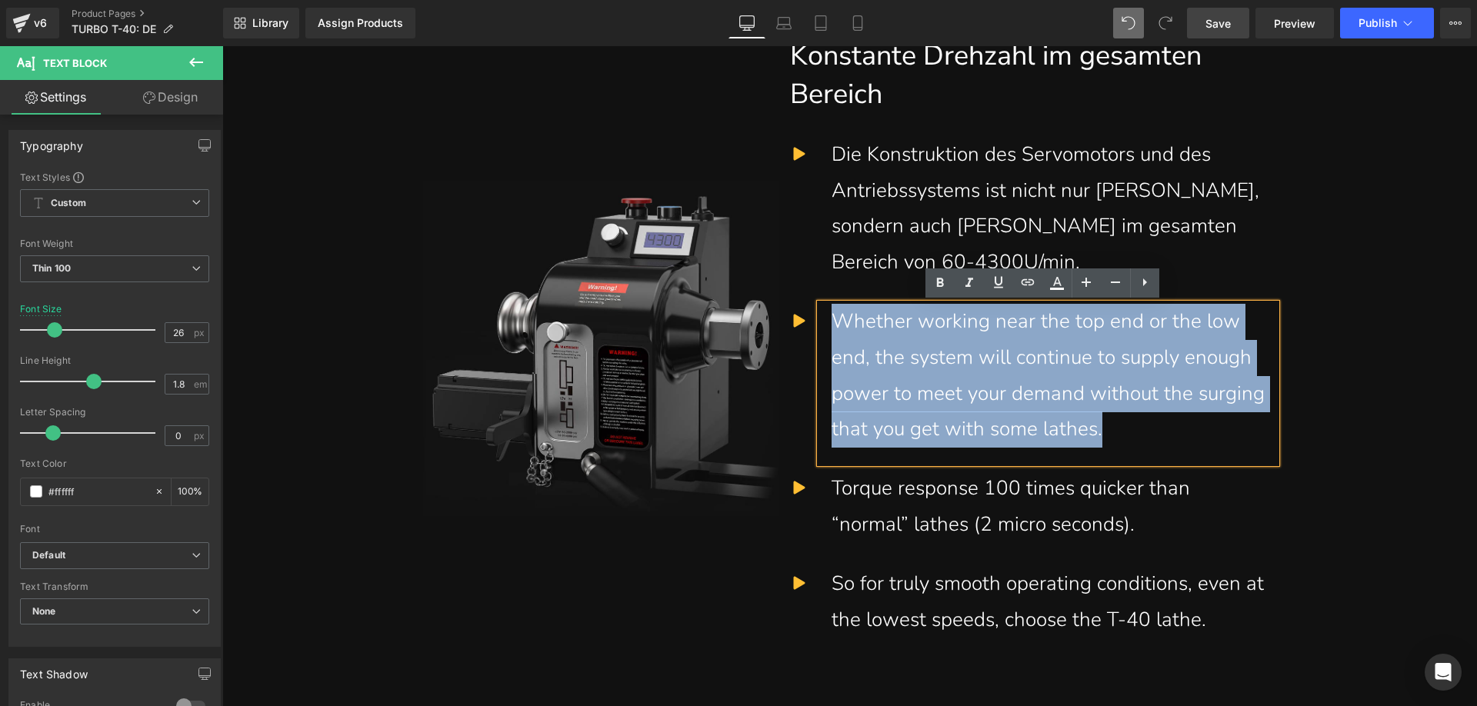
drag, startPoint x: 1187, startPoint y: 430, endPoint x: 827, endPoint y: 317, distance: 376.5
click at [831, 317] on div "Whether working near the top end or the low end, the system will continue to su…" at bounding box center [1047, 376] width 433 height 144
paste div
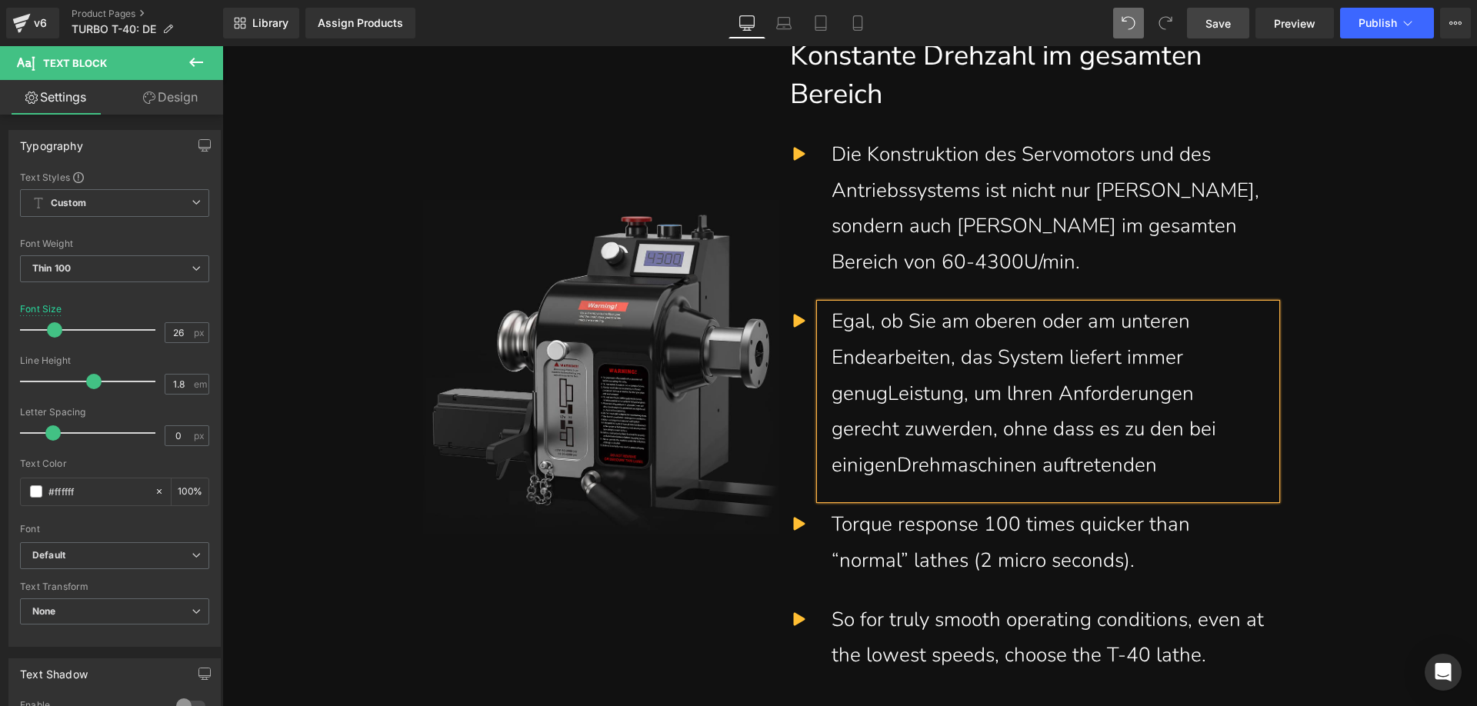
click at [1179, 461] on div "Egal, ob Sie am oberen oder am unteren Endearbeiten, das System liefert immer g…" at bounding box center [1047, 394] width 433 height 180
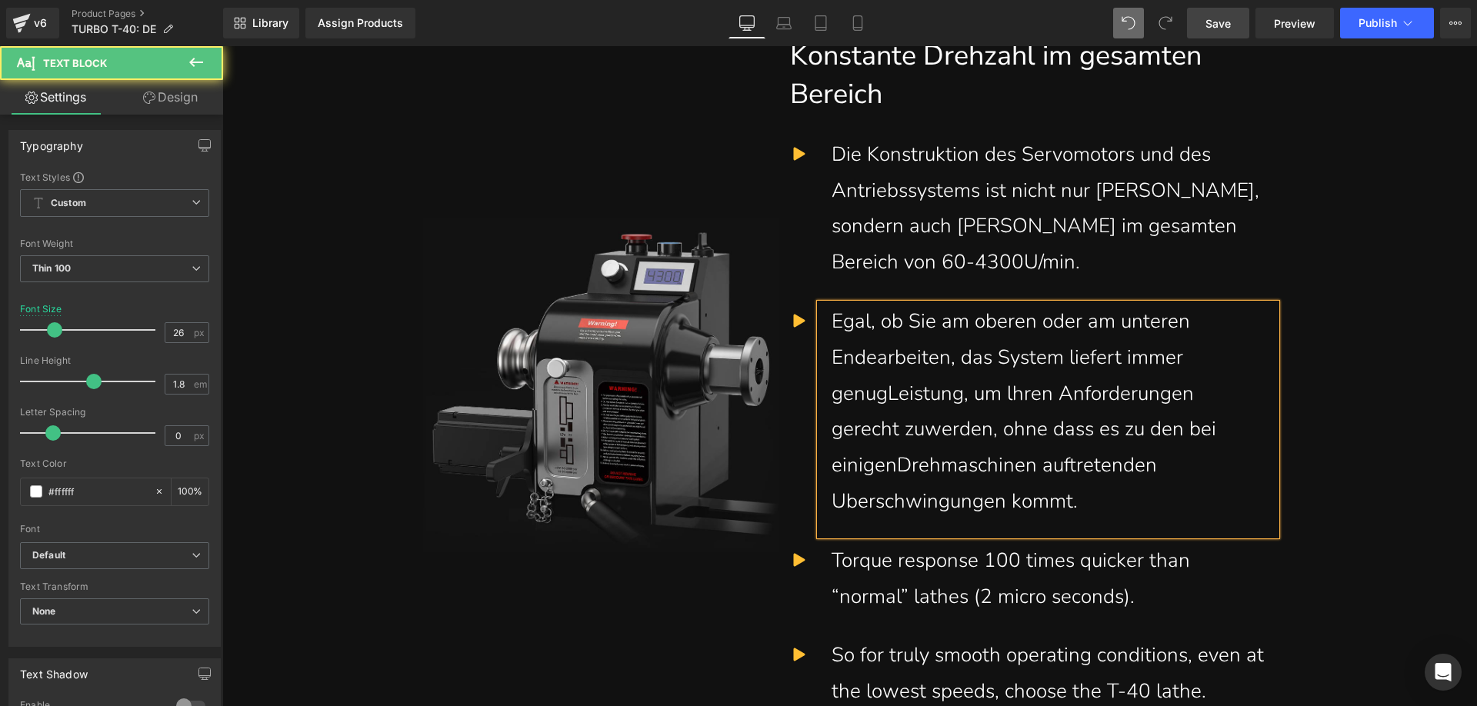
click at [878, 400] on div "Egal, ob Sie am oberen oder am unteren Endearbeiten, das System liefert immer g…" at bounding box center [1047, 412] width 433 height 216
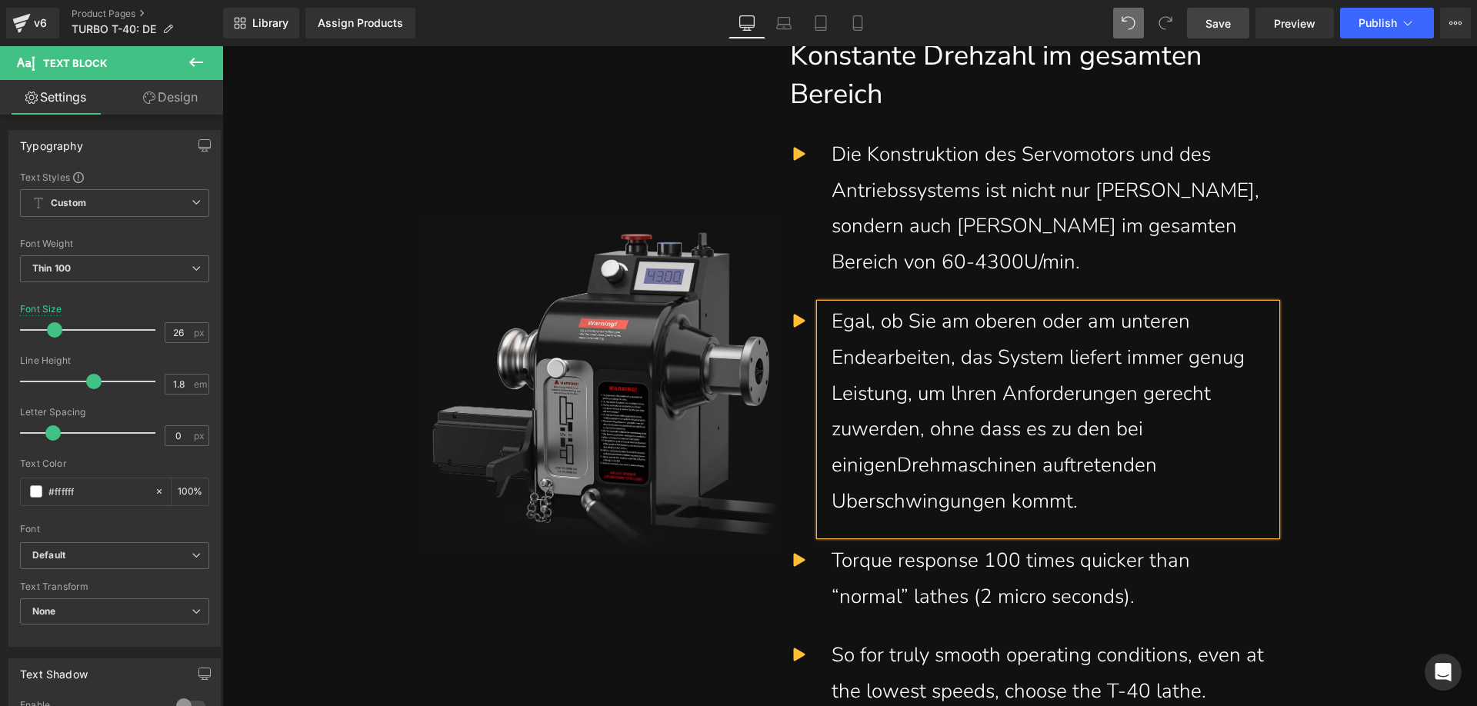
click at [851, 434] on div "Egal, ob Sie am oberen oder am unteren Endearbeiten, das System liefert immer g…" at bounding box center [1047, 412] width 433 height 216
click at [893, 468] on div "Egal, ob Sie am oberen oder am unteren Endearbeiten, das System liefert immer g…" at bounding box center [1047, 412] width 433 height 216
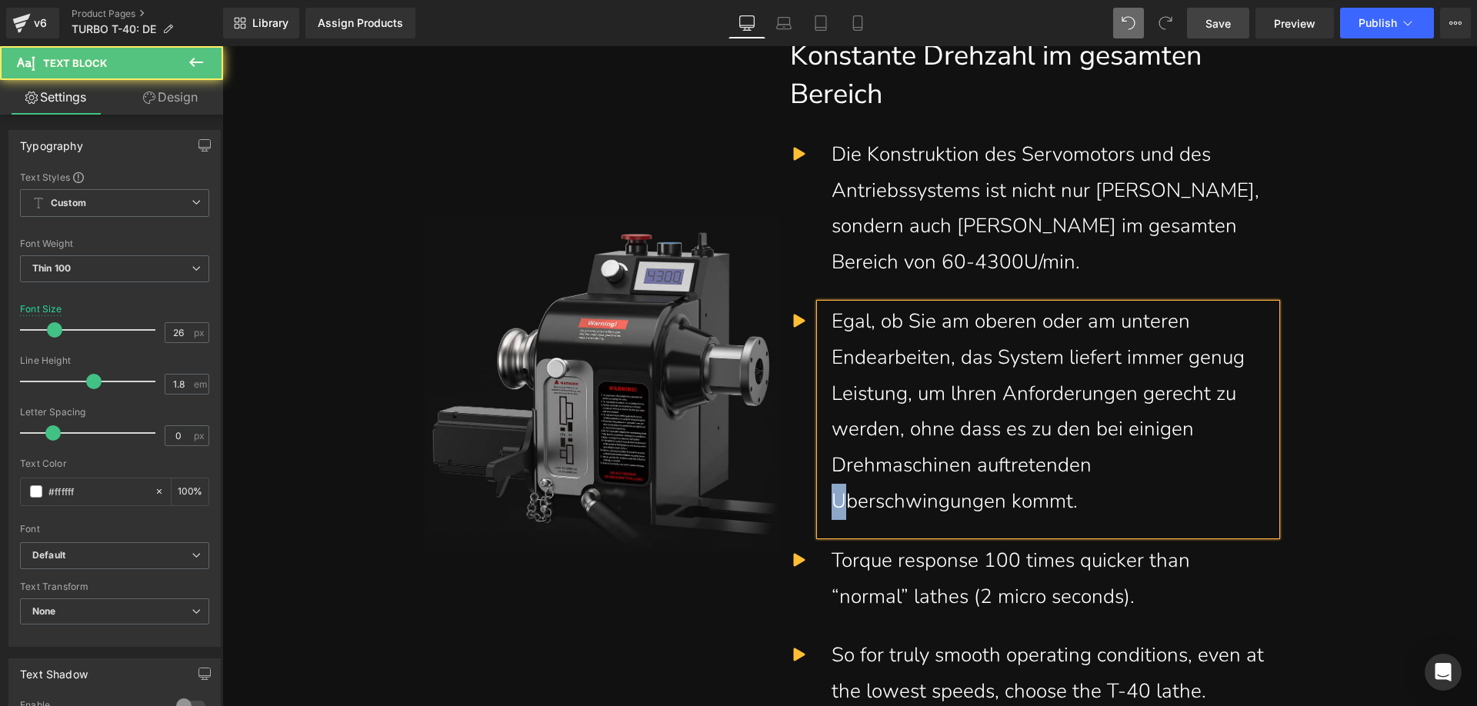
drag, startPoint x: 839, startPoint y: 503, endPoint x: 832, endPoint y: 498, distance: 8.3
click at [832, 498] on div "Egal, ob Sie am oberen oder am unteren Endearbeiten, das System liefert immer g…" at bounding box center [1047, 412] width 433 height 216
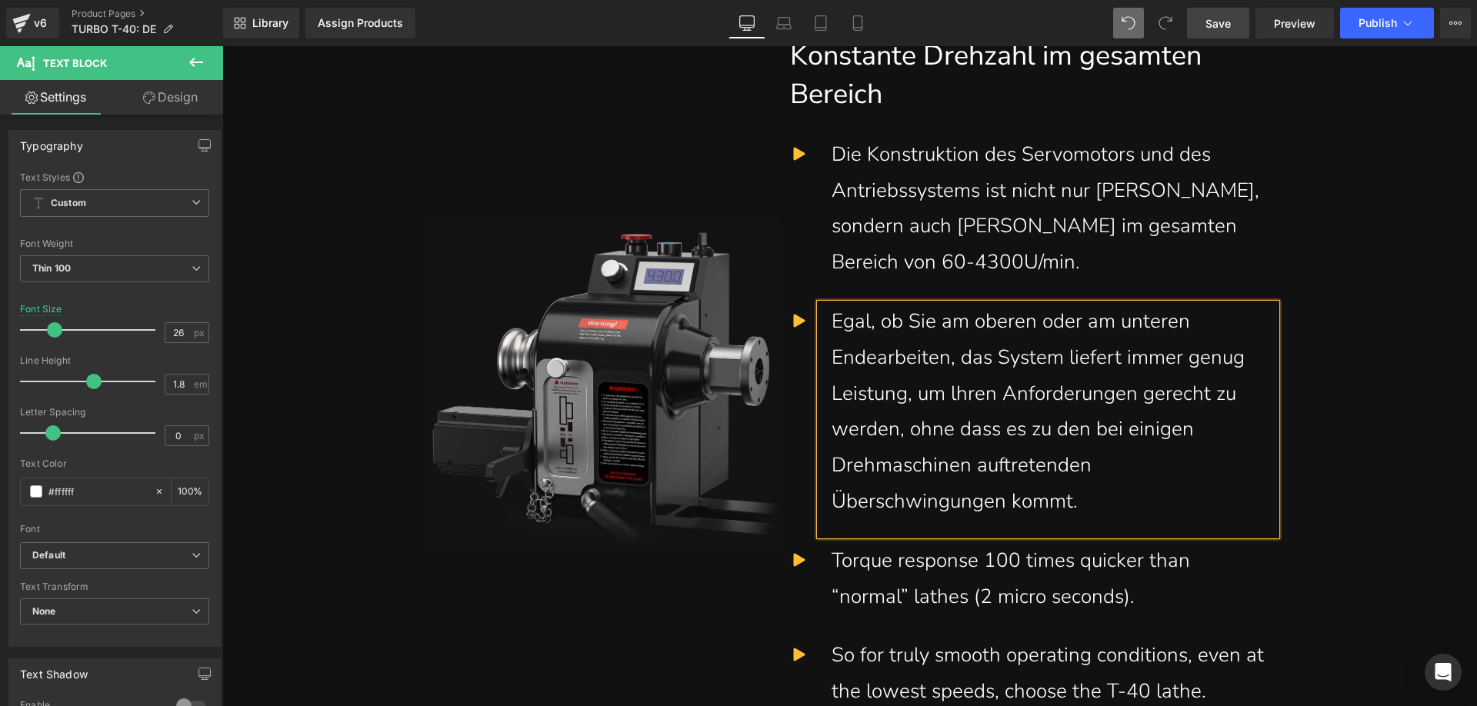
click at [1138, 507] on div "Egal, ob Sie am oberen oder am unteren Endearbeiten, das System liefert immer g…" at bounding box center [1047, 412] width 433 height 216
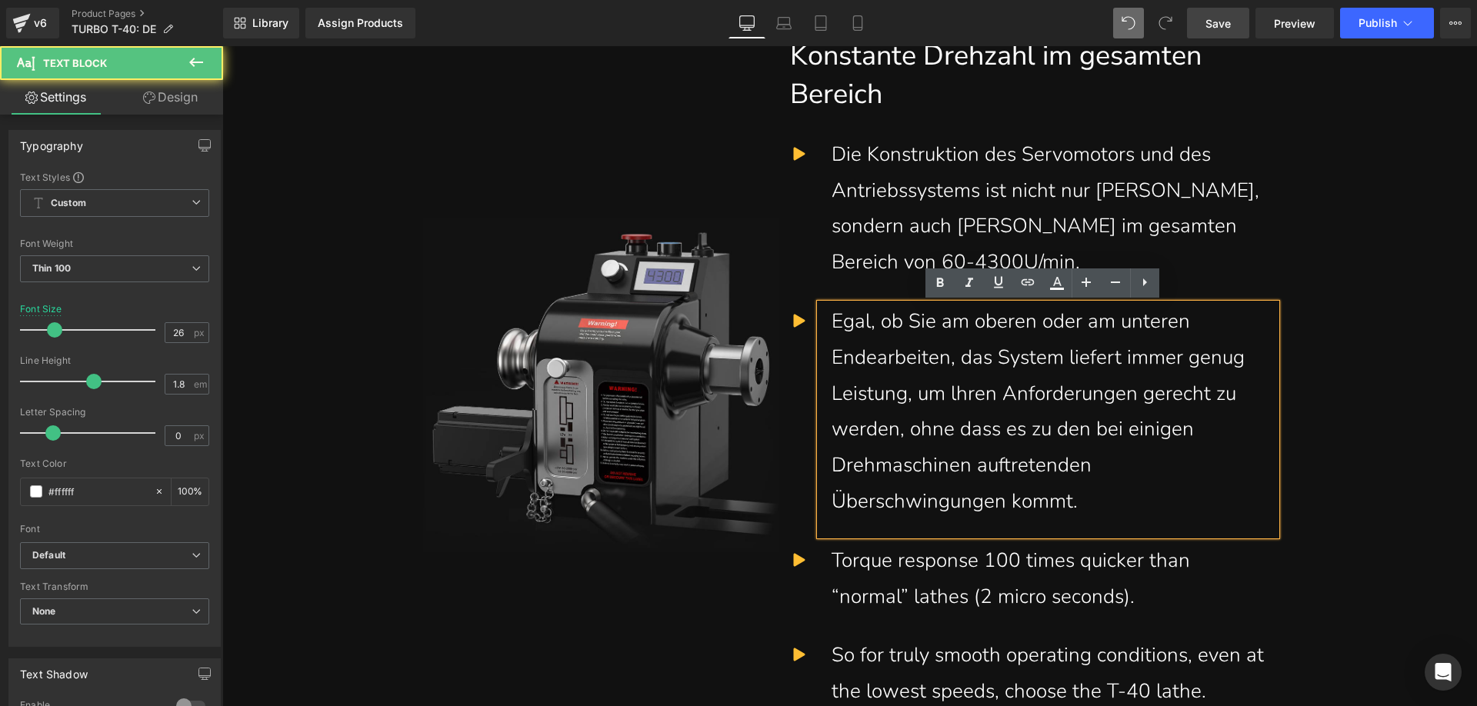
click at [1224, 29] on span "Save" at bounding box center [1217, 23] width 25 height 16
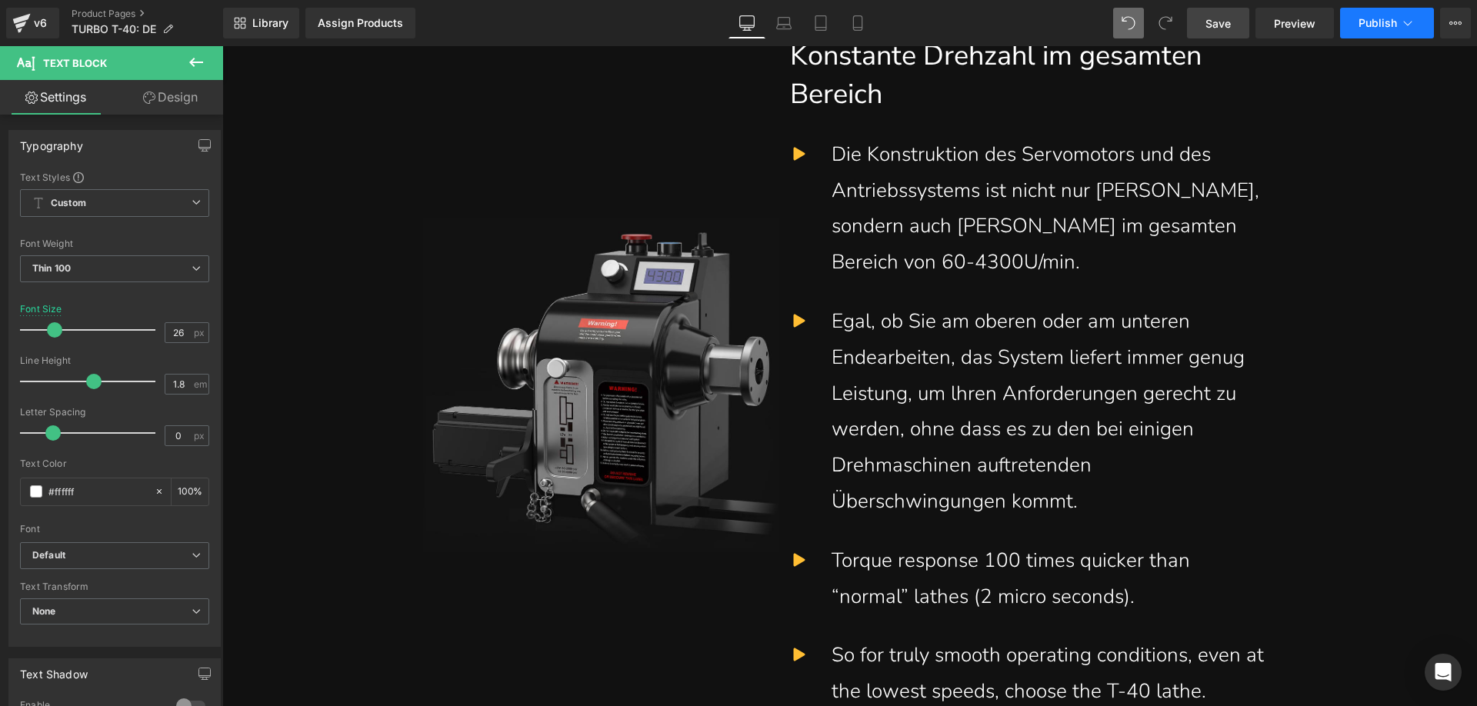
click at [1370, 23] on span "Publish" at bounding box center [1377, 23] width 38 height 12
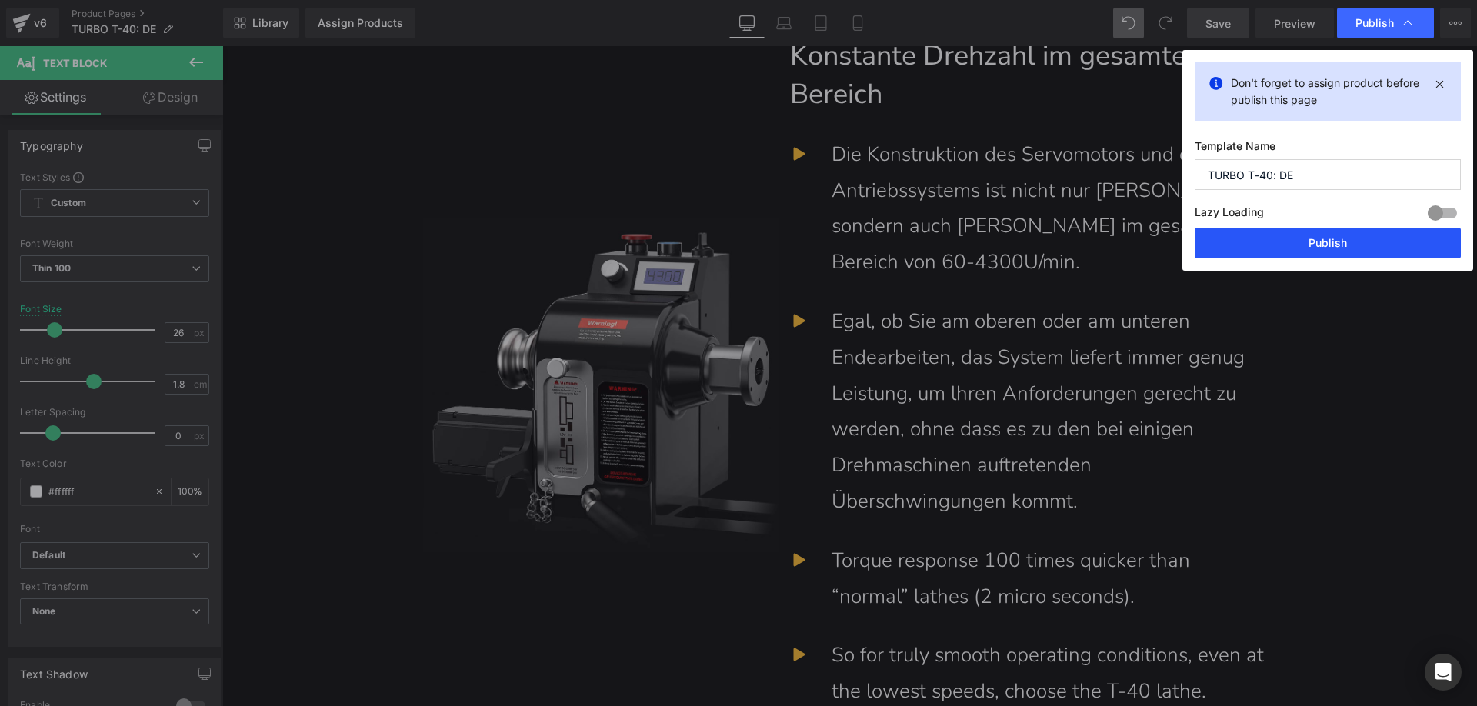
click at [1303, 243] on button "Publish" at bounding box center [1327, 243] width 266 height 31
